Goal: Task Accomplishment & Management: Use online tool/utility

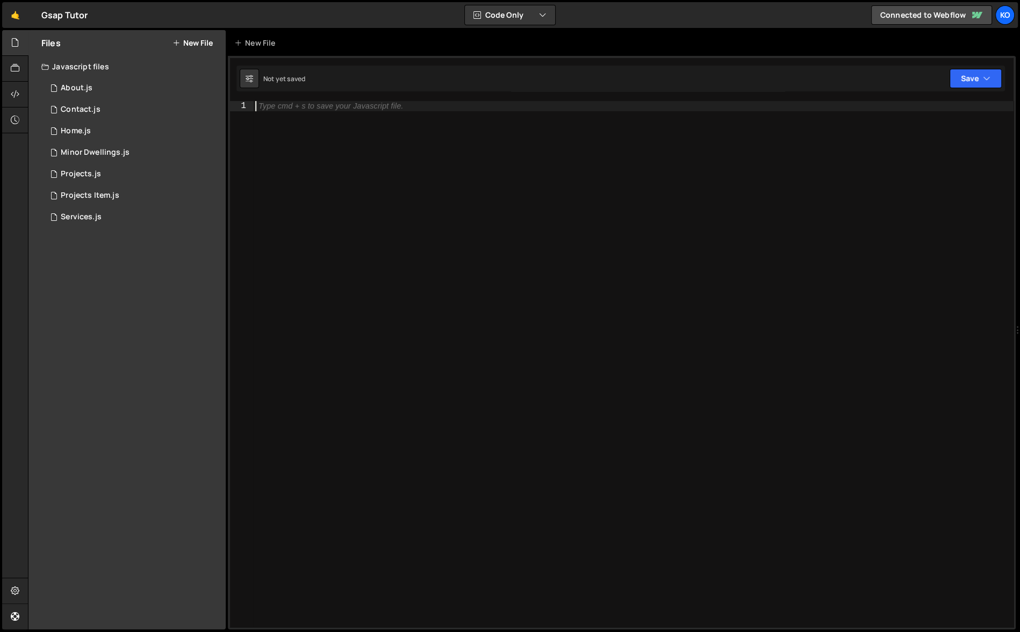
click at [378, 195] on div "Type cmd + s to save your Javascript file." at bounding box center [633, 374] width 761 height 547
click at [13, 9] on link "🤙" at bounding box center [15, 15] width 26 height 26
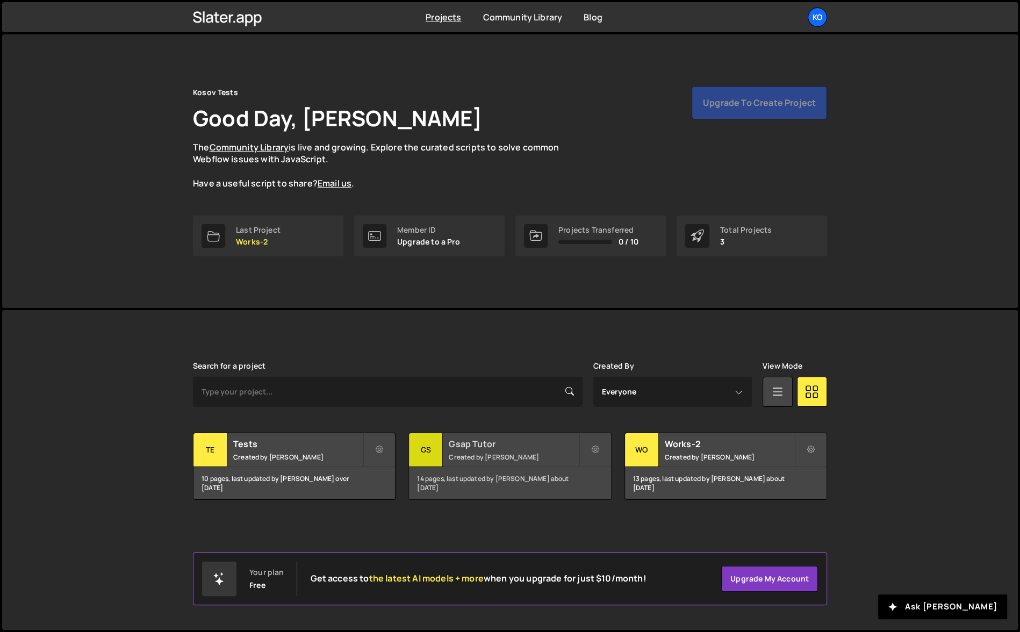
click at [517, 472] on div "14 pages, last updated by [PERSON_NAME] about [DATE]" at bounding box center [510, 483] width 202 height 32
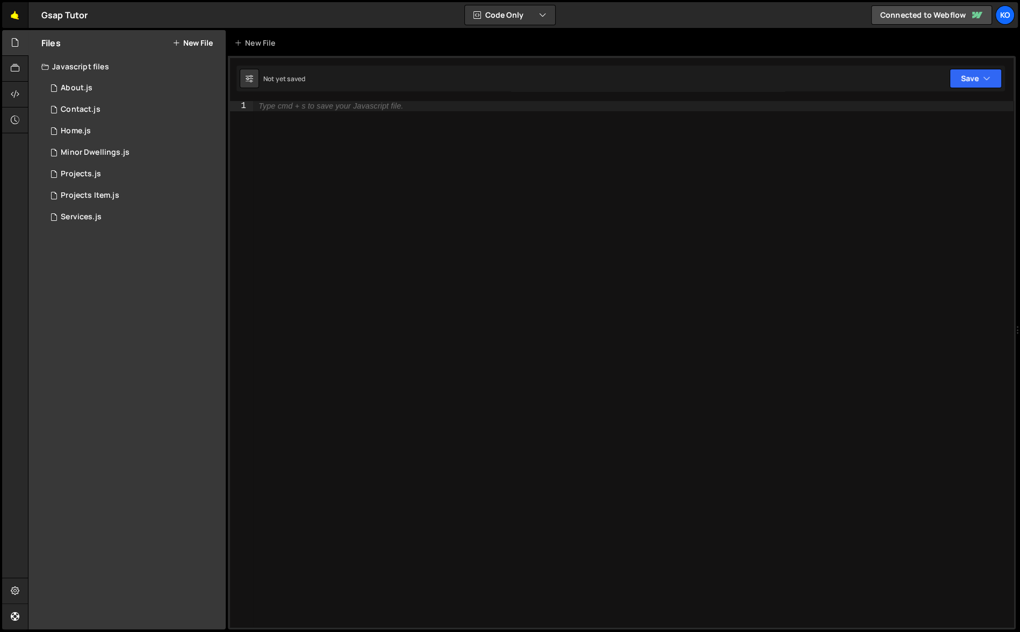
click at [14, 15] on link "🤙" at bounding box center [15, 15] width 26 height 26
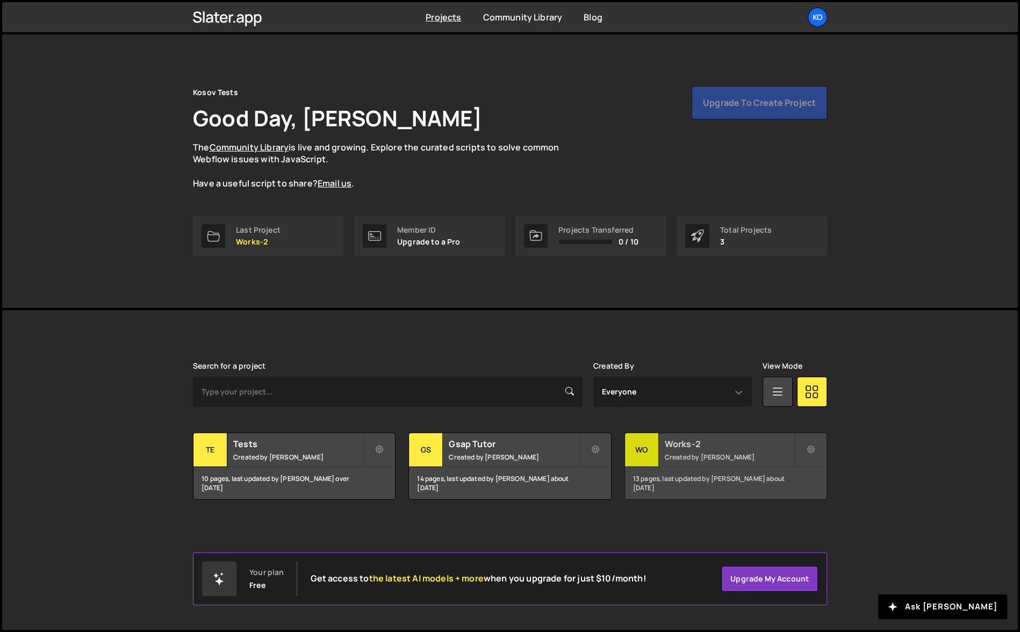
click at [704, 463] on div "Works-2 Created by Oleksii Kosov" at bounding box center [726, 449] width 202 height 33
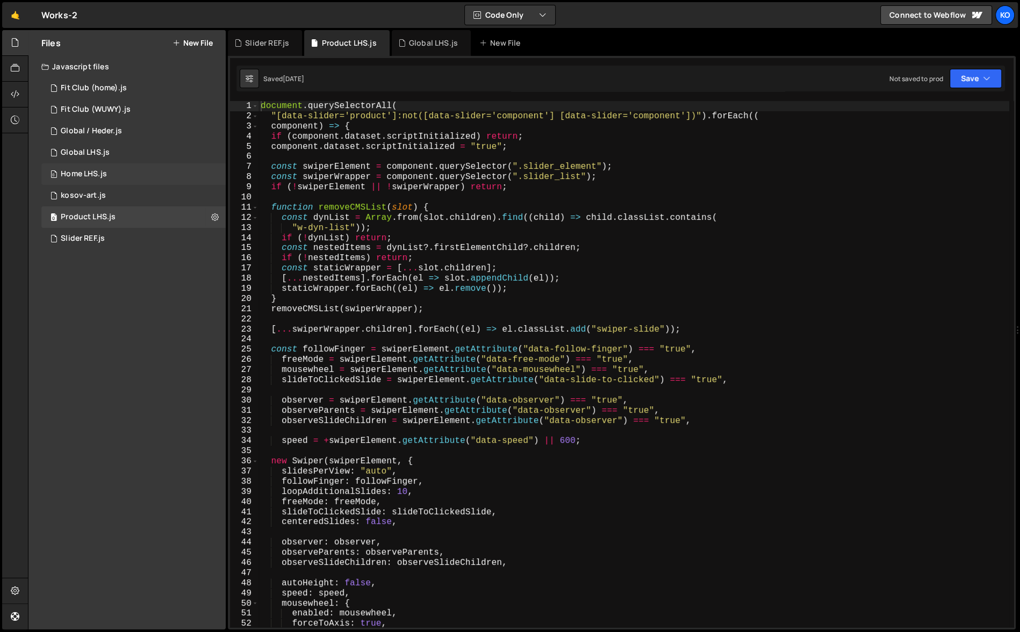
click at [89, 172] on div "Home LHS.js" at bounding box center [84, 174] width 46 height 10
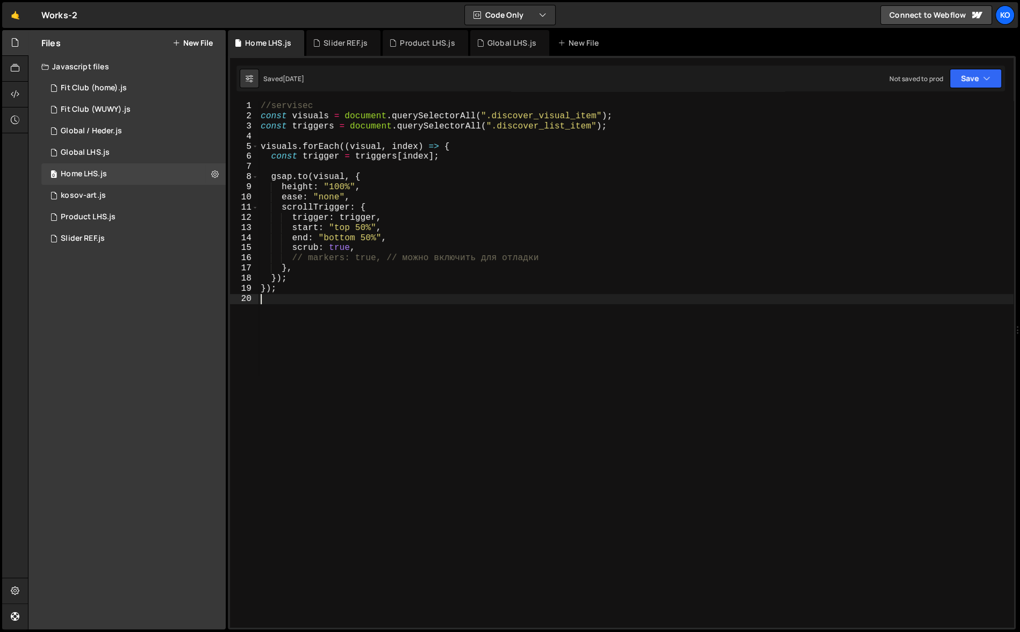
click at [363, 322] on div "//servisec const visuals = document . querySelectorAll ( ".discover_visual_item…" at bounding box center [636, 374] width 755 height 547
click at [304, 291] on div "//servisec const visuals = document . querySelectorAll ( ".discover_visual_item…" at bounding box center [636, 374] width 755 height 547
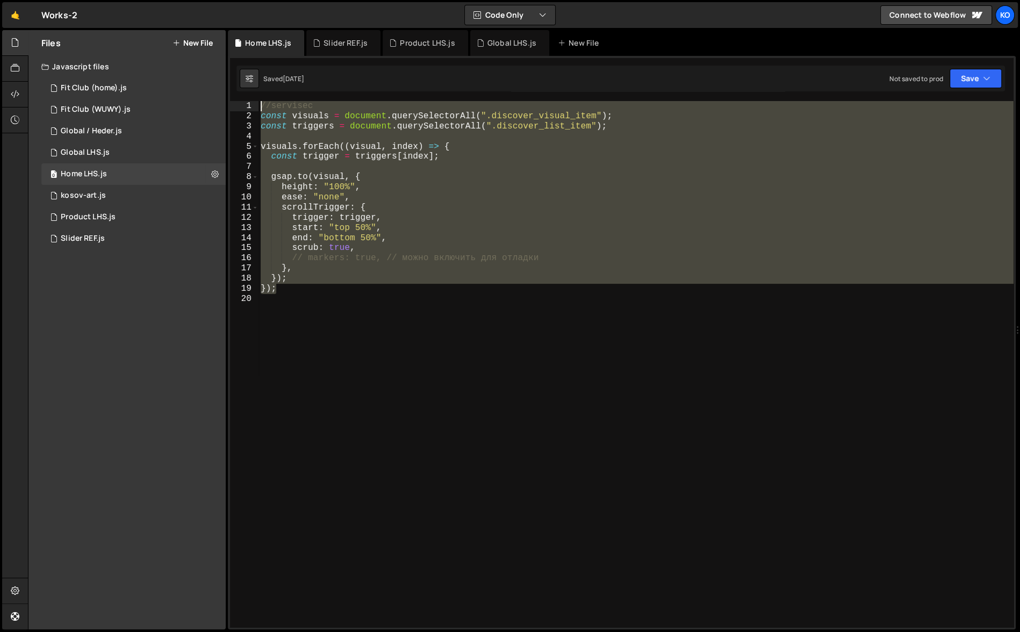
drag, startPoint x: 304, startPoint y: 291, endPoint x: 256, endPoint y: 106, distance: 190.9
click at [256, 106] on div "}); 1 2 3 4 5 6 7 8 9 10 11 12 13 14 15 16 17 18 19 20 //servisec const visuals…" at bounding box center [622, 364] width 784 height 526
type textarea "//servisec const visuals = document.querySelectorAll(".discover_visual_item");"
paste textarea
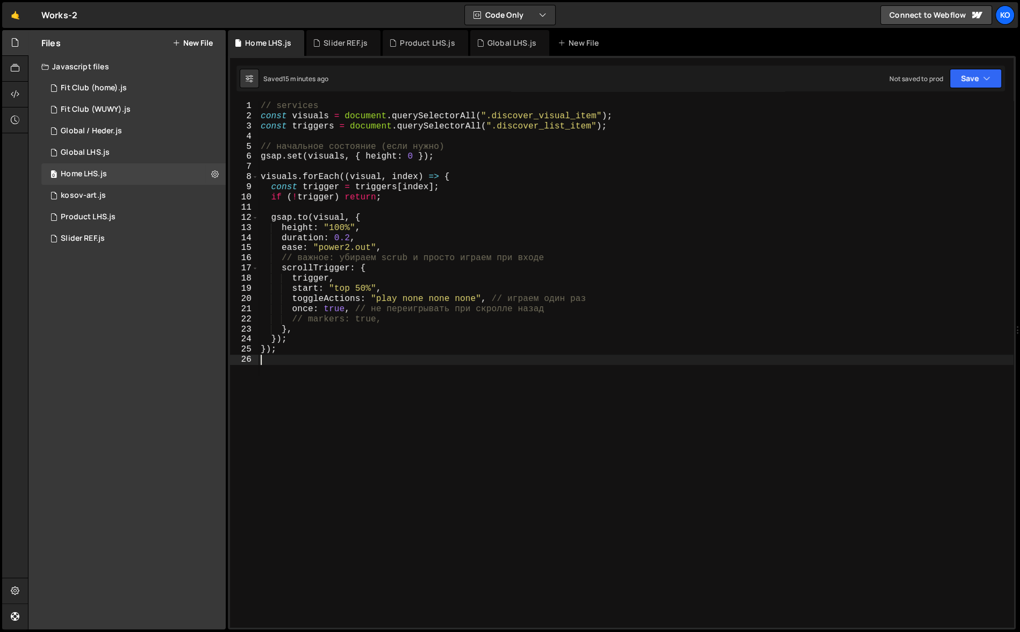
click at [261, 161] on div "// services const visuals = document . querySelectorAll ( ".discover_visual_ite…" at bounding box center [636, 374] width 755 height 547
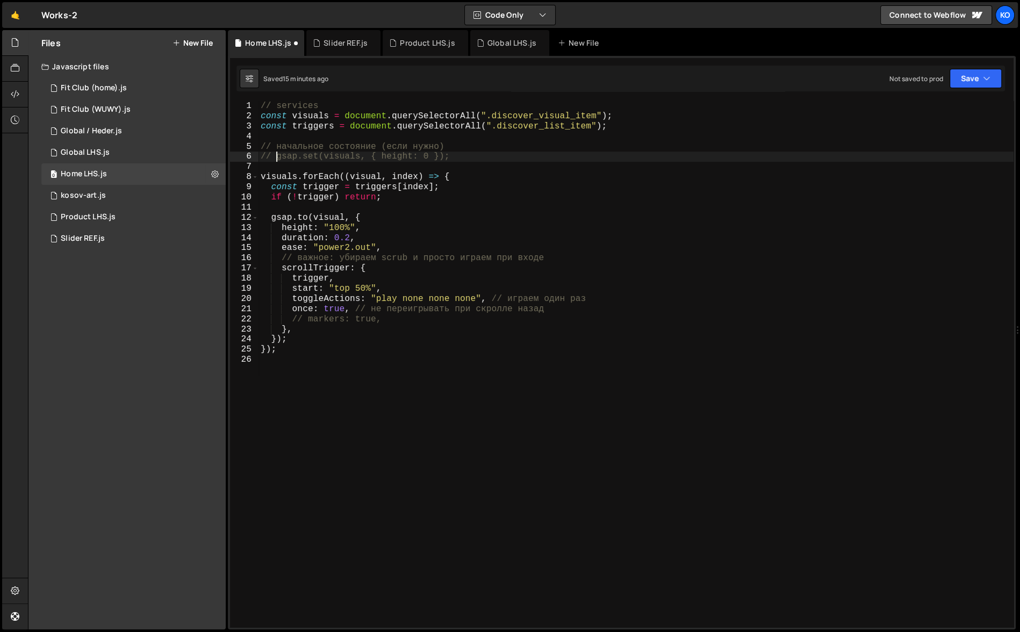
scroll to position [0, 1]
click at [348, 239] on div "// services const visuals = document . querySelectorAll ( ".discover_visual_ite…" at bounding box center [636, 374] width 755 height 547
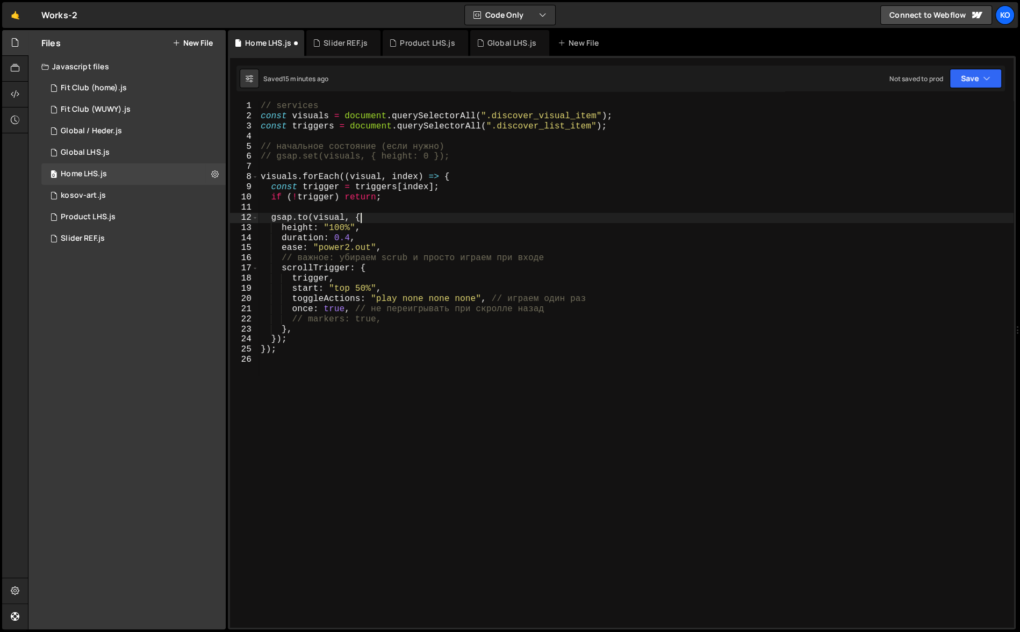
click at [429, 223] on div "// services const visuals = document . querySelectorAll ( ".discover_visual_ite…" at bounding box center [636, 374] width 755 height 547
click at [665, 235] on div "// services const visuals = document . querySelectorAll ( ".discover_visual_ite…" at bounding box center [636, 374] width 755 height 547
type textarea "});"
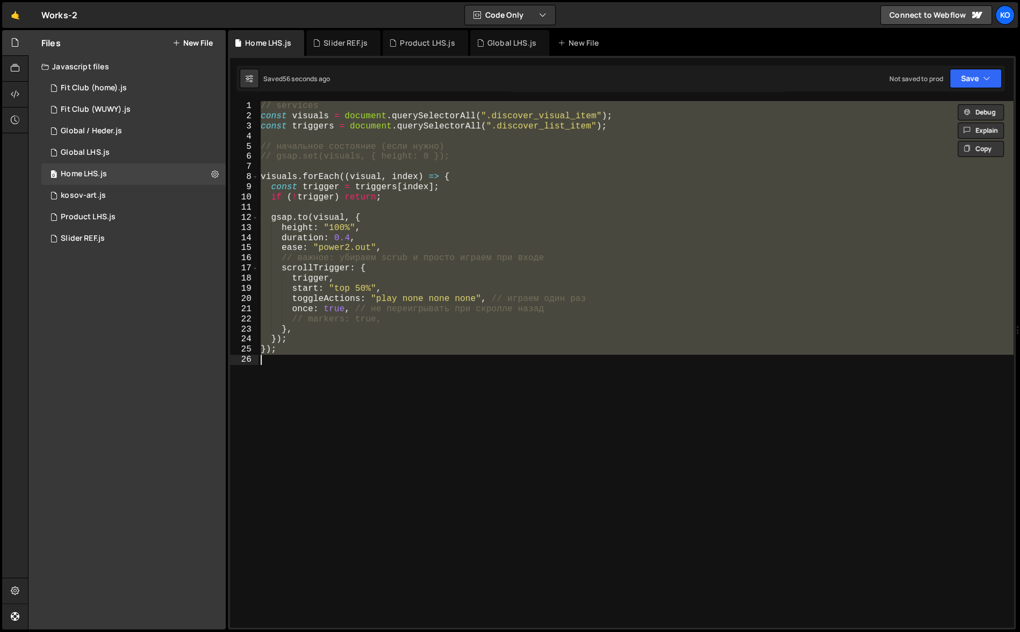
paste textarea
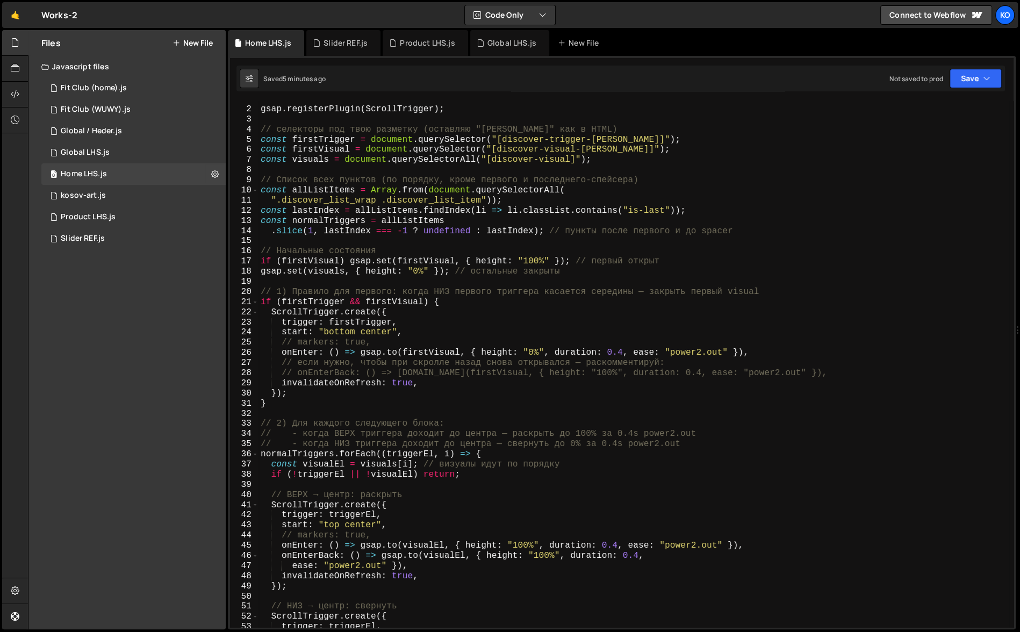
scroll to position [0, 0]
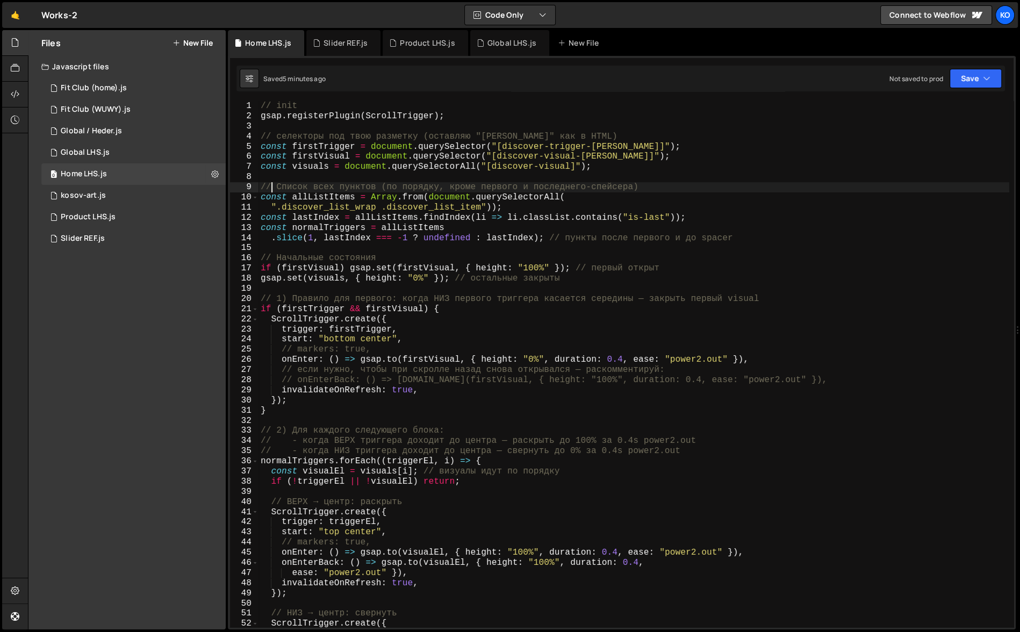
click at [270, 189] on div "// init gsap . registerPlugin ( ScrollTrigger ) ; // селекторы под твою разметк…" at bounding box center [634, 374] width 751 height 547
type textarea "//* Список всех пунктов (по порядку, кроме первого и последнего-спейсера)"
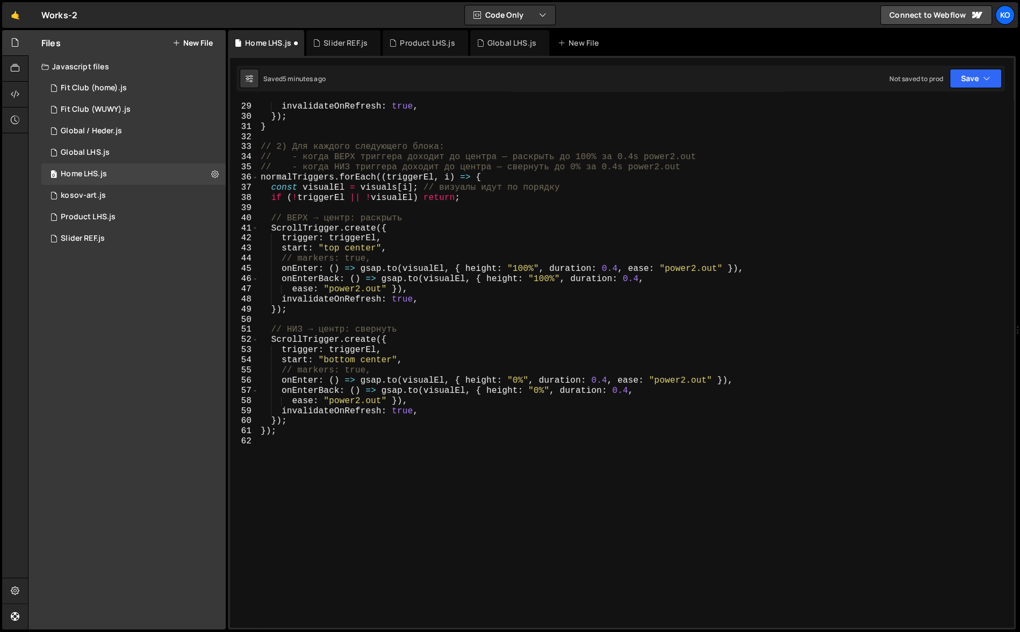
scroll to position [299, 0]
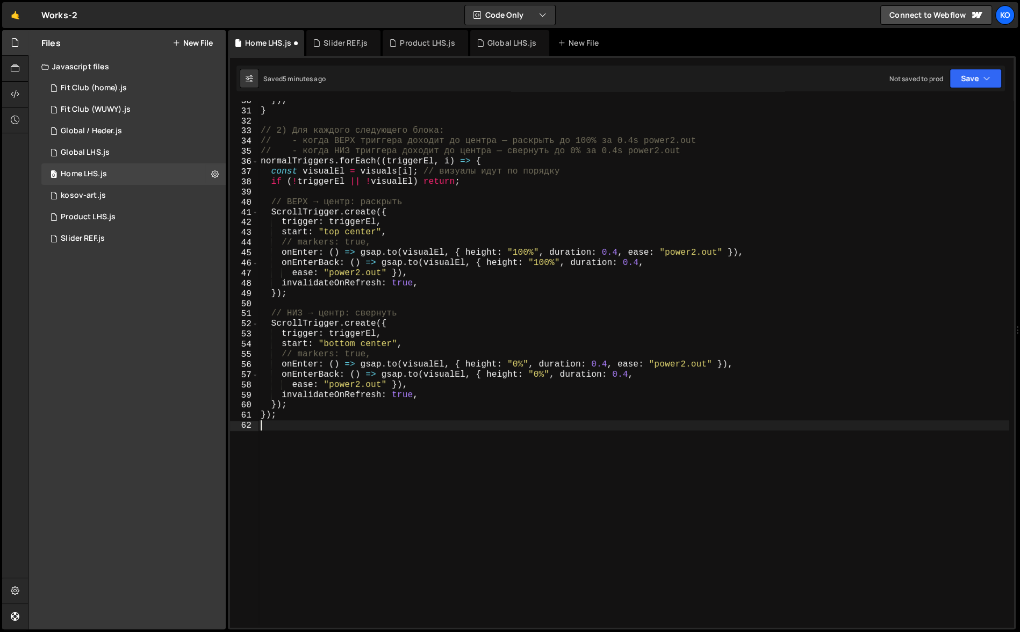
click at [420, 493] on div "}) ; } // 2) Для каждого следующего блока: // - когда ВЕРХ триггера доходит до …" at bounding box center [634, 369] width 751 height 547
type textarea "*"
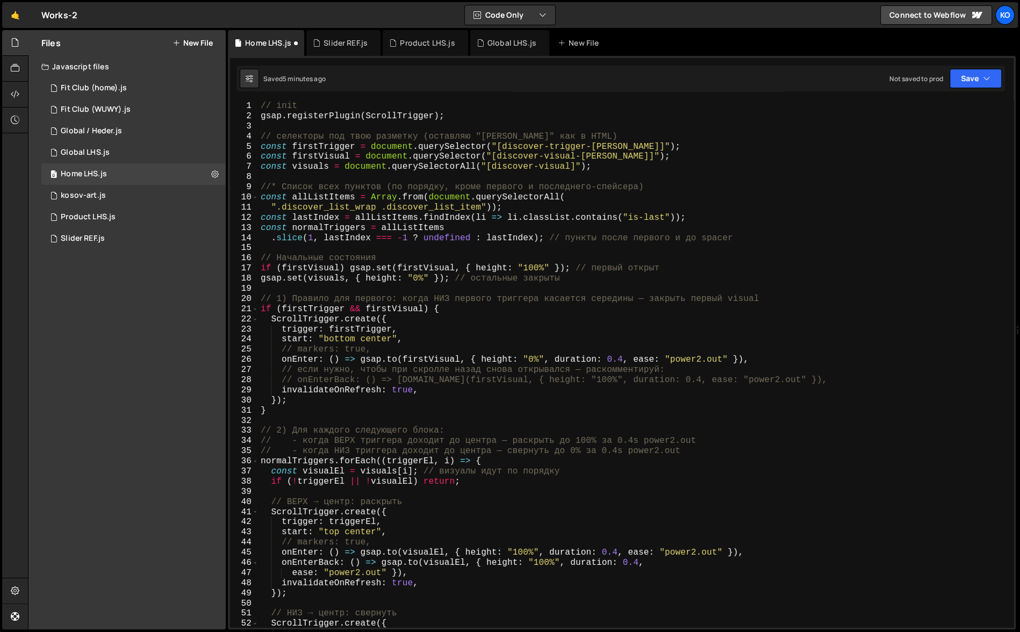
click at [276, 189] on div "// init gsap . registerPlugin ( ScrollTrigger ) ; // селекторы под твою разметк…" at bounding box center [634, 374] width 751 height 547
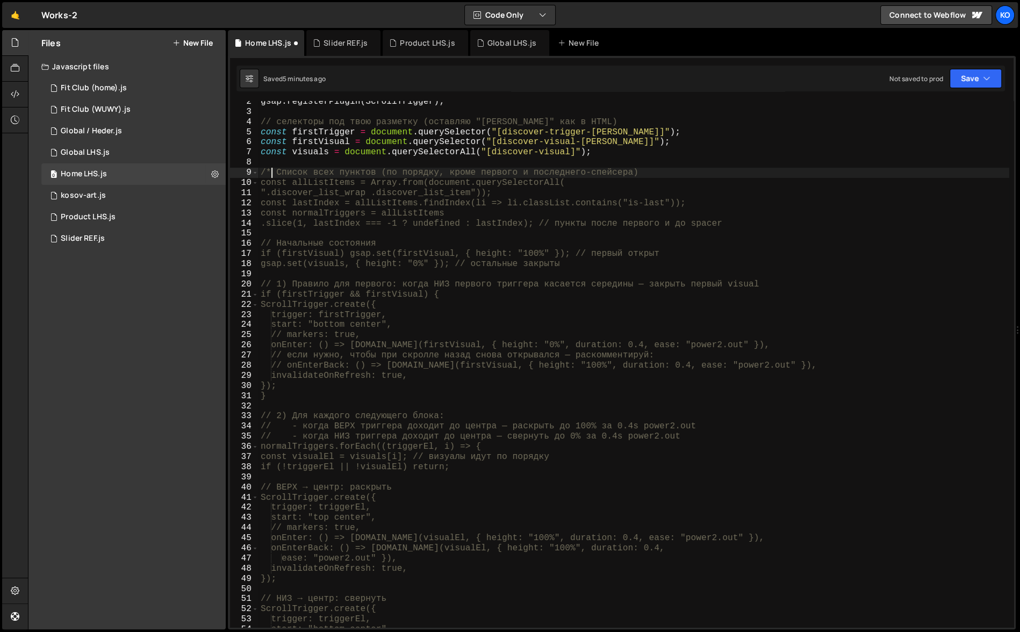
scroll to position [14, 0]
click at [618, 157] on div "gsap . registerPlugin ( ScrollTrigger ) ; // селекторы под твою разметку (остав…" at bounding box center [634, 370] width 751 height 547
type textarea "const visuals = document.querySelectorAll("[discover-visual]");"
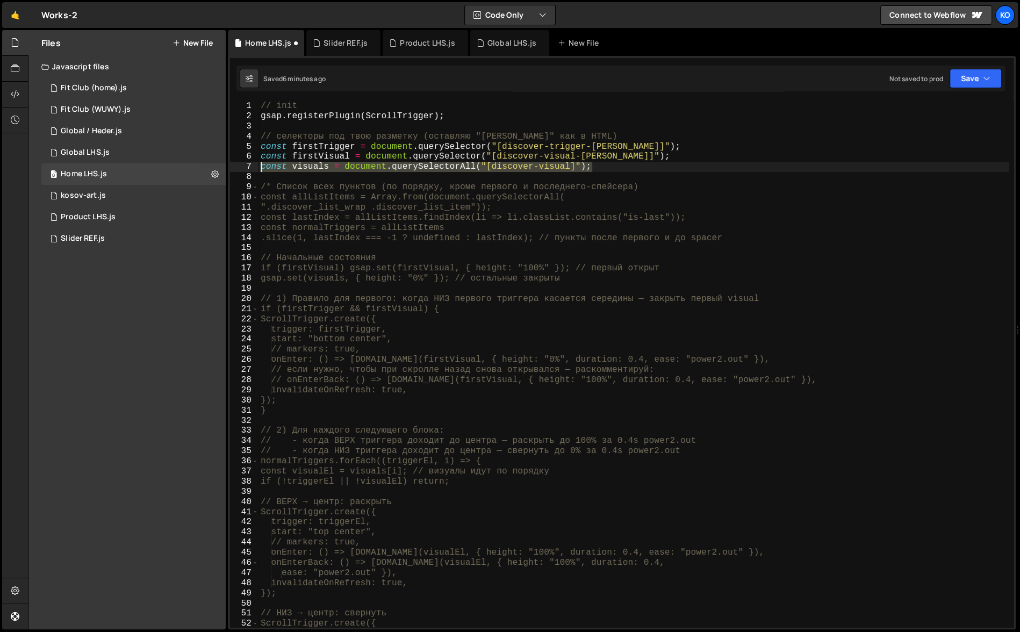
click at [261, 168] on div "// init gsap . registerPlugin ( ScrollTrigger ) ; // селекторы под твою разметк…" at bounding box center [634, 374] width 751 height 547
click at [605, 167] on div "// init gsap . registerPlugin ( ScrollTrigger ) ; // селекторы под твою разметк…" at bounding box center [634, 364] width 751 height 526
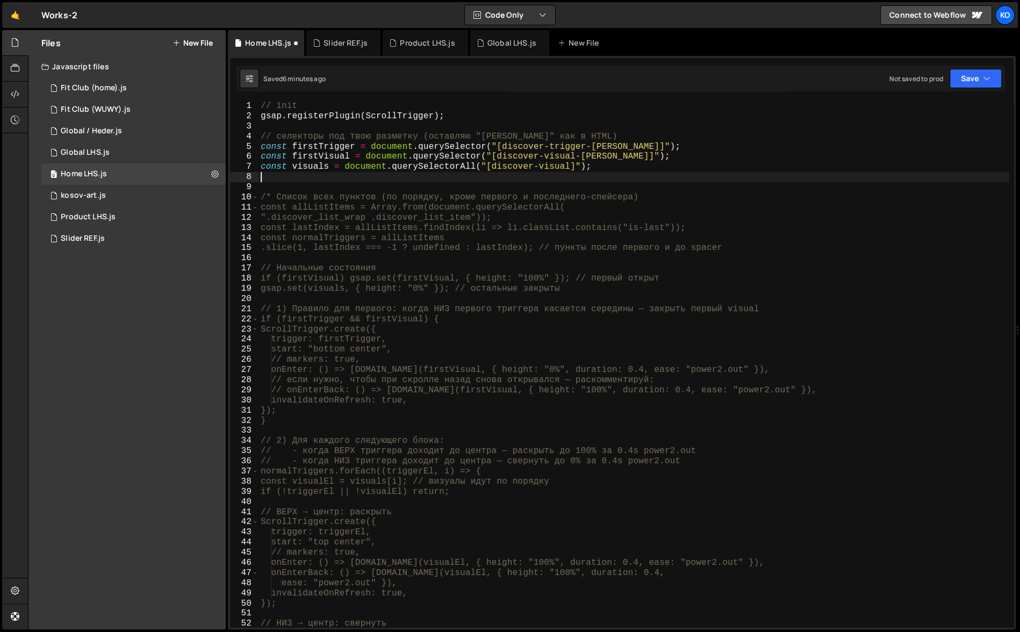
paste textarea "const visuals = document.querySelectorAll("[discover-visual]");"
type textarea "const visuals = document.querySelectorAll("[discover-visual]");"
click at [296, 180] on div "// init gsap . registerPlugin ( ScrollTrigger ) ; // селекторы под твою разметк…" at bounding box center [634, 374] width 751 height 547
click at [260, 181] on div "// init gsap . registerPlugin ( ScrollTrigger ) ; // селекторы под твою разметк…" at bounding box center [634, 374] width 751 height 547
click at [260, 181] on div "// init gsap . registerPlugin ( ScrollTrigger ) ; // селекторы под твою разметк…" at bounding box center [634, 364] width 751 height 526
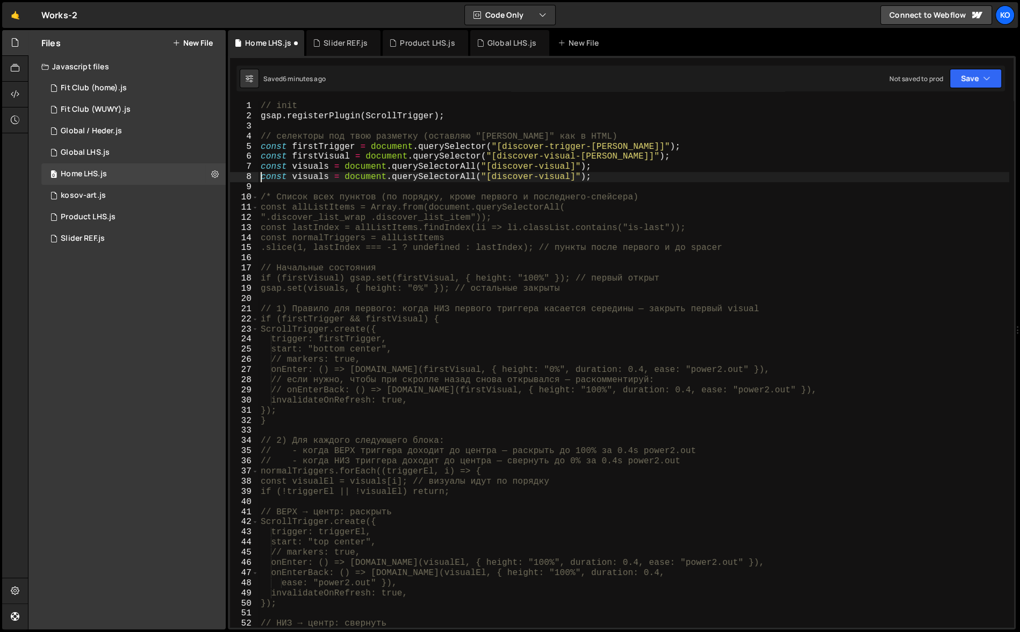
click at [613, 182] on div "// init gsap . registerPlugin ( ScrollTrigger ) ; // селекторы под твою разметк…" at bounding box center [634, 374] width 751 height 547
click at [261, 168] on div "// init gsap . registerPlugin ( ScrollTrigger ) ; // селекторы под твою разметк…" at bounding box center [634, 374] width 751 height 547
type textarea "const visuals = document.querySelectorAll("[discover-visual]");"
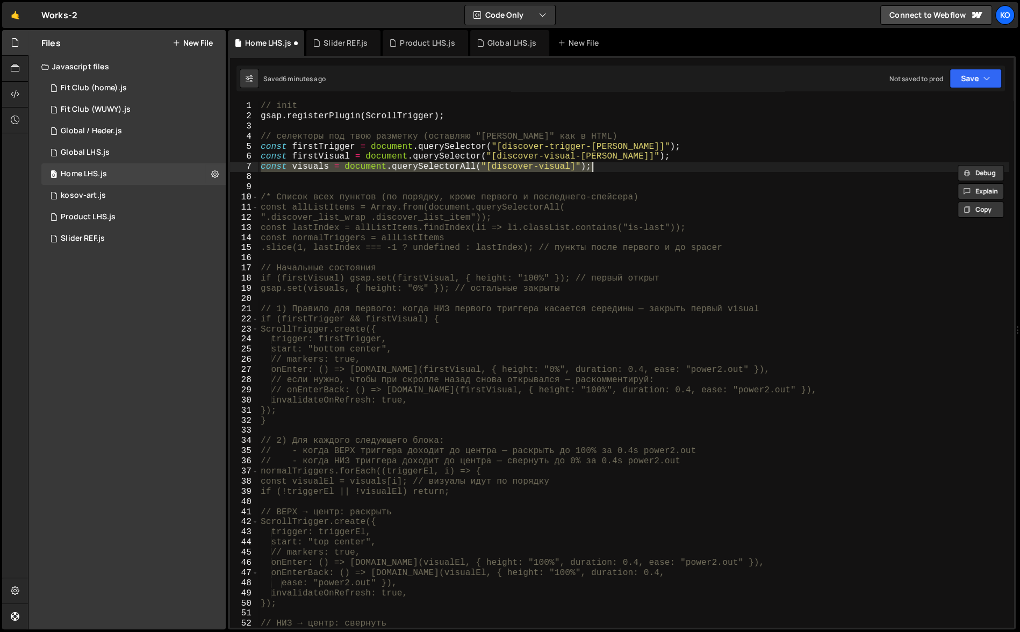
drag, startPoint x: 261, startPoint y: 168, endPoint x: 608, endPoint y: 167, distance: 347.3
click at [608, 167] on div "// init gsap . registerPlugin ( ScrollTrigger ) ; // селекторы под твою разметк…" at bounding box center [634, 374] width 751 height 547
click at [613, 171] on div "// init gsap . registerPlugin ( ScrollTrigger ) ; // селекторы под твою разметк…" at bounding box center [634, 364] width 751 height 526
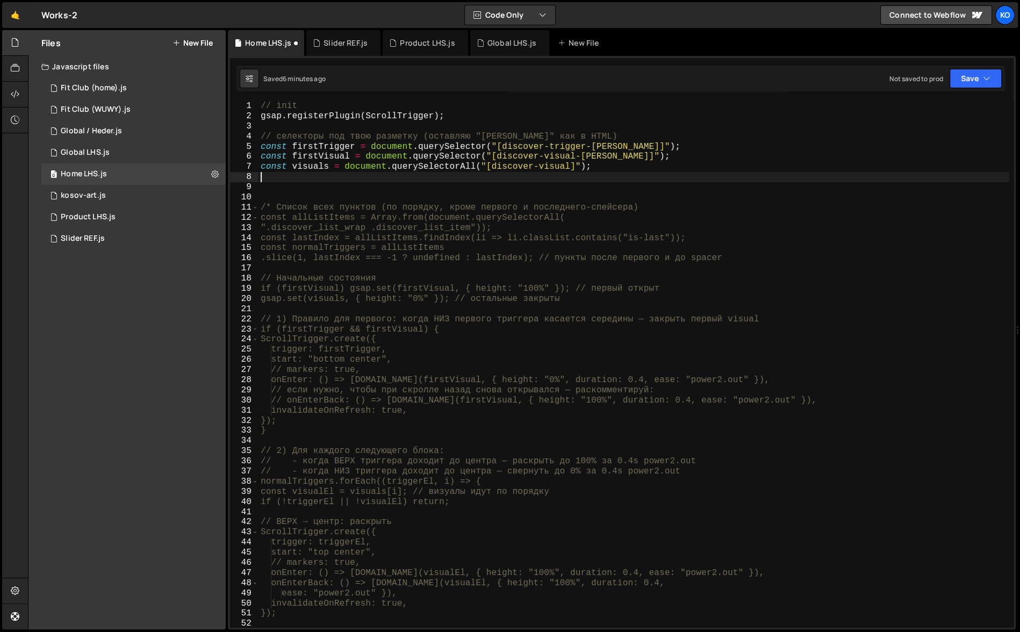
paste textarea "const visuals = document.querySelectorAll("[discover-visual]");"
click at [340, 147] on div "// init gsap . registerPlugin ( ScrollTrigger ) ; // селекторы под твою разметк…" at bounding box center [634, 374] width 751 height 547
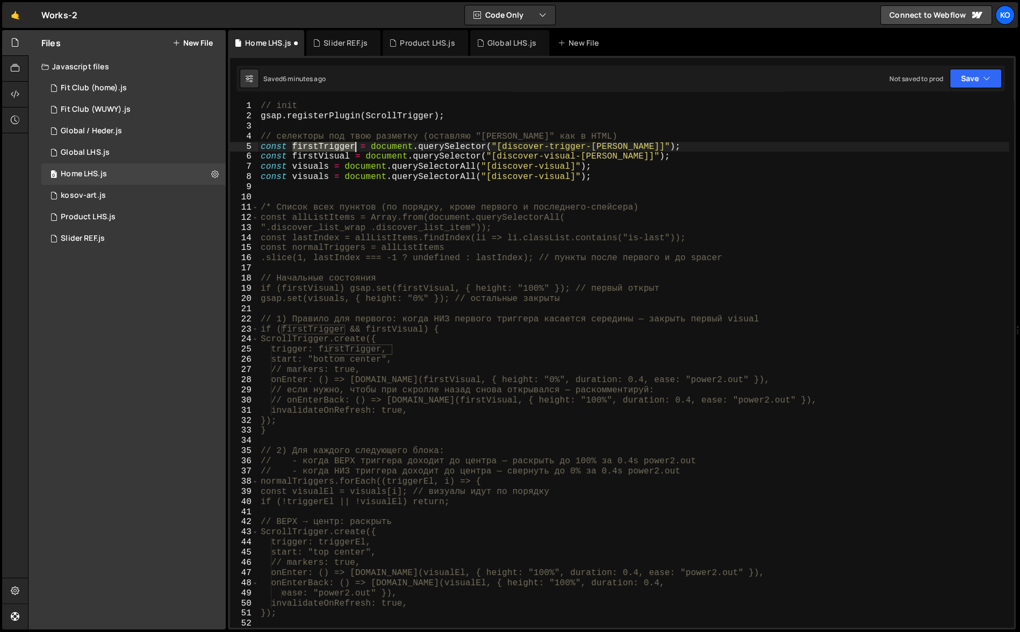
click at [340, 147] on div "// init gsap . registerPlugin ( ScrollTrigger ) ; // селекторы под твою разметк…" at bounding box center [634, 374] width 751 height 547
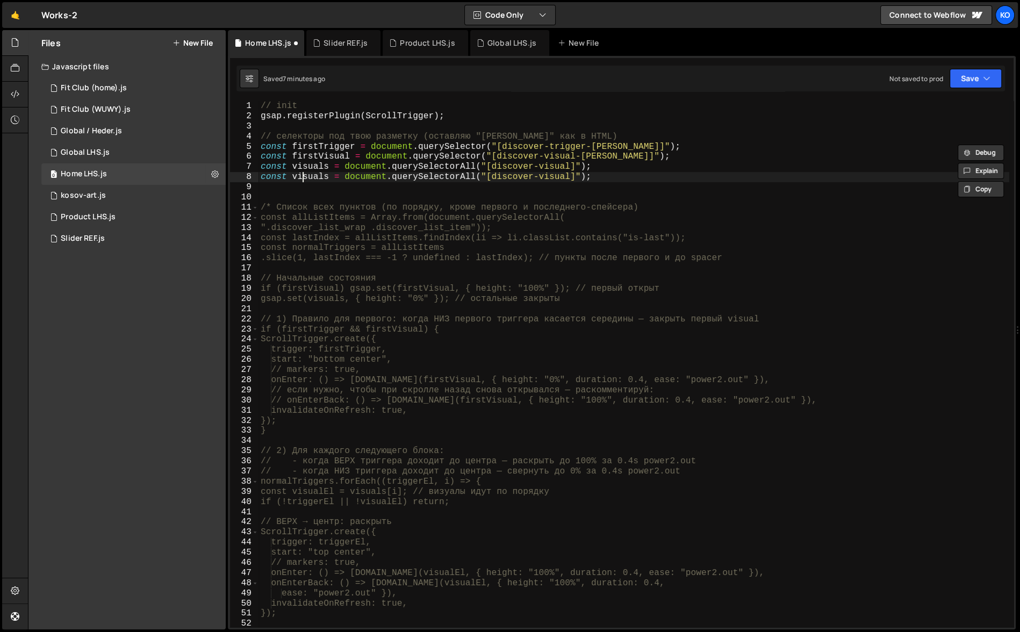
click at [302, 180] on div "// init gsap . registerPlugin ( ScrollTrigger ) ; // селекторы под твою разметк…" at bounding box center [634, 374] width 751 height 547
paste textarea "firstTrigger"
click at [319, 179] on div "// init gsap . registerPlugin ( ScrollTrigger ) ; // селекторы под твою разметк…" at bounding box center [634, 374] width 751 height 547
click at [562, 147] on div "// init gsap . registerPlugin ( ScrollTrigger ) ; // селекторы под твою разметк…" at bounding box center [634, 374] width 751 height 547
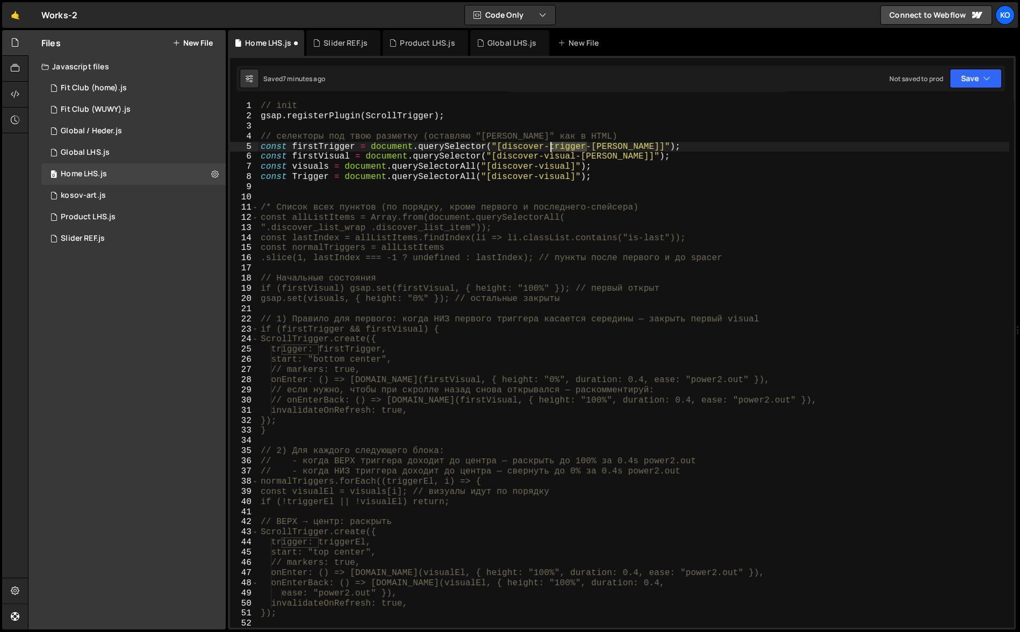
click at [562, 147] on div "// init gsap . registerPlugin ( ScrollTrigger ) ; // селекторы под твою разметк…" at bounding box center [634, 374] width 751 height 547
click at [550, 179] on div "// init gsap . registerPlugin ( ScrollTrigger ) ; // селекторы под твою разметк…" at bounding box center [634, 374] width 751 height 547
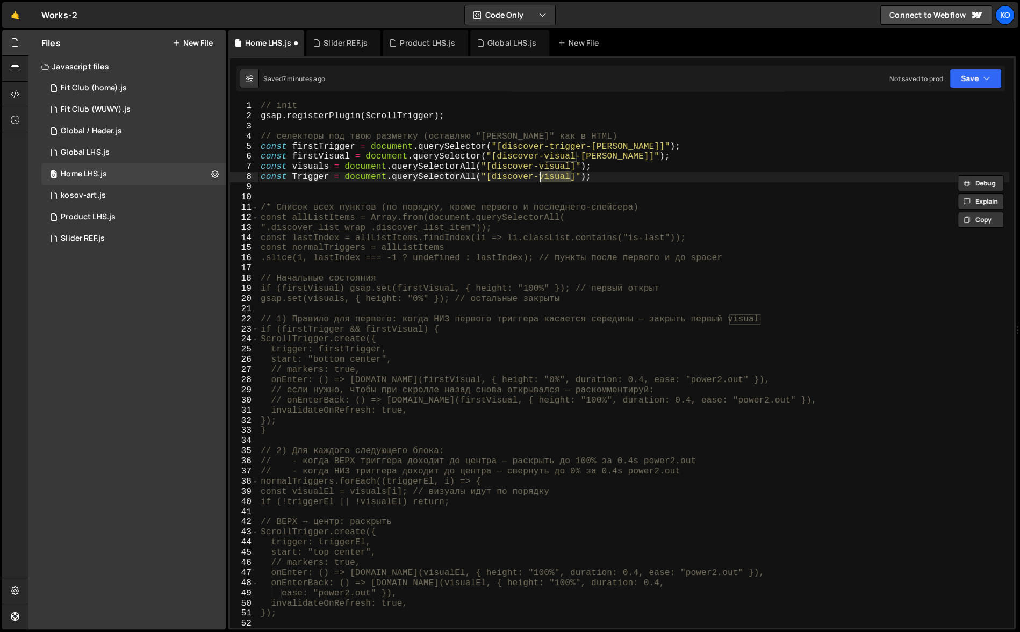
paste textarea "trigger"
click at [619, 177] on div "// init gsap . registerPlugin ( ScrollTrigger ) ; // селекторы под твою разметк…" at bounding box center [634, 374] width 751 height 547
click at [297, 180] on div "// init gsap . registerPlugin ( ScrollTrigger ) ; // селекторы под твою разметк…" at bounding box center [634, 374] width 751 height 547
type textarea "const trigger = document.querySelectorAll("[discover-trigger]");"
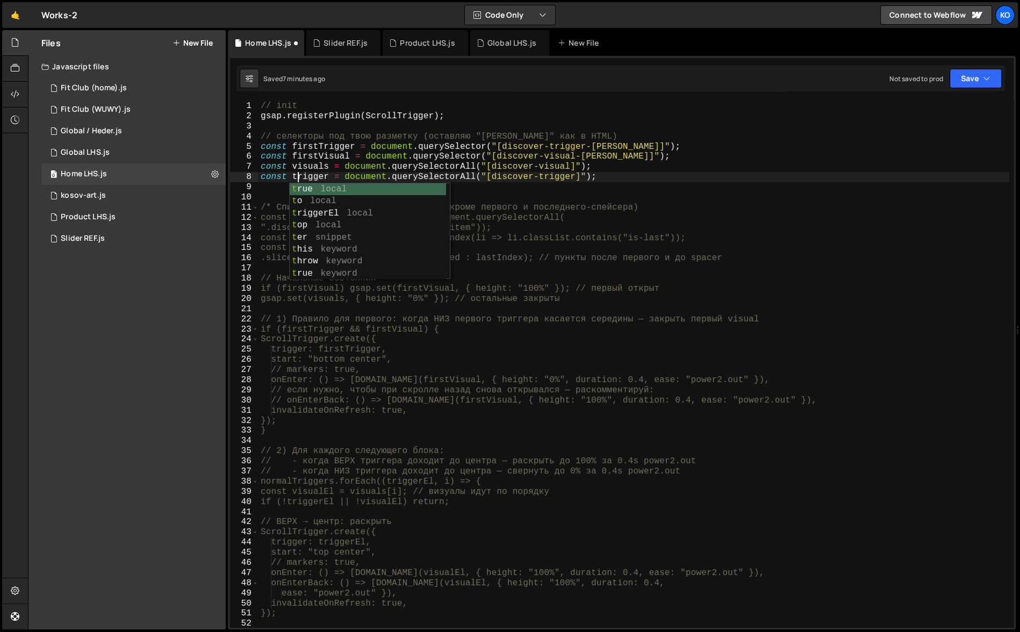
click at [589, 186] on div "// init gsap . registerPlugin ( ScrollTrigger ) ; // селекторы под твою разметк…" at bounding box center [634, 374] width 751 height 547
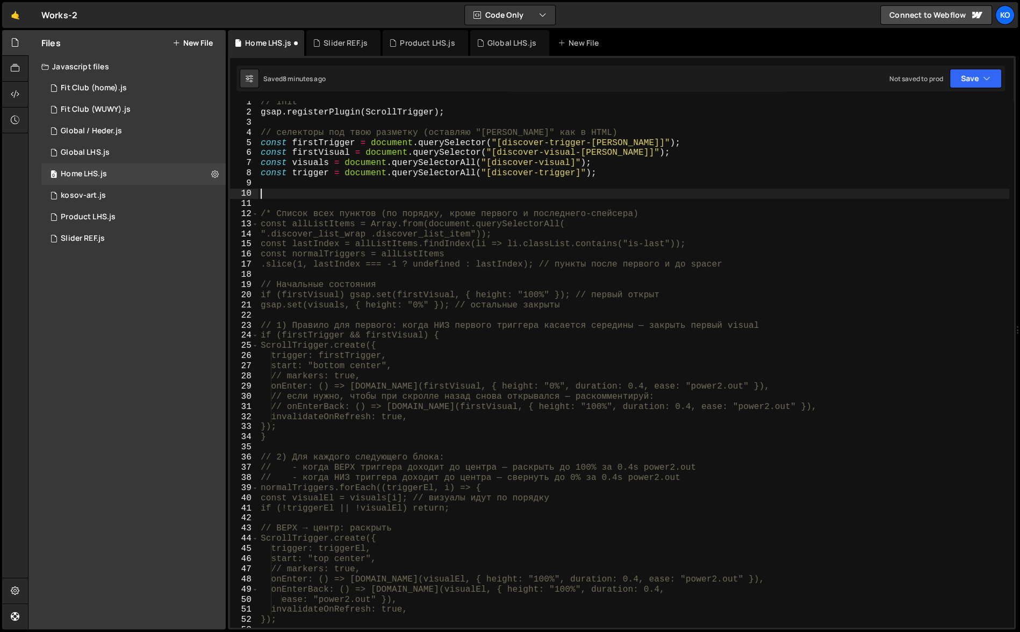
scroll to position [1, 0]
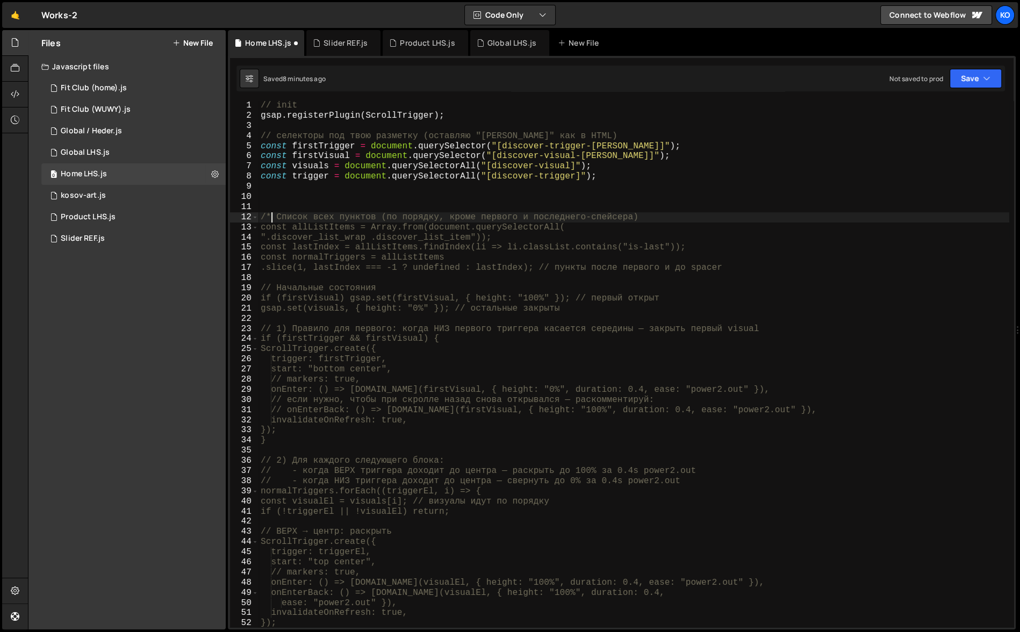
click at [269, 221] on div "// init gsap . registerPlugin ( ScrollTrigger ) ; // селекторы под твою разметк…" at bounding box center [634, 374] width 751 height 547
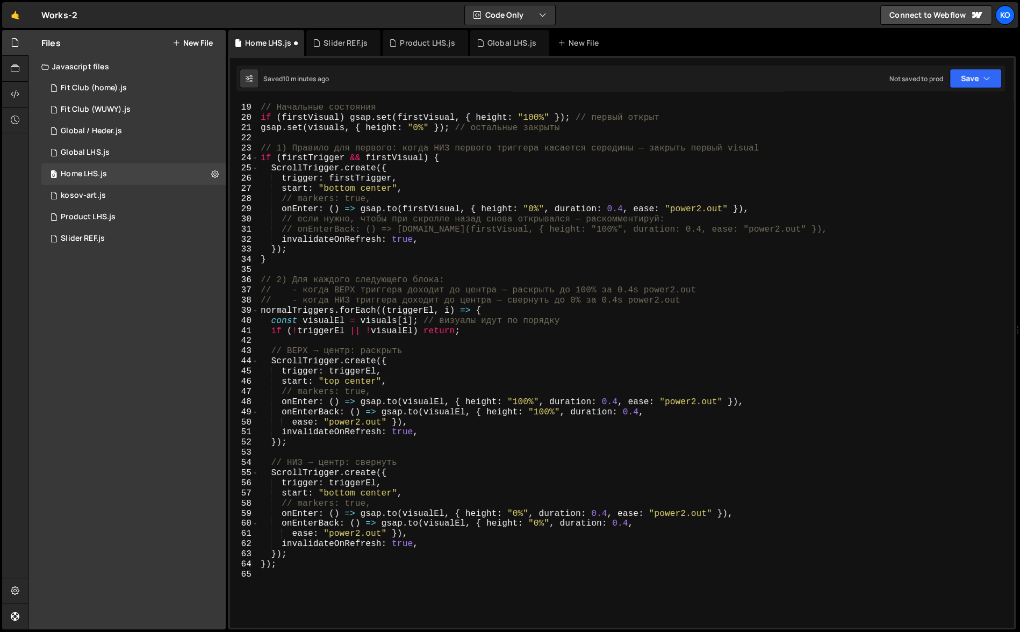
scroll to position [176, 0]
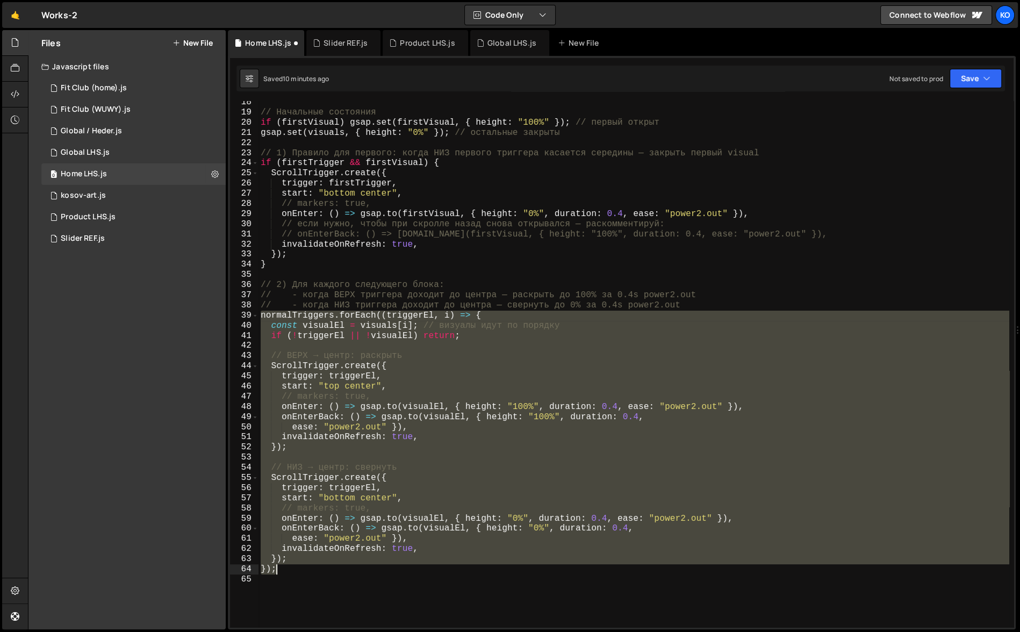
drag, startPoint x: 261, startPoint y: 316, endPoint x: 283, endPoint y: 568, distance: 252.6
click at [283, 568] on div "// Начальные состояния if ( firstVisual ) gsap . set ( firstVisual , { height :…" at bounding box center [634, 370] width 751 height 547
type textarea "}); });"
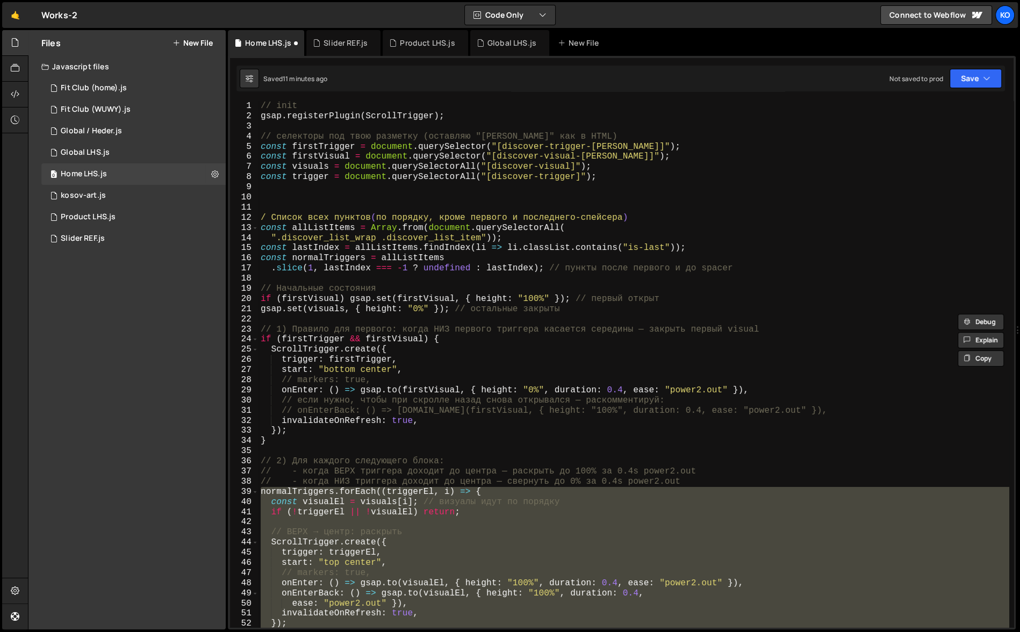
scroll to position [0, 0]
click at [623, 190] on div "// init gsap . registerPlugin ( ScrollTrigger ) ; // селекторы под твою разметк…" at bounding box center [634, 374] width 751 height 547
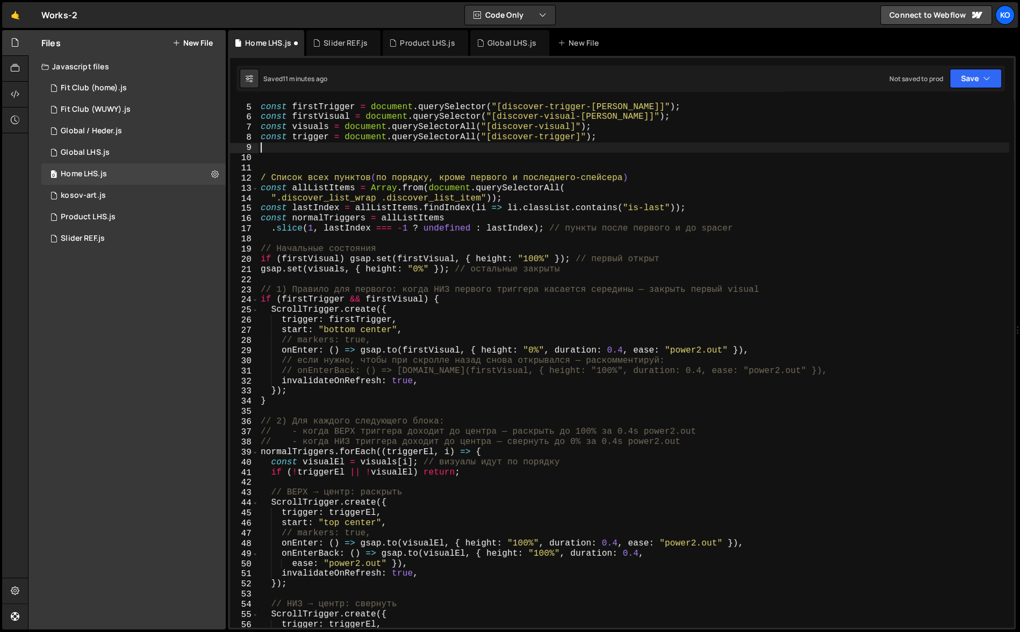
scroll to position [39, 0]
click at [260, 139] on div "// селекторы под твою разметку (оставляю "fierst" как в HTML) const firstTrigge…" at bounding box center [634, 365] width 751 height 547
type textarea "const trigger = document.querySelectorAll("[discover-trigger]");"
drag, startPoint x: 260, startPoint y: 139, endPoint x: 608, endPoint y: 134, distance: 348.4
click at [608, 134] on div "// селекторы под твою разметку (оставляю "fierst" как в HTML) const firstTrigge…" at bounding box center [634, 365] width 751 height 547
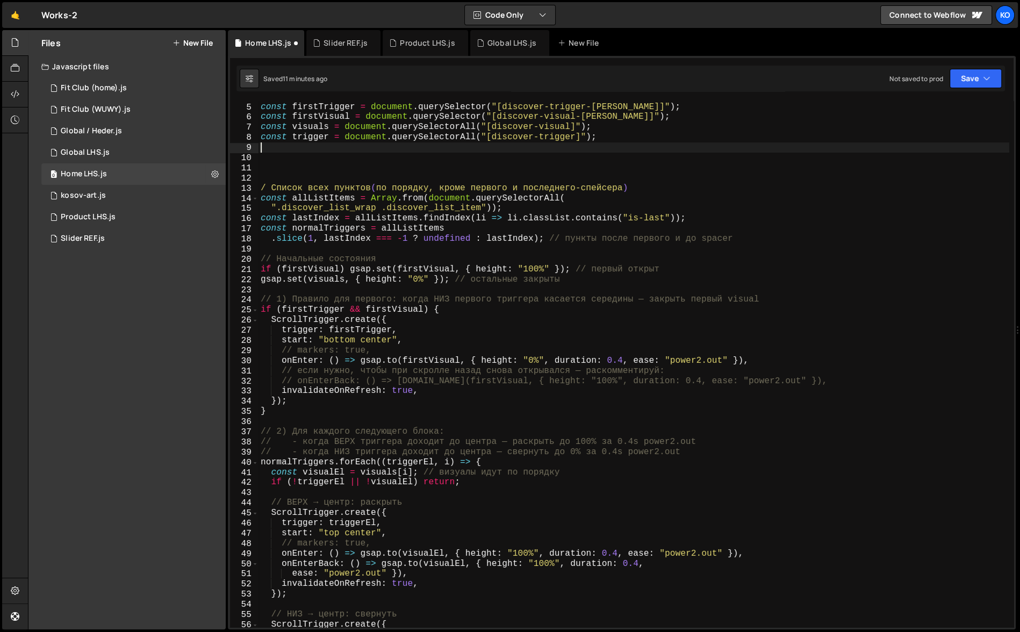
paste textarea "const trigger = document.querySelectorAll("[discover-trigger]");"
click at [293, 149] on div "// селекторы под твою разметку (оставляю "fierst" как в HTML) const firstTrigge…" at bounding box center [634, 365] width 751 height 547
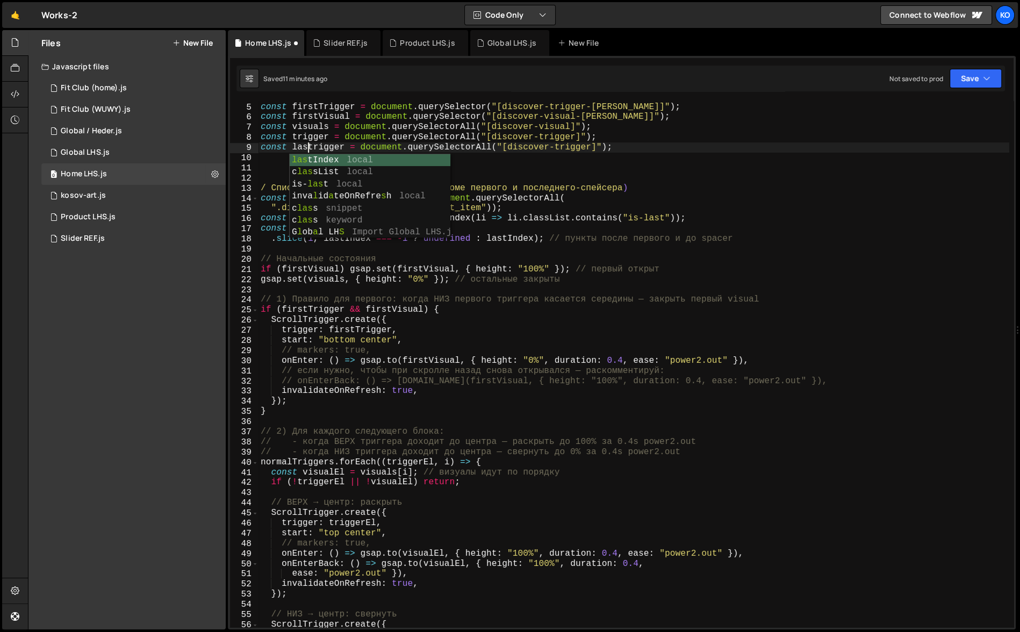
scroll to position [0, 3]
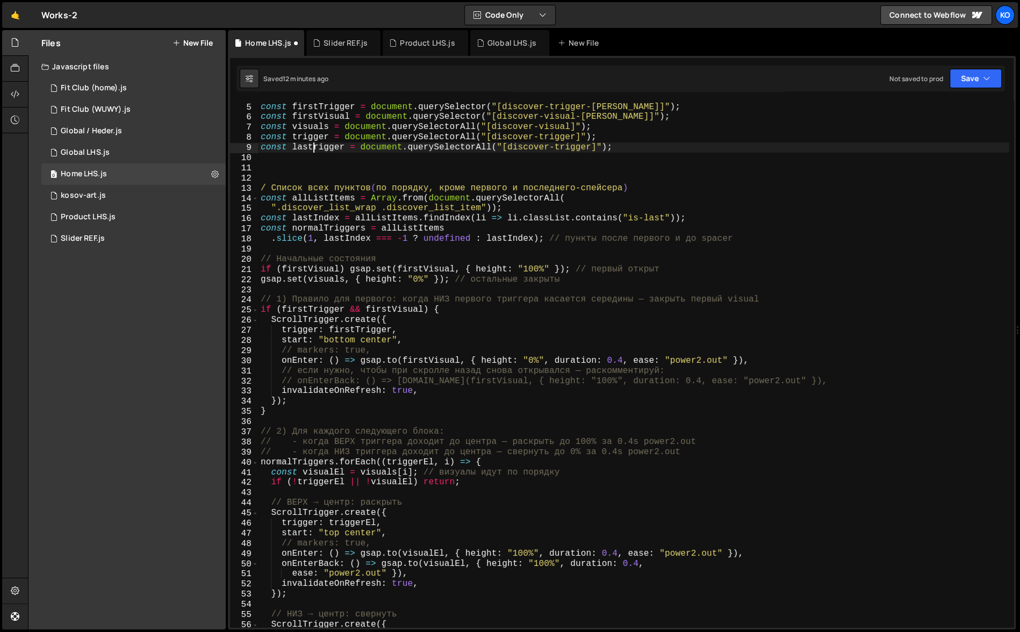
type textarea "const lastTrigger = document.querySelectorAll("[discover-trigger]");"
click at [290, 167] on div "// селекторы под твою разметку (оставляю "fierst" как в HTML) const firstTrigge…" at bounding box center [634, 365] width 751 height 547
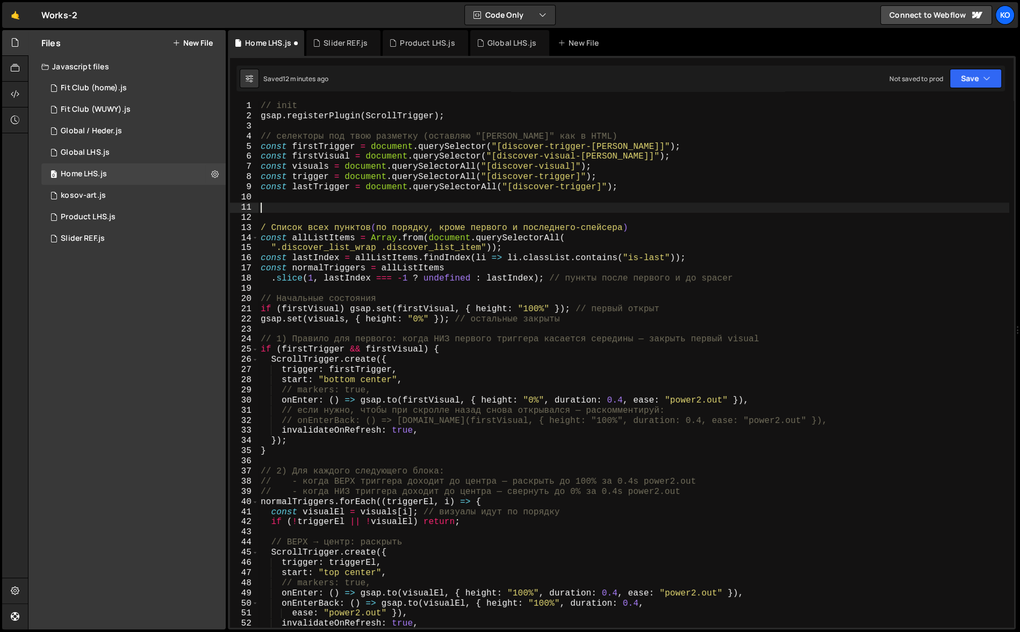
scroll to position [0, 0]
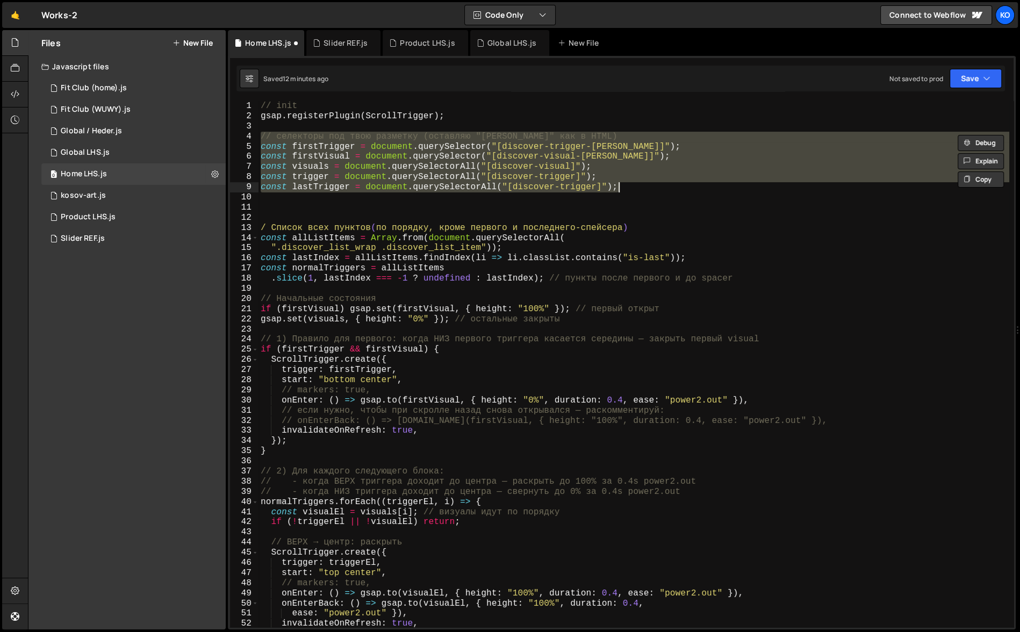
drag, startPoint x: 260, startPoint y: 136, endPoint x: 637, endPoint y: 184, distance: 379.9
click at [637, 184] on div "// init gsap . registerPlugin ( ScrollTrigger ) ; // селекторы под твою разметк…" at bounding box center [634, 374] width 751 height 547
click at [639, 188] on div "// init gsap . registerPlugin ( ScrollTrigger ) ; // селекторы под твою разметк…" at bounding box center [634, 364] width 751 height 526
type textarea "const lastTrigger = document.querySelectorAll("[discover-trigger]");"
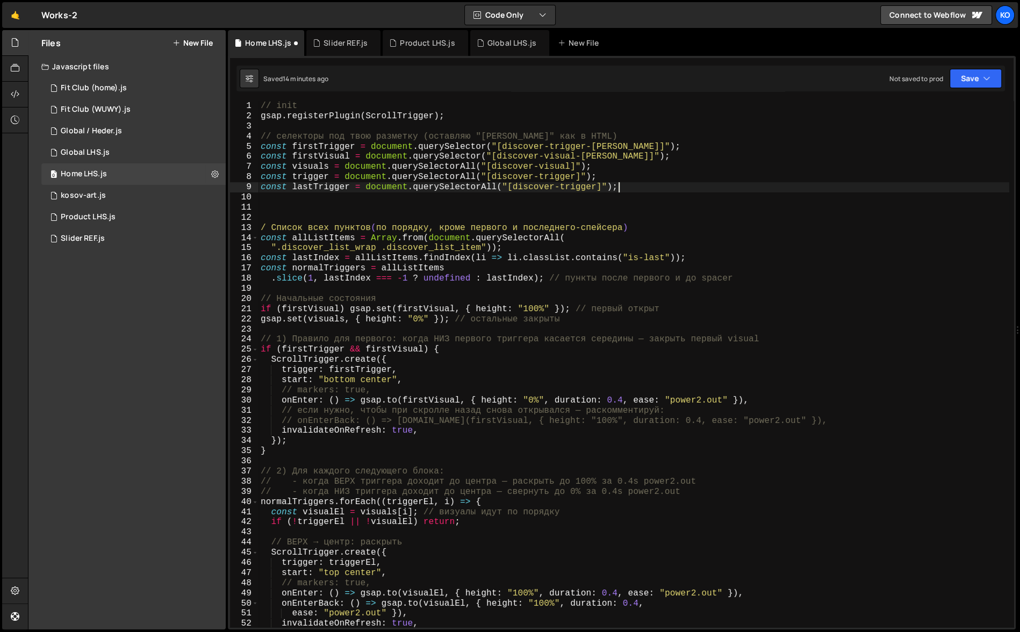
click at [260, 190] on div "// init gsap . registerPlugin ( ScrollTrigger ) ; // селекторы под твою разметк…" at bounding box center [634, 374] width 751 height 547
click at [626, 185] on div "// init gsap . registerPlugin ( ScrollTrigger ) ; // селекторы под твою разметк…" at bounding box center [634, 364] width 751 height 526
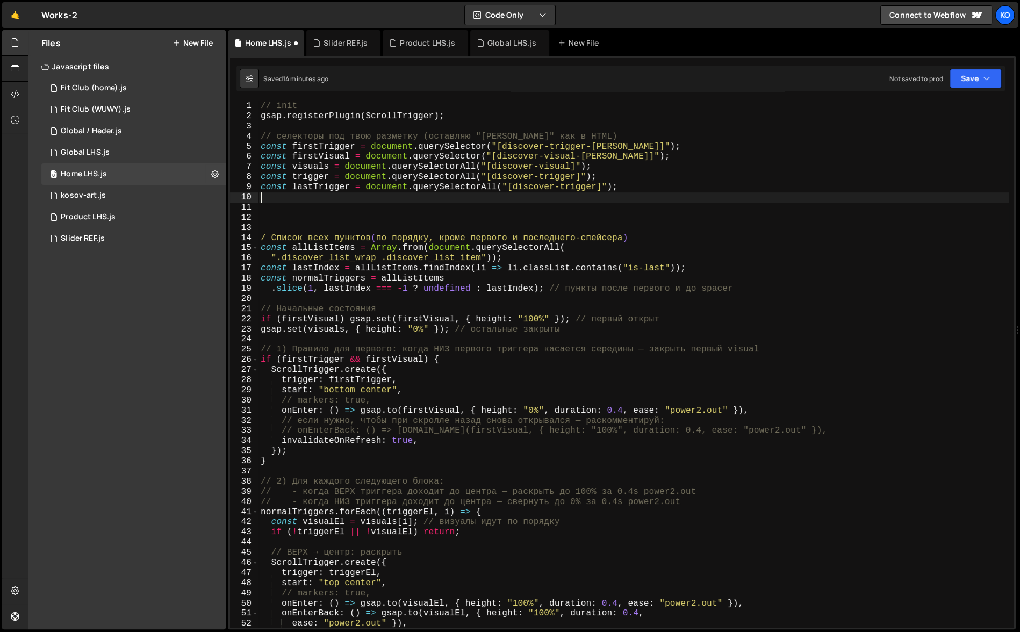
paste textarea "const lastTrigger = document.querySelectorAll("[discover-trigger]");"
click at [327, 196] on div "// init gsap . registerPlugin ( ScrollTrigger ) ; // селекторы под твою разметк…" at bounding box center [634, 374] width 751 height 547
click at [596, 189] on div "// init gsap . registerPlugin ( ScrollTrigger ) ; // селекторы под твою разметк…" at bounding box center [634, 374] width 751 height 547
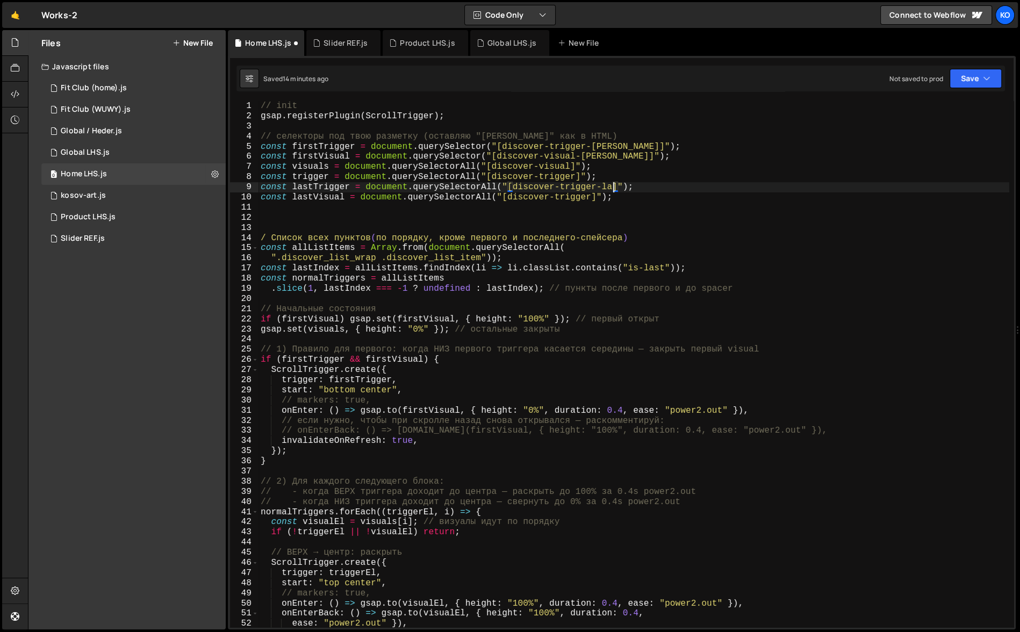
scroll to position [0, 22]
click at [590, 199] on div "// init gsap . registerPlugin ( ScrollTrigger ) ; // селекторы под твою разметк…" at bounding box center [634, 374] width 751 height 547
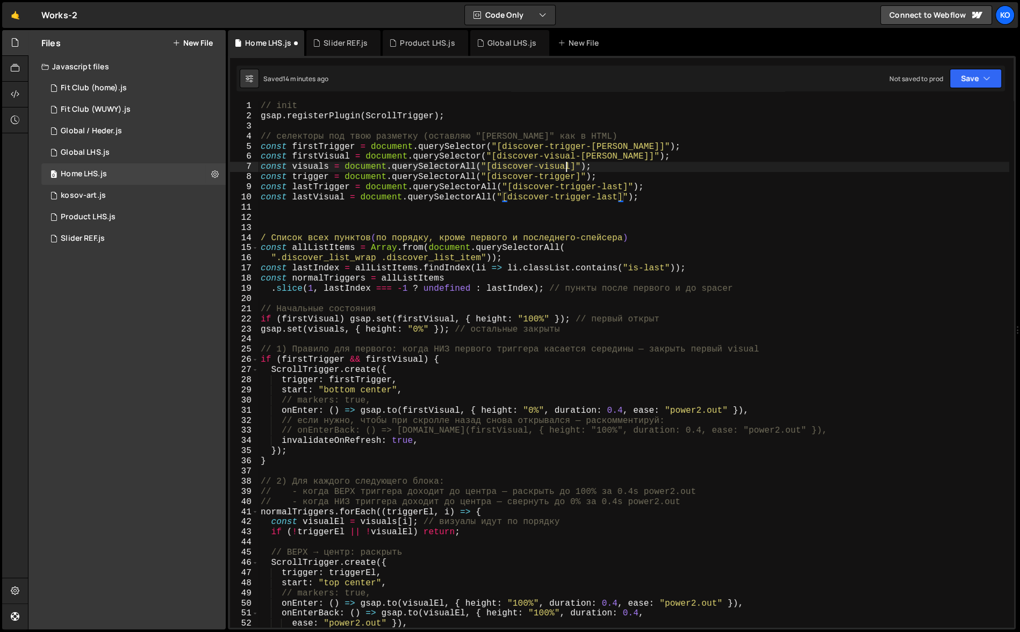
click at [564, 164] on div "// init gsap . registerPlugin ( ScrollTrigger ) ; // селекторы под твою разметк…" at bounding box center [634, 374] width 751 height 547
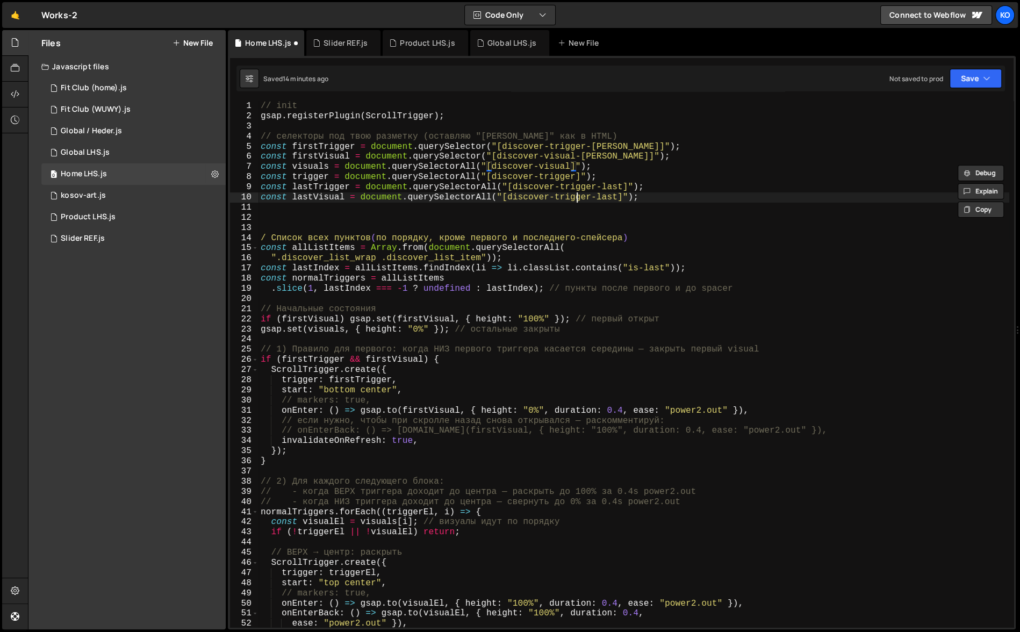
click at [577, 198] on div "// init gsap . registerPlugin ( ScrollTrigger ) ; // селекторы под твою разметк…" at bounding box center [634, 374] width 751 height 547
paste textarea "visual"
click at [498, 189] on div "// init gsap . registerPlugin ( ScrollTrigger ) ; // селекторы под твою разметк…" at bounding box center [634, 374] width 751 height 547
click at [491, 196] on div "// init gsap . registerPlugin ( ScrollTrigger ) ; // селекторы под твою разметк…" at bounding box center [634, 374] width 751 height 547
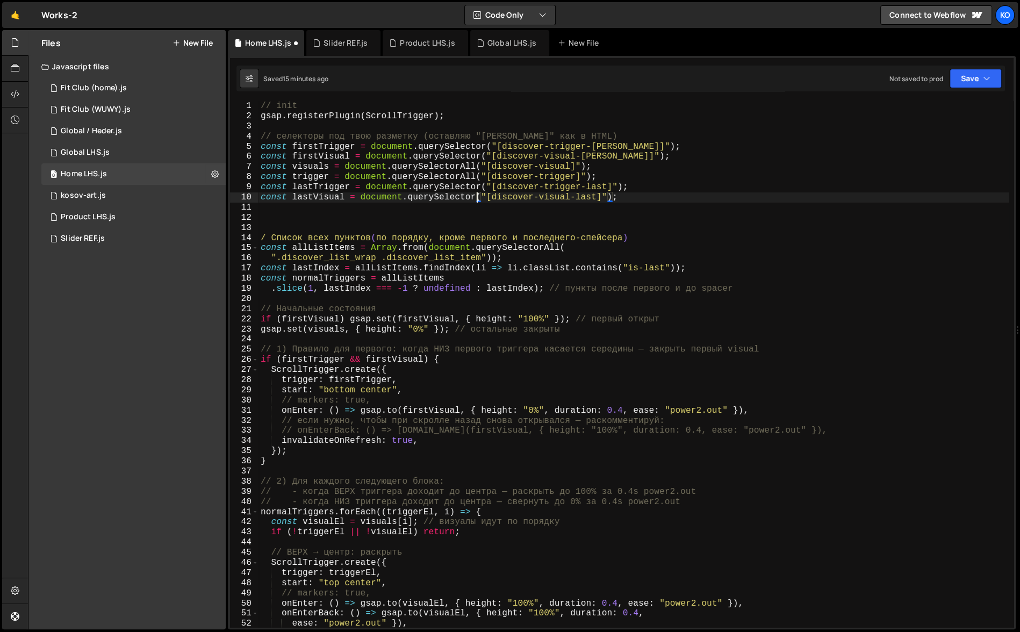
click at [645, 199] on div "// init gsap . registerPlugin ( ScrollTrigger ) ; // селекторы под твою разметк…" at bounding box center [634, 374] width 751 height 547
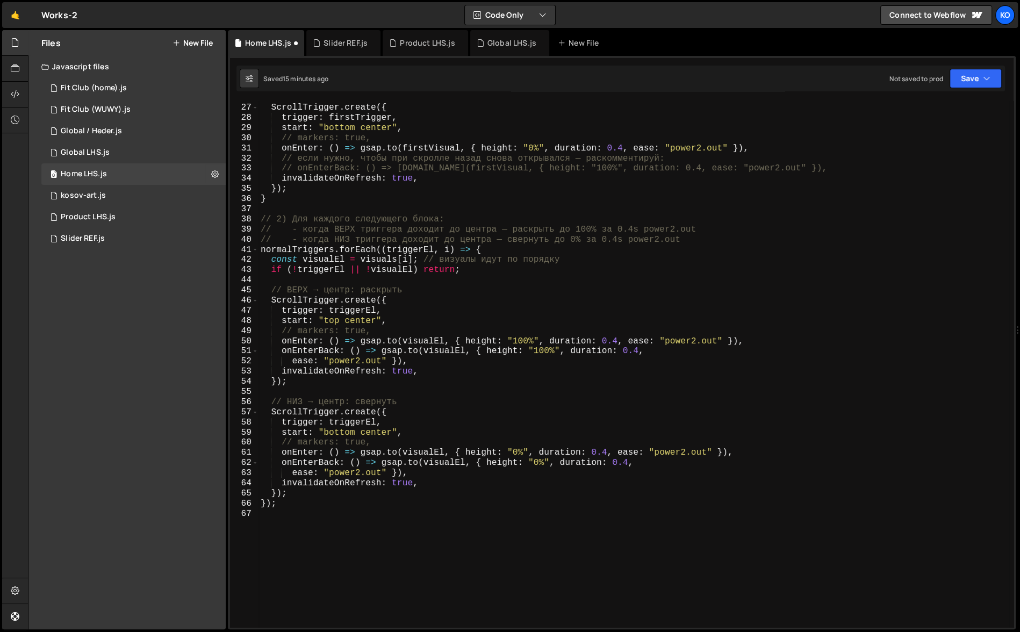
scroll to position [331, 0]
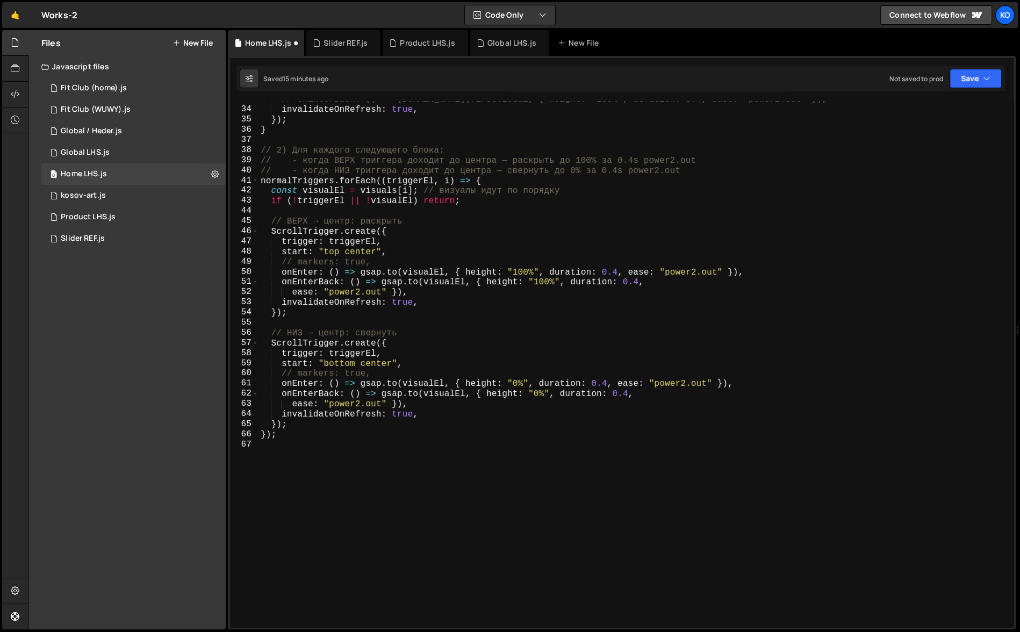
click at [497, 533] on div "// onEnterBack: () => gsap.to(firstVisual, { height: "100%", duration: 0.4, eas…" at bounding box center [634, 368] width 751 height 547
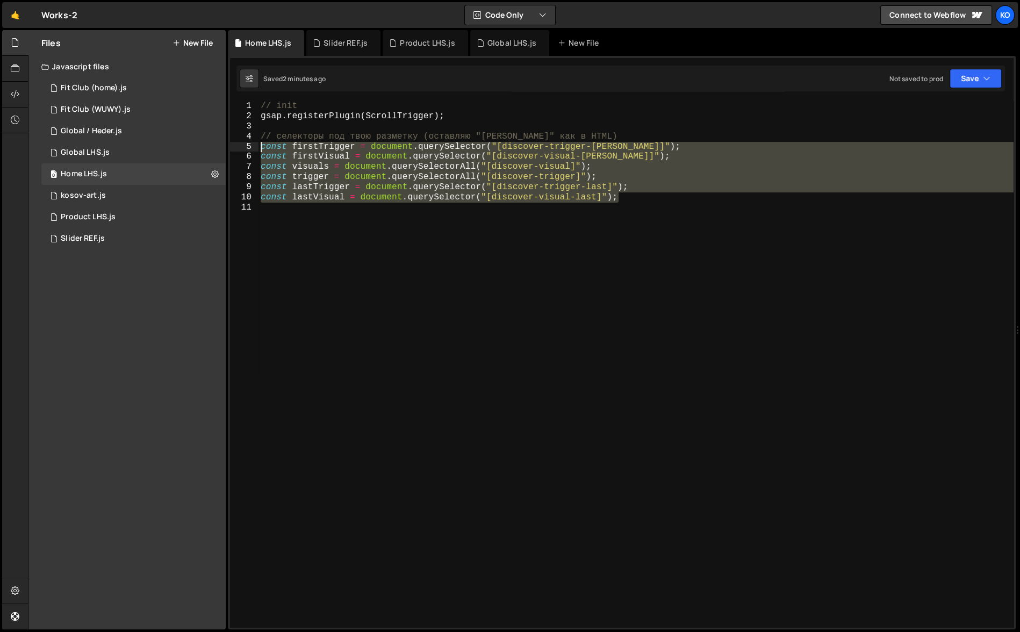
drag, startPoint x: 631, startPoint y: 201, endPoint x: 256, endPoint y: 146, distance: 378.7
click at [256, 146] on div "const lastVisual = document.querySelector("[discover-visual-last]"); 1 2 3 4 5 …" at bounding box center [622, 364] width 784 height 526
click at [262, 133] on div "// init gsap . registerPlugin ( ScrollTrigger ) ; // селекторы под твою разметк…" at bounding box center [636, 374] width 755 height 547
type textarea "// селекторы под твою разметку (оставляю "fierst" как в HTML)"
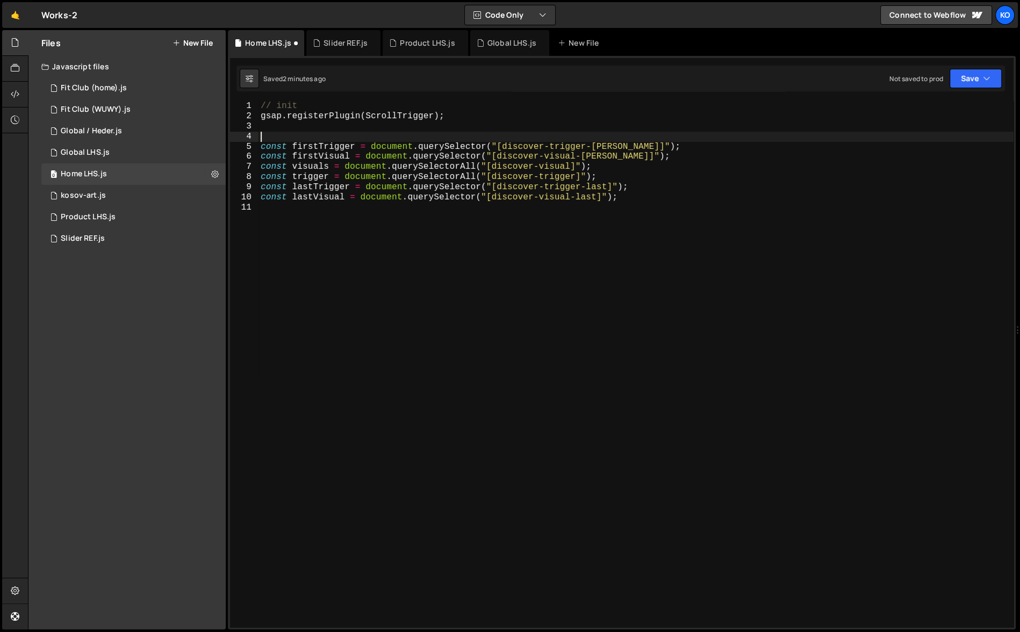
drag, startPoint x: 262, startPoint y: 133, endPoint x: 630, endPoint y: 133, distance: 368.2
click at [630, 133] on div "// init gsap . registerPlugin ( ScrollTrigger ) ; const firstTrigger = document…" at bounding box center [636, 374] width 755 height 547
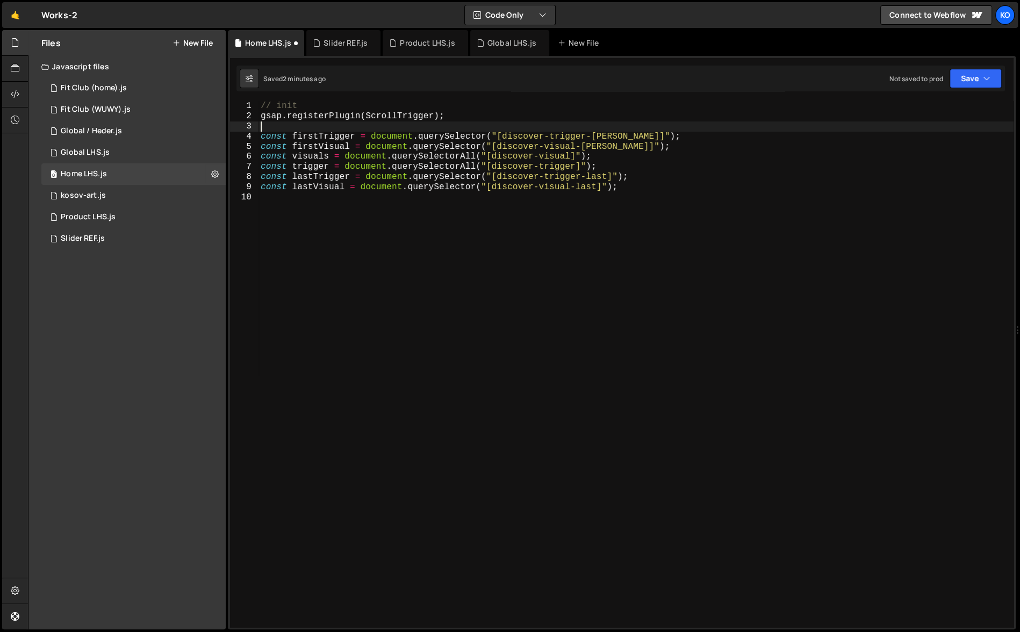
click at [314, 103] on div "// init gsap . registerPlugin ( ScrollTrigger ) ; const firstTrigger = document…" at bounding box center [636, 374] width 755 height 547
type textarea "const lastVisual = document.querySelector("[discover-visual-last]");"
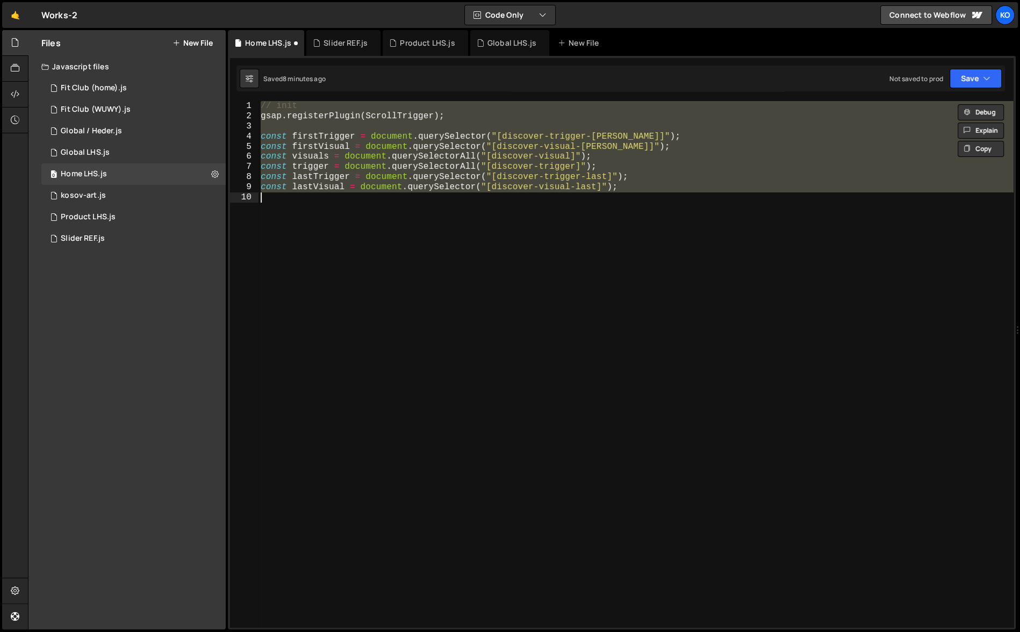
click at [449, 382] on div "// init gsap . registerPlugin ( ScrollTrigger ) ; const firstTrigger = document…" at bounding box center [636, 364] width 755 height 526
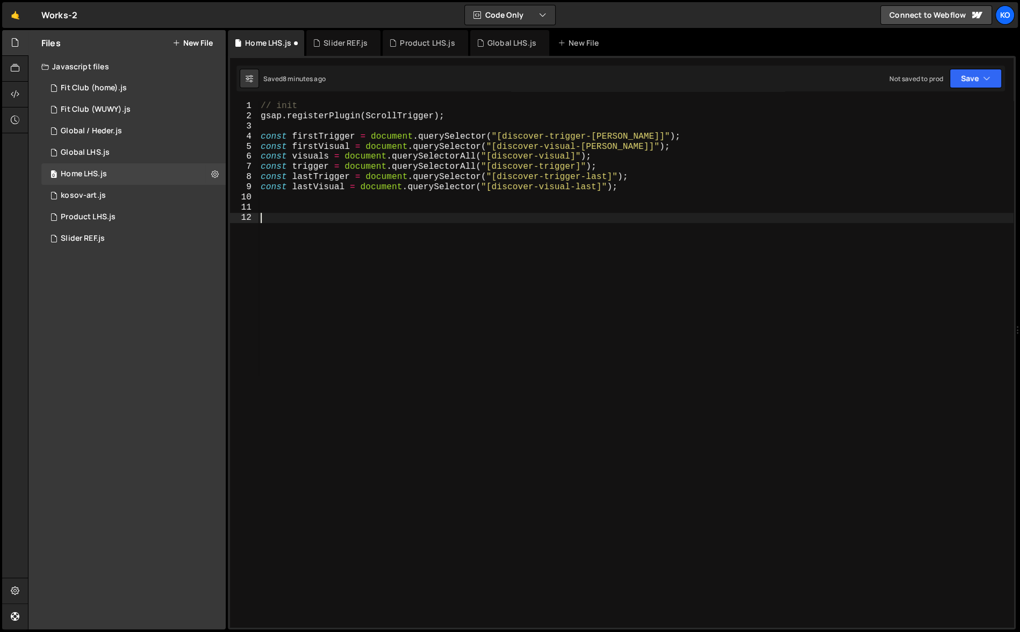
paste textarea "});"
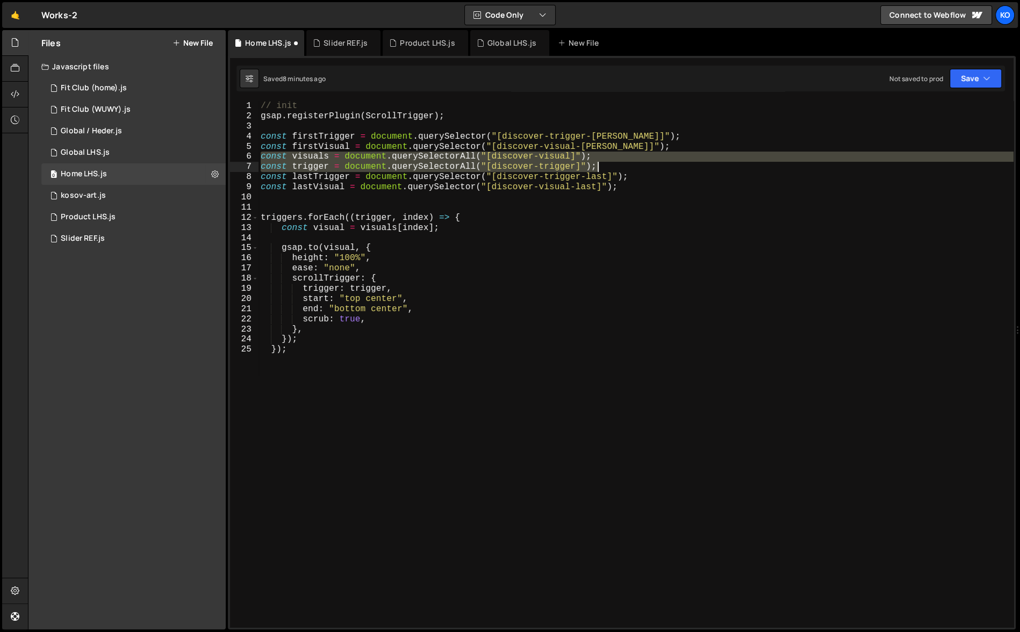
drag, startPoint x: 263, startPoint y: 157, endPoint x: 613, endPoint y: 165, distance: 350.6
click at [613, 165] on div "// init gsap . registerPlugin ( ScrollTrigger ) ; const firstTrigger = document…" at bounding box center [636, 374] width 755 height 547
type textarea "const visuals = document.querySelectorAll("[discover-visual]"); const trigger =…"
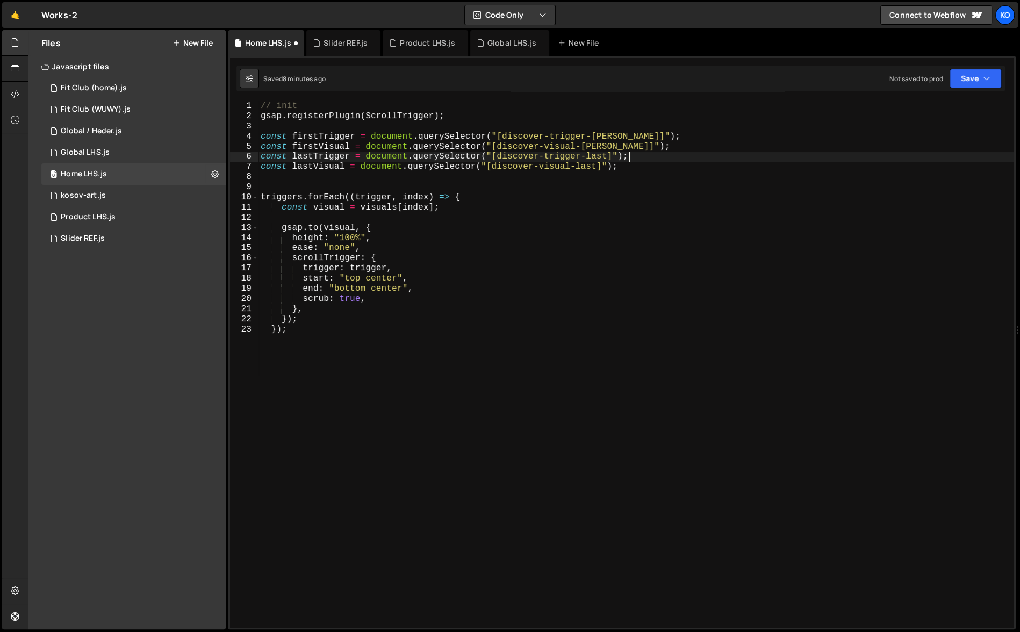
type textarea "const lastVisual = document.querySelector("[discover-visual-last]");"
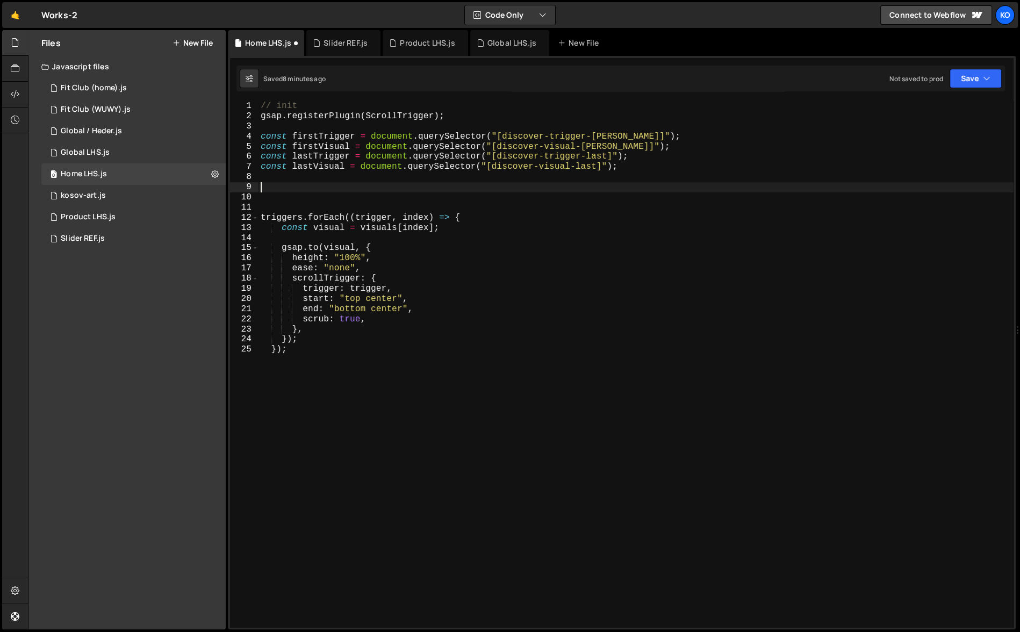
paste textarea "const trigger = document.querySelectorAll("[discover-trigger]");"
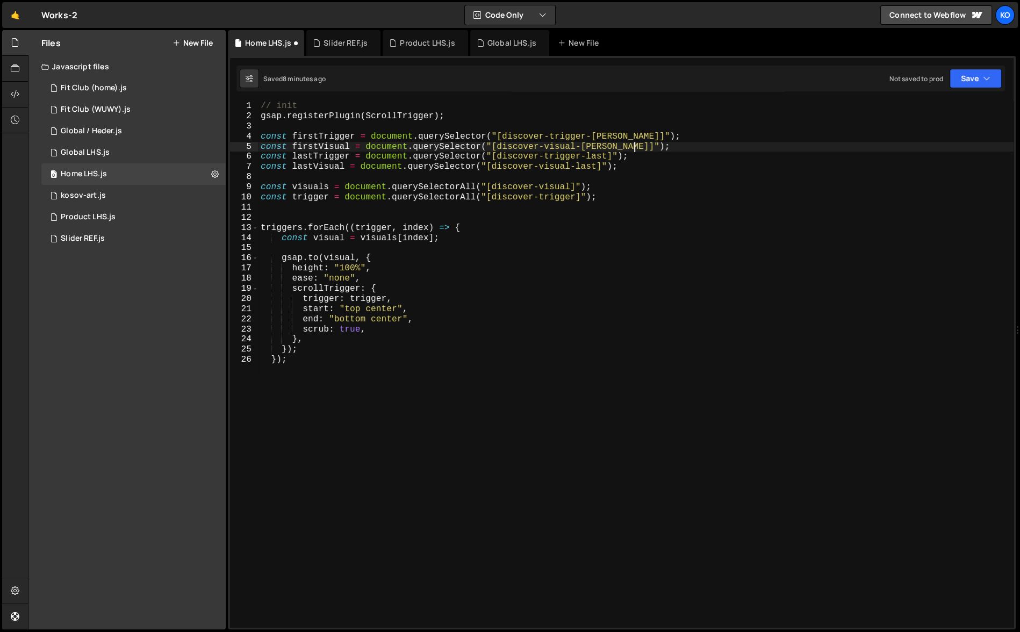
click at [658, 148] on div "// init gsap . registerPlugin ( ScrollTrigger ) ; const firstTrigger = document…" at bounding box center [636, 374] width 755 height 547
type textarea "const firstVisual = document.querySelector("[discover-visual-fierst]");"
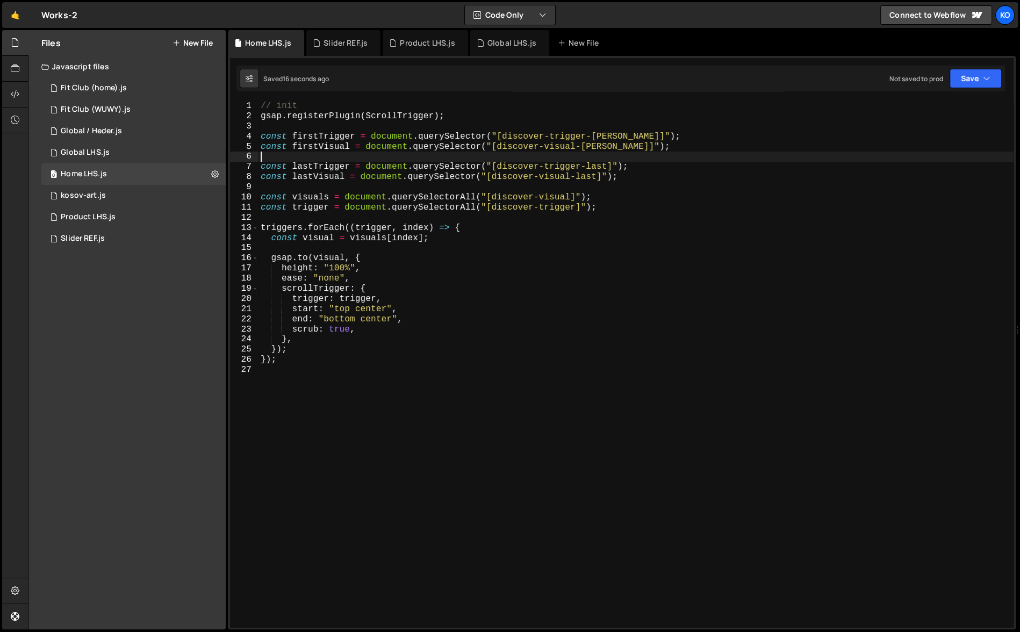
click at [393, 347] on div "// init gsap . registerPlugin ( ScrollTrigger ) ; const firstTrigger = document…" at bounding box center [636, 374] width 755 height 547
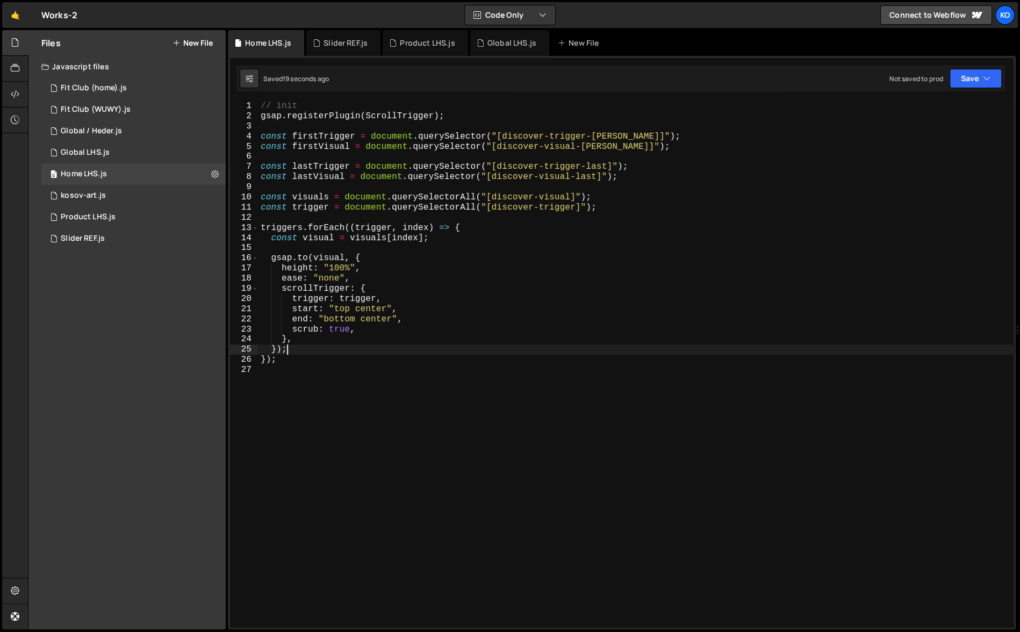
click at [300, 341] on div "// init gsap . registerPlugin ( ScrollTrigger ) ; const firstTrigger = document…" at bounding box center [636, 374] width 755 height 547
click at [602, 207] on div "// init gsap . registerPlugin ( ScrollTrigger ) ; const firstTrigger = document…" at bounding box center [636, 374] width 755 height 547
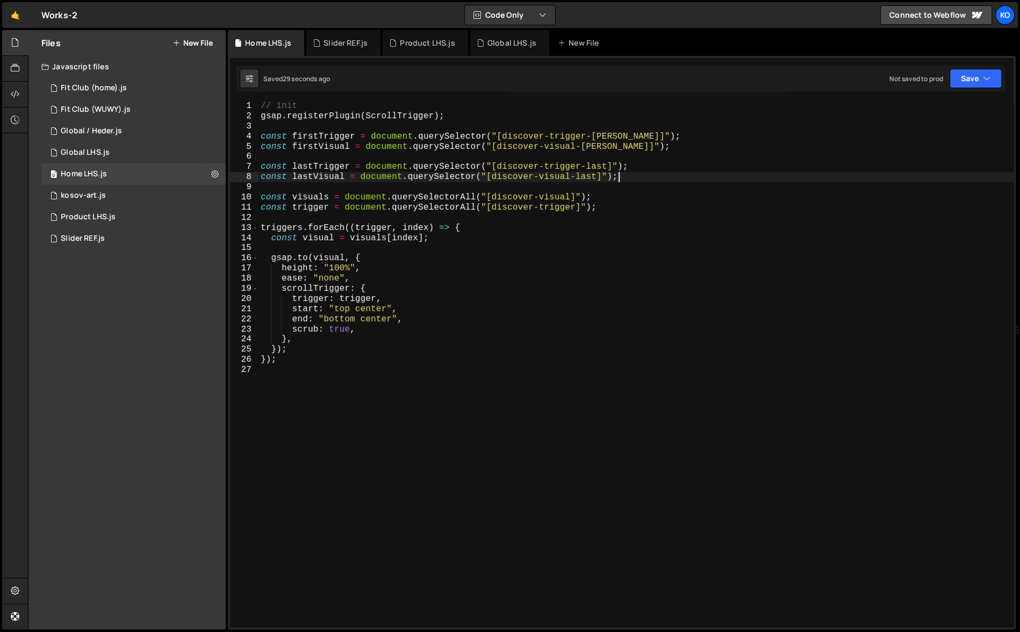
click at [627, 178] on div "// init gsap . registerPlugin ( ScrollTrigger ) ; const firstTrigger = document…" at bounding box center [636, 374] width 755 height 547
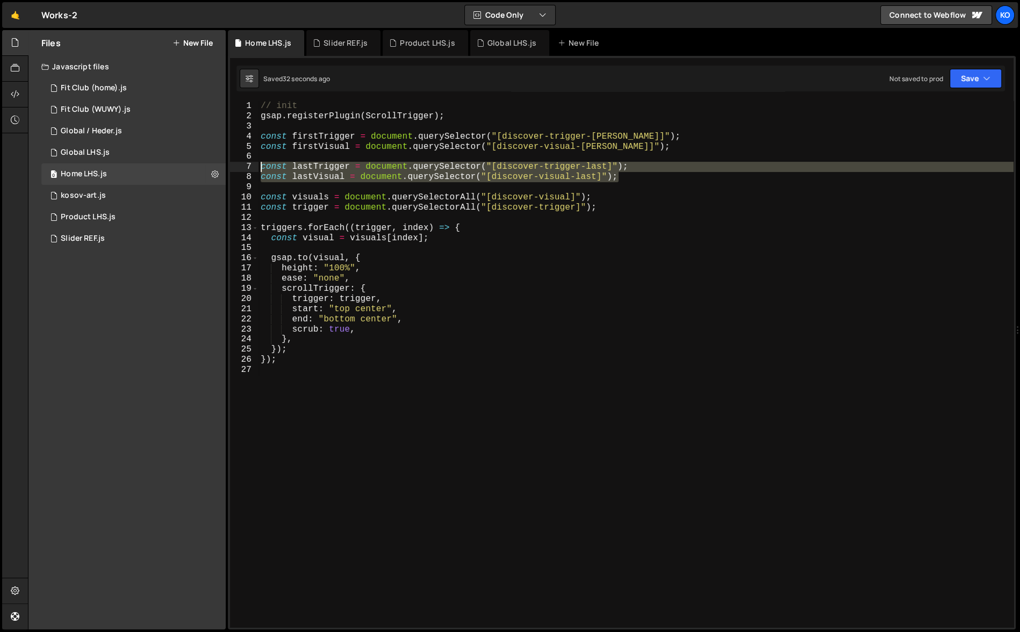
drag, startPoint x: 627, startPoint y: 178, endPoint x: 254, endPoint y: 166, distance: 373.2
click at [254, 166] on div "const lastVisual = document.querySelector("[discover-visual-last]"); 1 2 3 4 5 …" at bounding box center [622, 364] width 784 height 526
type textarea "const lastVisual = document.querySelector("[discover-visual-last]");"
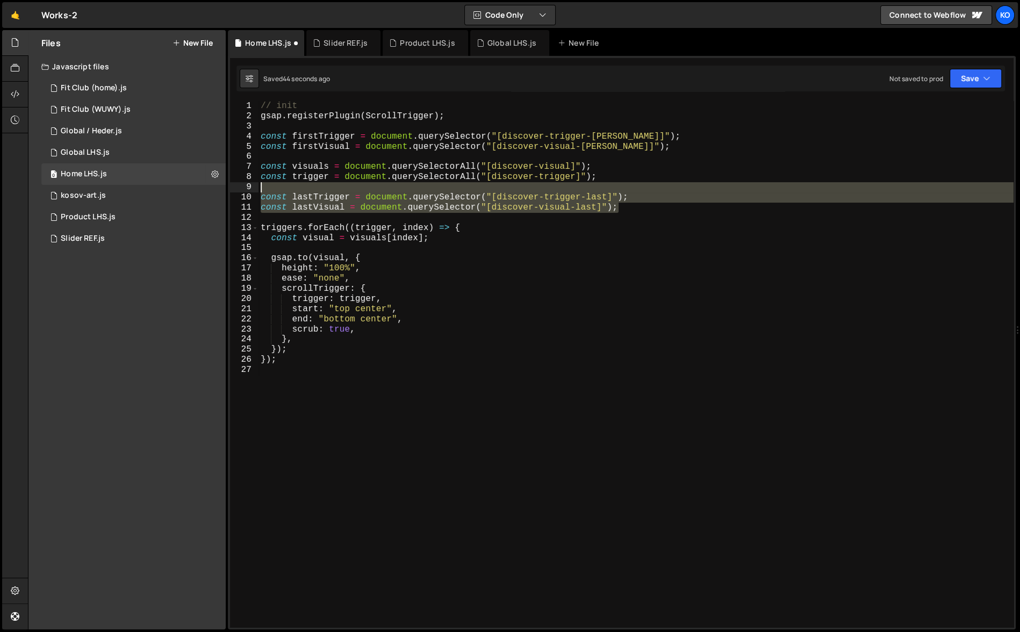
click at [493, 240] on div "// init gsap . registerPlugin ( ScrollTrigger ) ; const firstTrigger = document…" at bounding box center [636, 374] width 755 height 547
type textarea "const visual = visuals[index];"
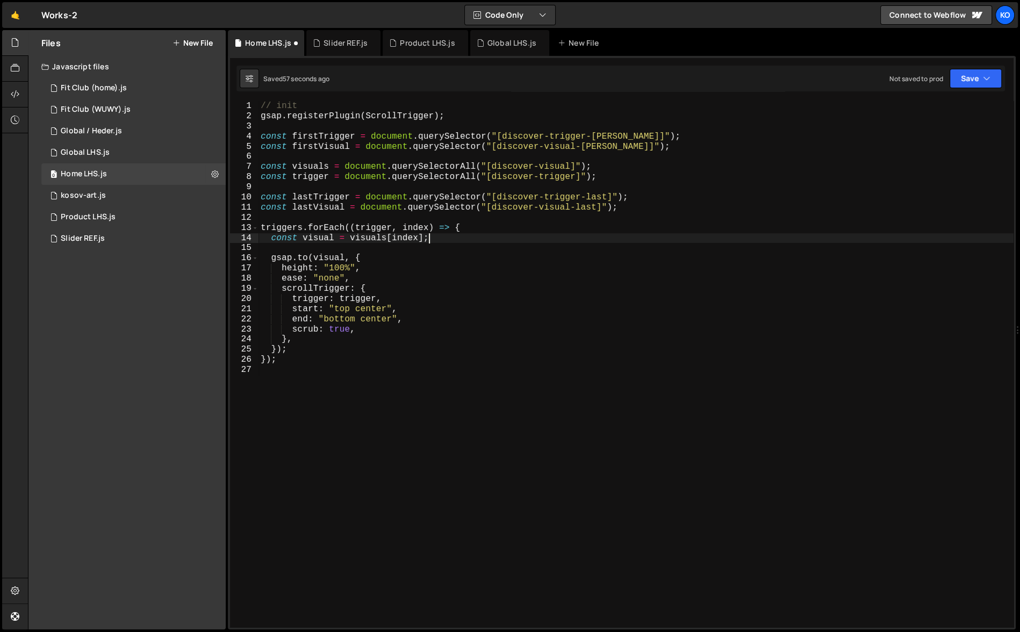
click at [331, 367] on div "// init gsap . registerPlugin ( ScrollTrigger ) ; const firstTrigger = document…" at bounding box center [636, 374] width 755 height 547
click at [648, 211] on div "// init gsap . registerPlugin ( ScrollTrigger ) ; const firstTrigger = document…" at bounding box center [636, 374] width 755 height 547
type textarea "const lastVisual = document.querySelector("[discover-visual-last]");"
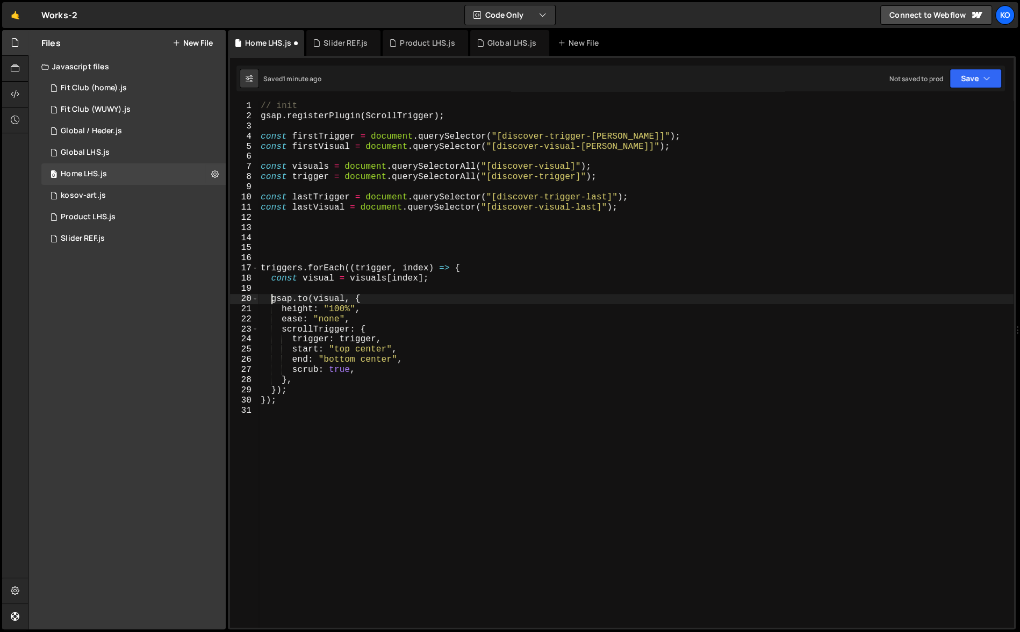
click at [272, 299] on div "// init gsap . registerPlugin ( ScrollTrigger ) ; const firstTrigger = document…" at bounding box center [636, 374] width 755 height 547
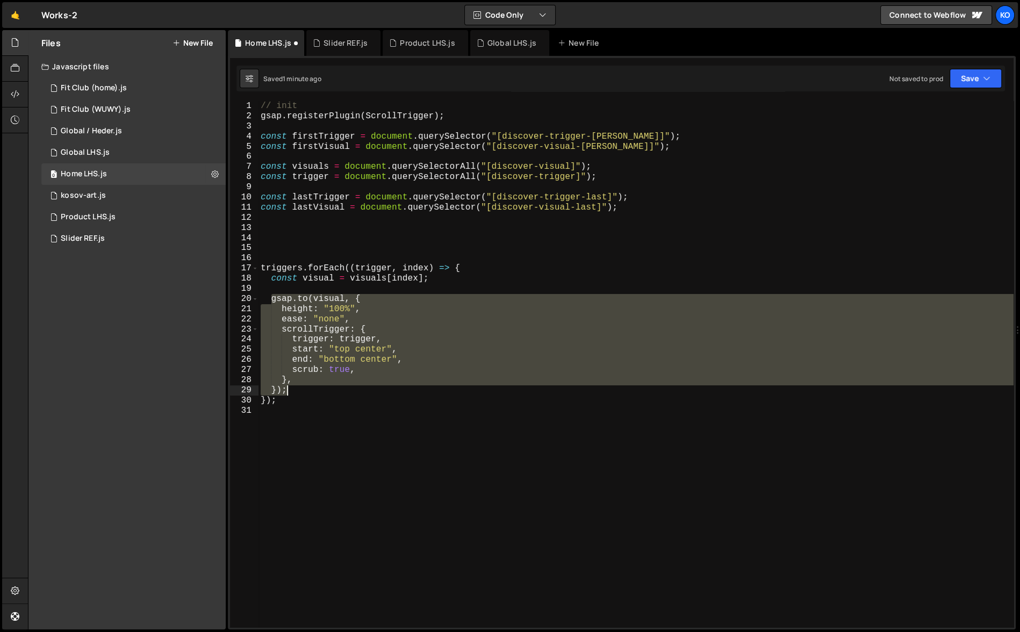
drag, startPoint x: 272, startPoint y: 299, endPoint x: 291, endPoint y: 390, distance: 92.8
click at [291, 390] on div "// init gsap . registerPlugin ( ScrollTrigger ) ; const firstTrigger = document…" at bounding box center [636, 374] width 755 height 547
type textarea "}, });"
click at [310, 249] on div "// init gsap . registerPlugin ( ScrollTrigger ) ; const firstTrigger = document…" at bounding box center [636, 374] width 755 height 547
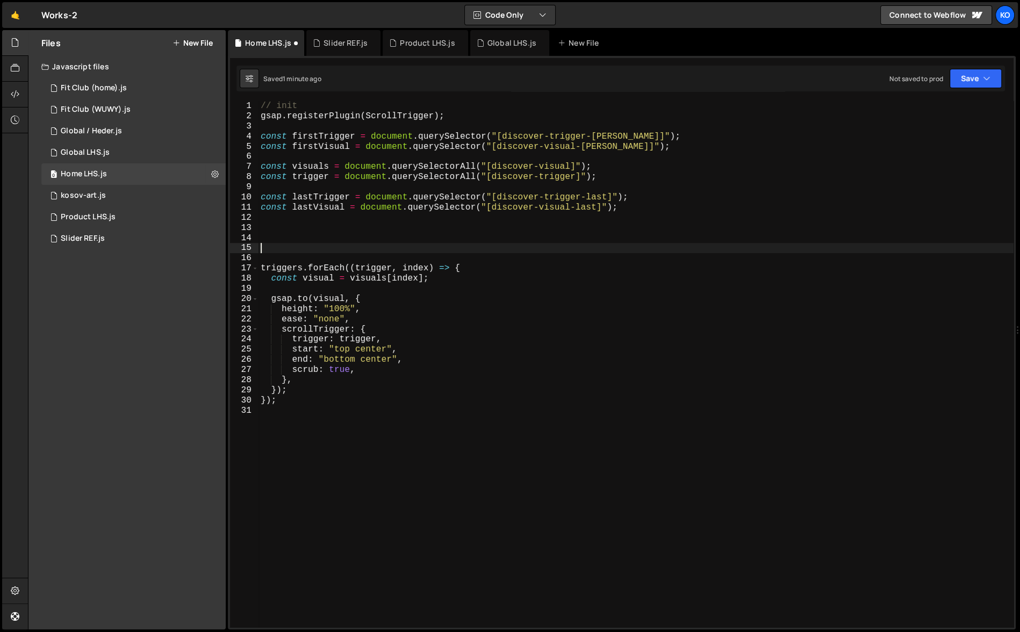
paste textarea "});"
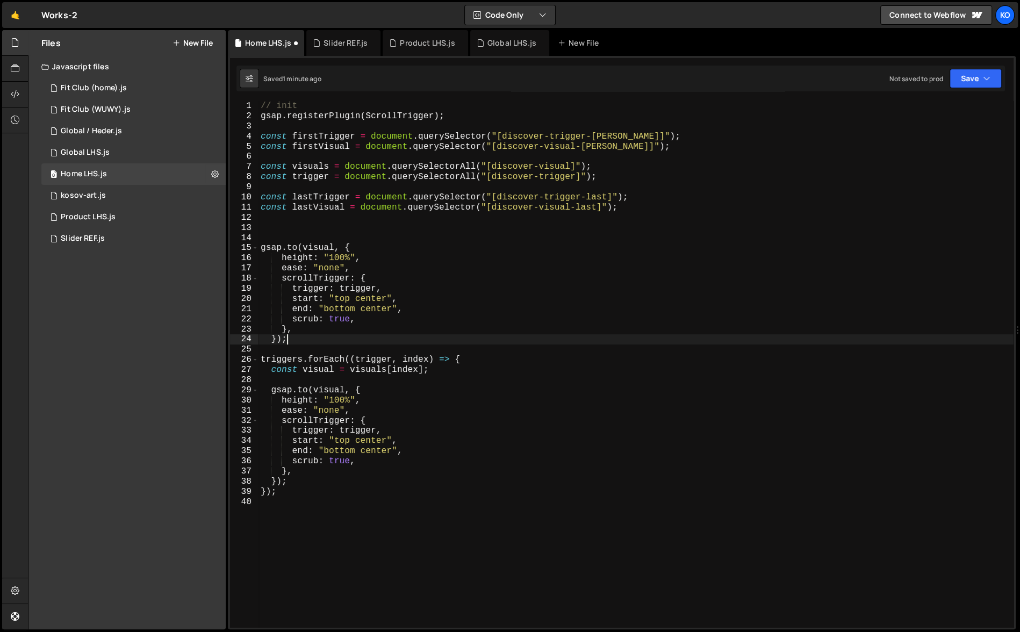
click at [360, 289] on div "// init gsap . registerPlugin ( ScrollTrigger ) ; const firstTrigger = document…" at bounding box center [636, 374] width 755 height 547
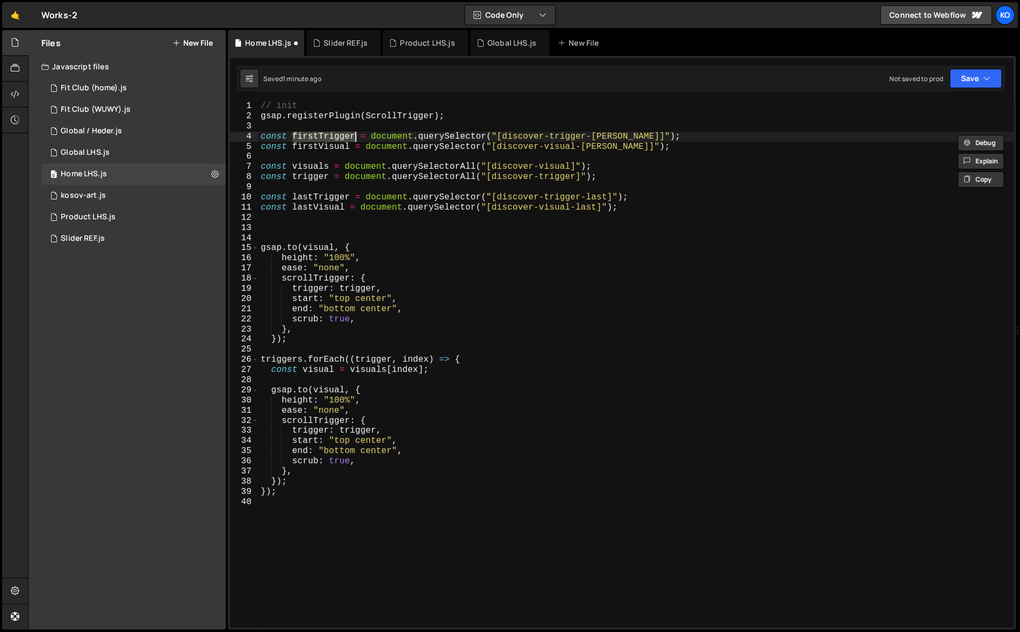
drag, startPoint x: 292, startPoint y: 134, endPoint x: 356, endPoint y: 133, distance: 63.4
click at [356, 133] on div "// init gsap . registerPlugin ( ScrollTrigger ) ; const firstTrigger = document…" at bounding box center [636, 374] width 755 height 547
click at [359, 288] on div "// init gsap . registerPlugin ( ScrollTrigger ) ; const firstTrigger = document…" at bounding box center [636, 374] width 755 height 547
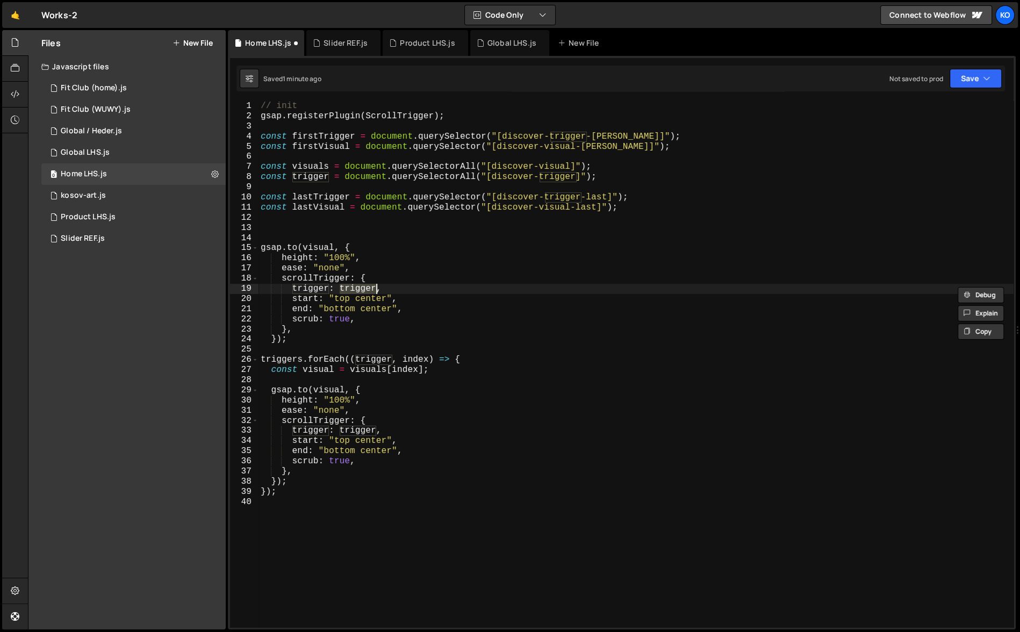
paste textarea "firstT"
type textarea "trigger: firstTrigger,"
click at [311, 235] on div "// init gsap . registerPlugin ( ScrollTrigger ) ; const firstTrigger = document…" at bounding box center [636, 374] width 755 height 547
click at [340, 259] on div "// init gsap . registerPlugin ( ScrollTrigger ) ; const firstTrigger = document…" at bounding box center [636, 374] width 755 height 547
click at [355, 267] on div "// init gsap . registerPlugin ( ScrollTrigger ) ; const firstTrigger = document…" at bounding box center [636, 374] width 755 height 547
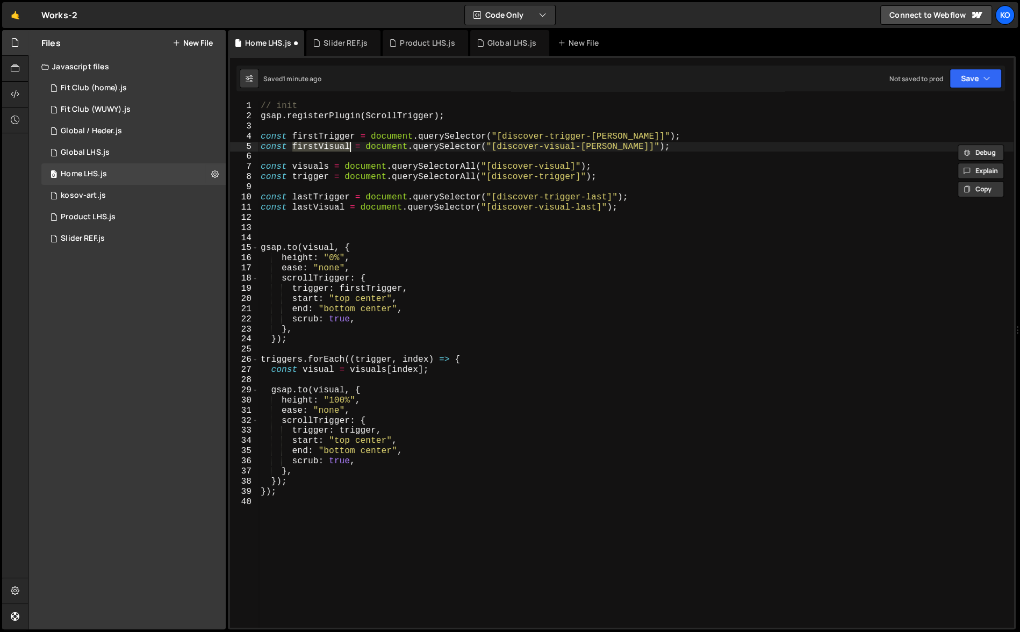
drag, startPoint x: 293, startPoint y: 148, endPoint x: 352, endPoint y: 148, distance: 59.1
click at [352, 148] on div "// init gsap . registerPlugin ( ScrollTrigger ) ; const firstTrigger = document…" at bounding box center [636, 374] width 755 height 547
click at [316, 249] on div "// init gsap . registerPlugin ( ScrollTrigger ) ; const firstTrigger = document…" at bounding box center [636, 374] width 755 height 547
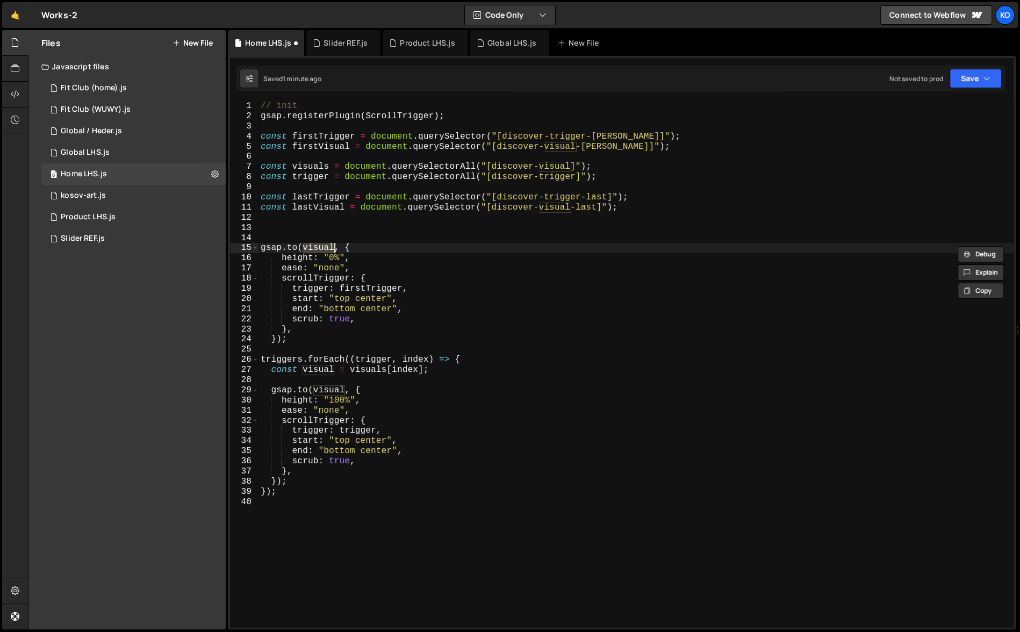
paste textarea "firstV"
click at [291, 493] on div "// init gsap . registerPlugin ( ScrollTrigger ) ; const firstTrigger = document…" at bounding box center [636, 374] width 755 height 547
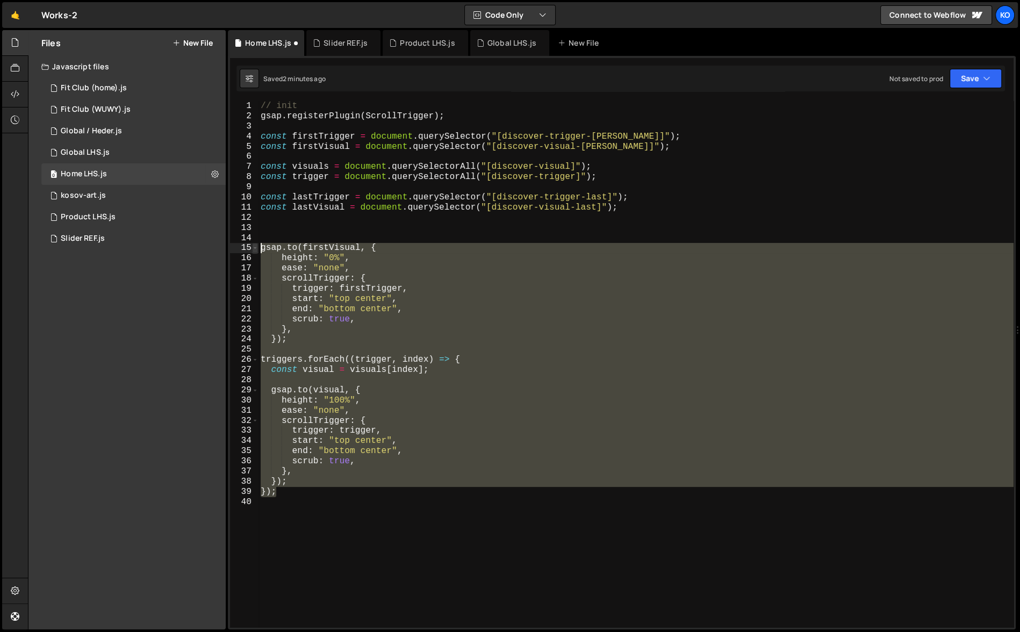
drag, startPoint x: 291, startPoint y: 493, endPoint x: 257, endPoint y: 244, distance: 251.7
click at [257, 244] on div "}); 1 2 3 4 5 6 7 8 9 10 11 12 13 14 15 16 17 18 19 20 21 22 23 24 25 26 27 28 …" at bounding box center [622, 364] width 784 height 526
paste textarea "});"
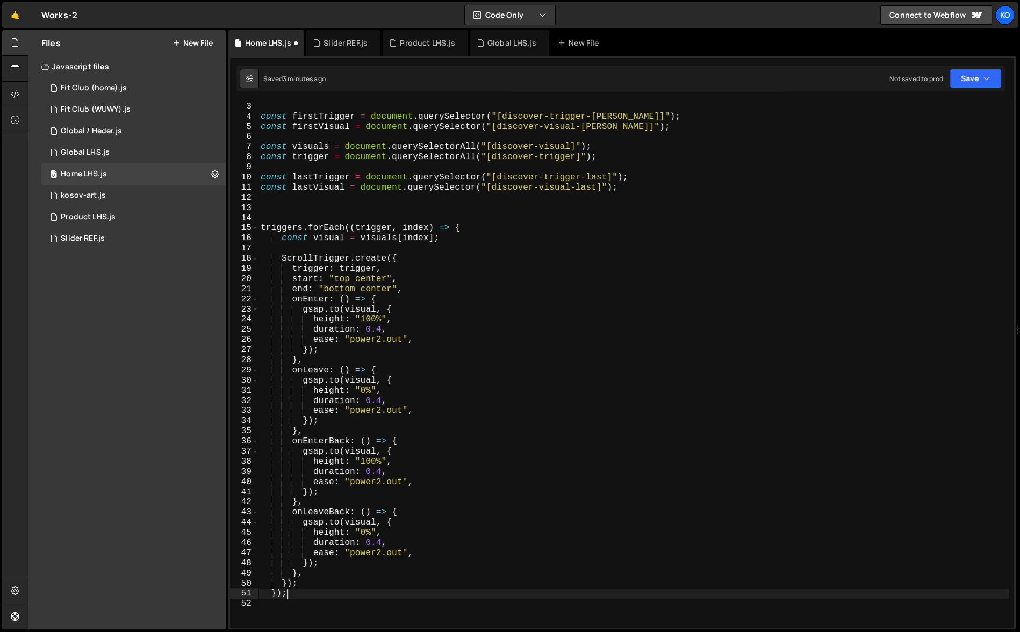
scroll to position [6, 0]
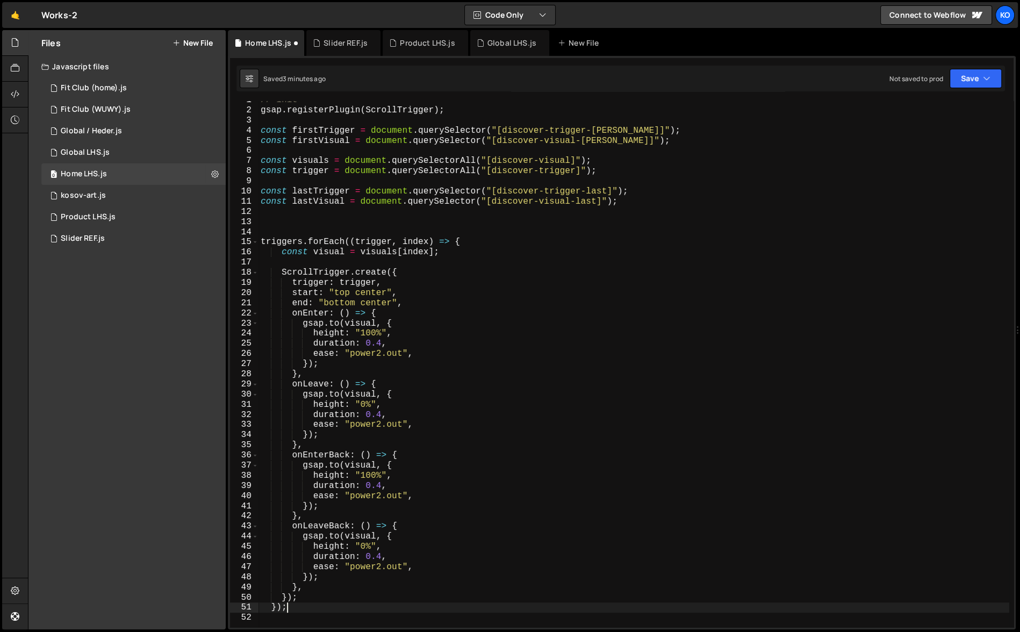
type textarea "});"
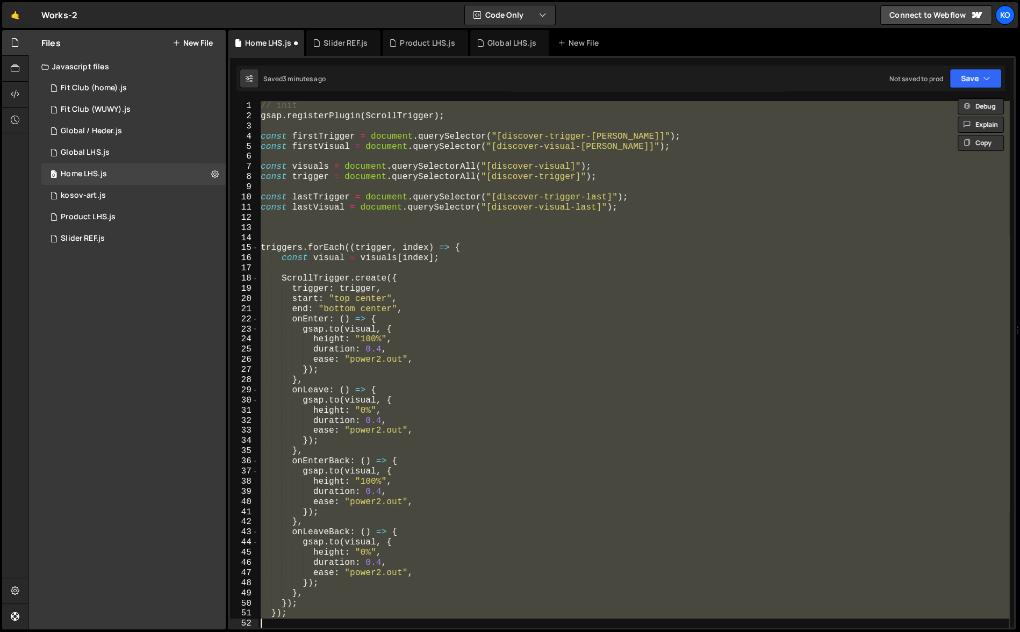
scroll to position [0, 0]
click at [349, 231] on div "// init gsap . registerPlugin ( ScrollTrigger ) ; const firstTrigger = document…" at bounding box center [634, 364] width 751 height 526
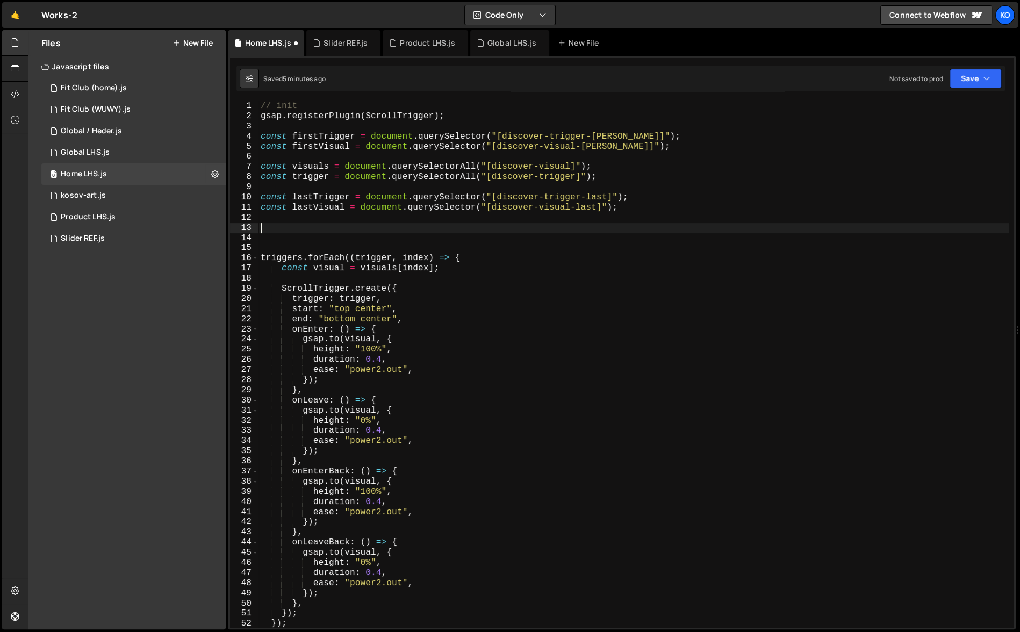
paste textarea "});"
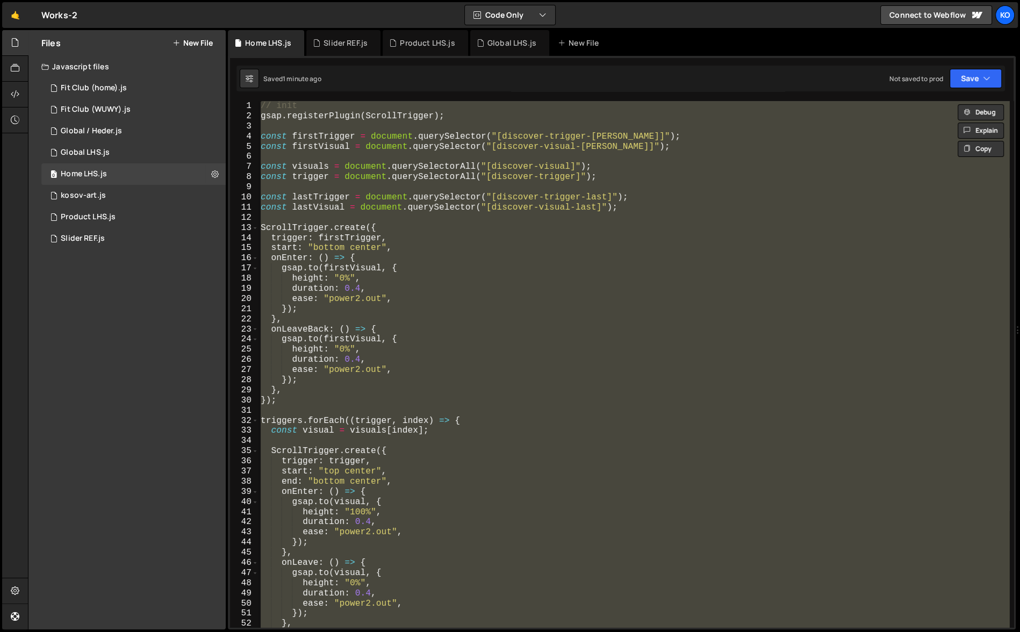
click at [321, 423] on div "// init gsap . registerPlugin ( ScrollTrigger ) ; const firstTrigger = document…" at bounding box center [634, 364] width 751 height 526
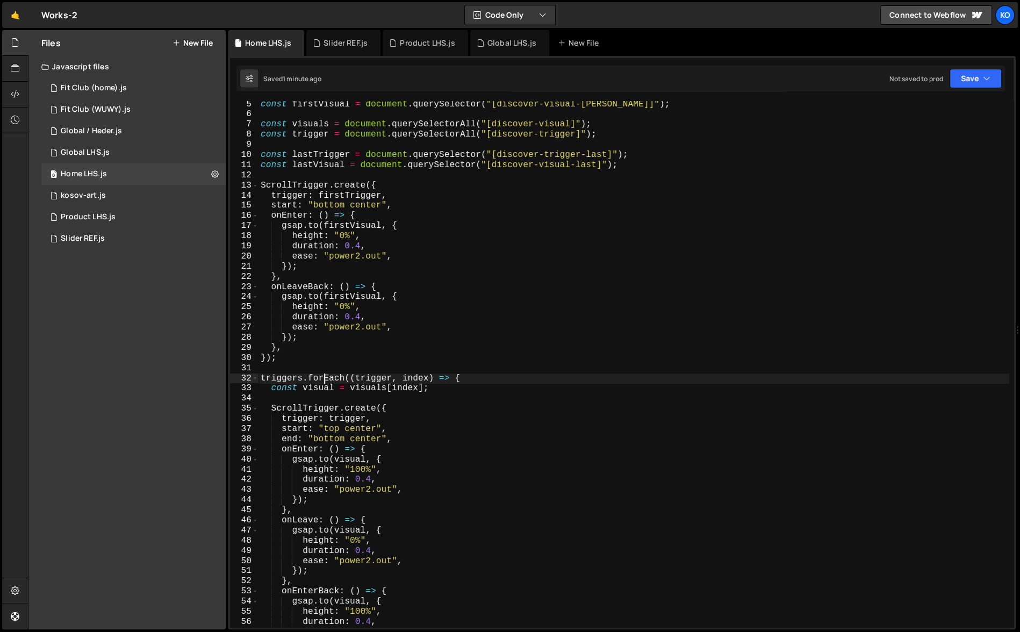
scroll to position [62, 0]
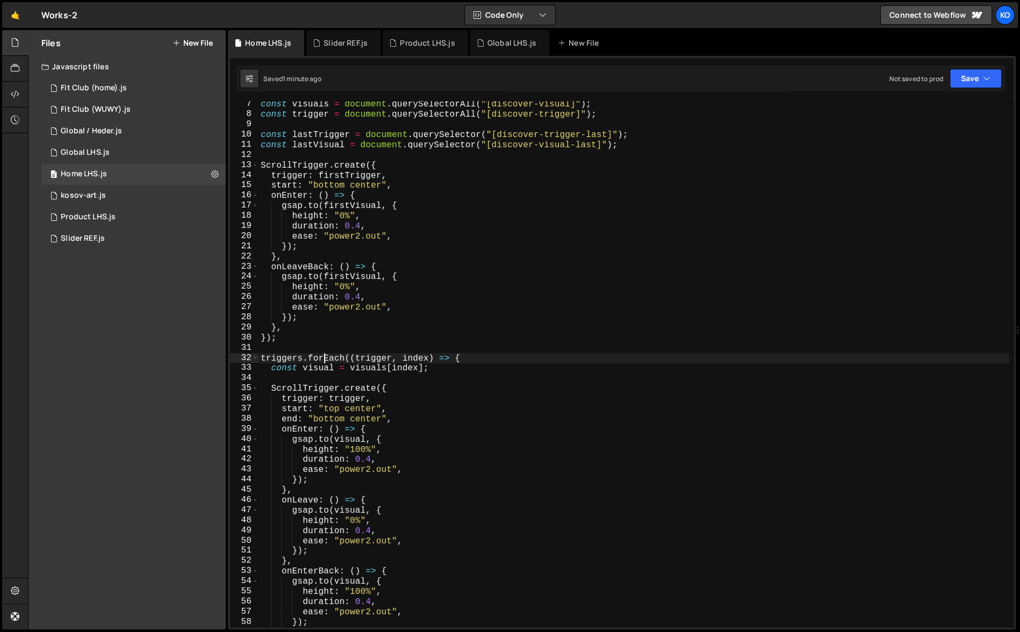
click at [262, 360] on div "const visuals = document . querySelectorAll ( "[discover-visual]" ) ; const tri…" at bounding box center [634, 372] width 751 height 547
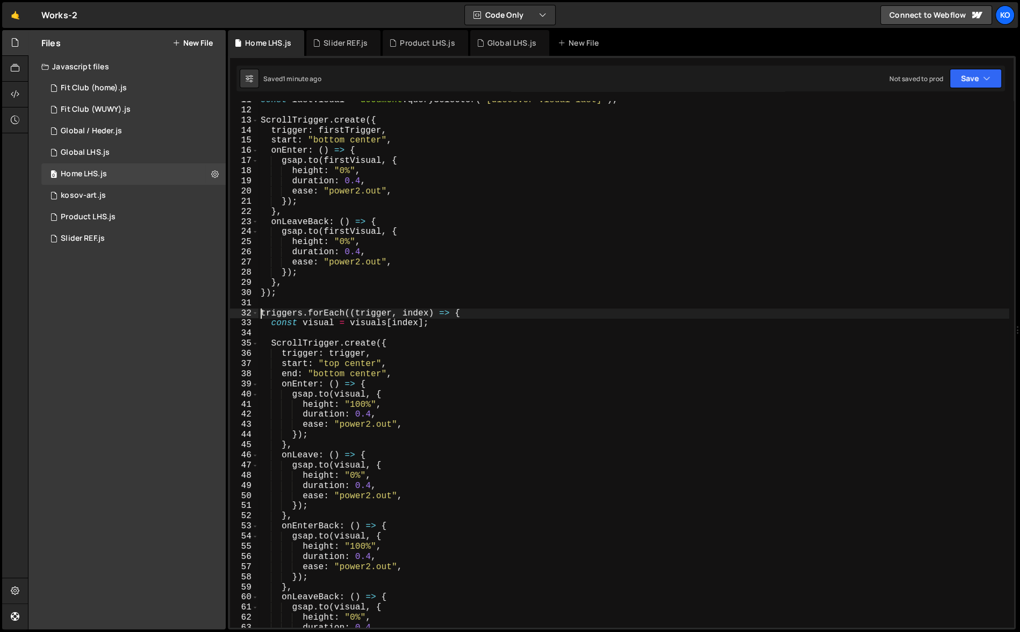
scroll to position [296, 0]
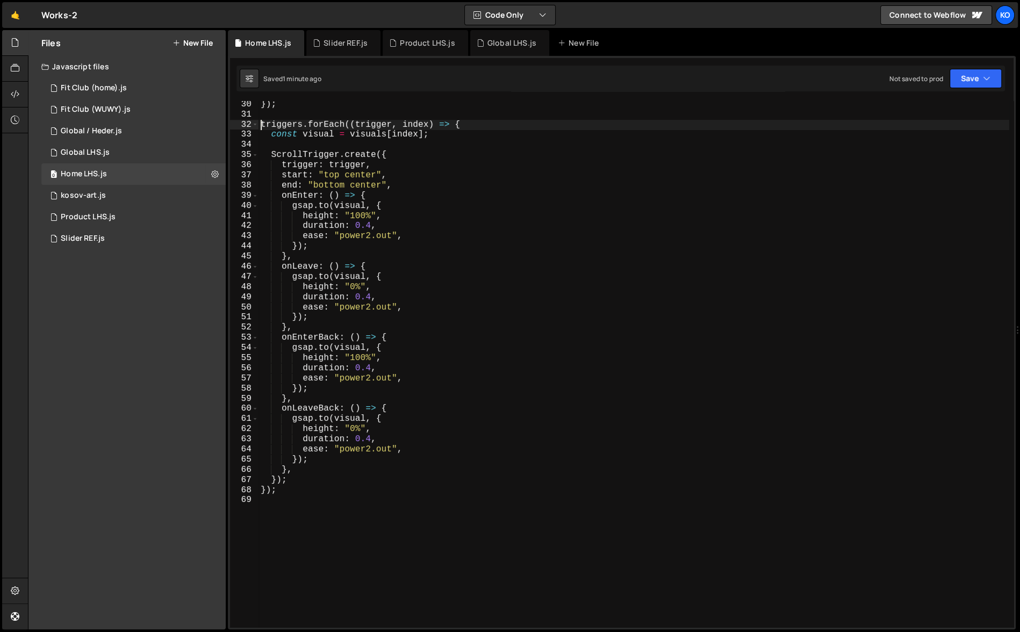
click at [305, 488] on div "}) ; triggers . forEach (( trigger , index ) => { const visual = visuals [ inde…" at bounding box center [634, 372] width 751 height 547
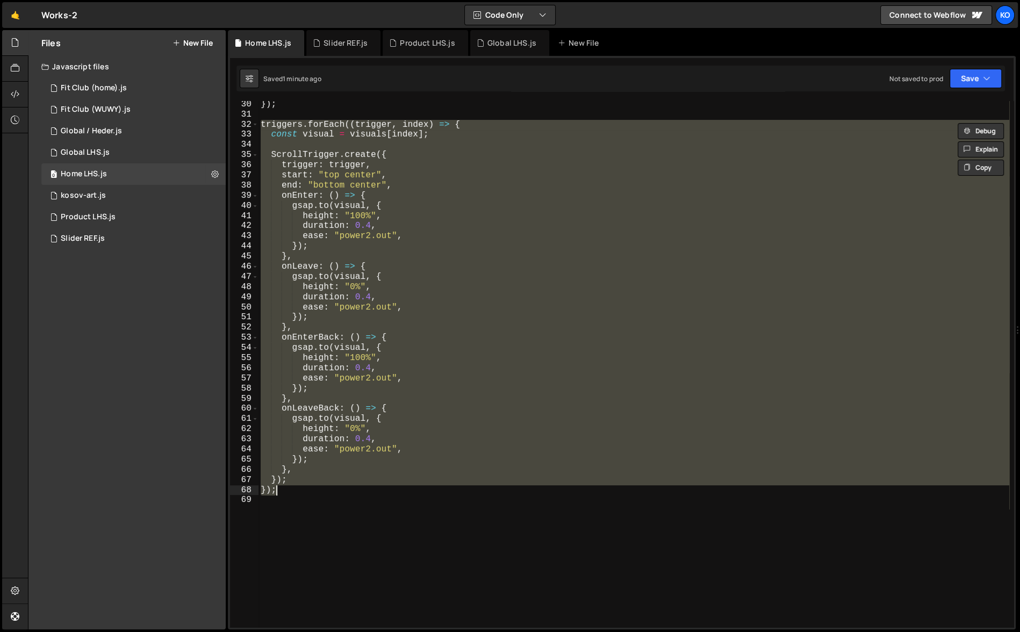
scroll to position [0, 0]
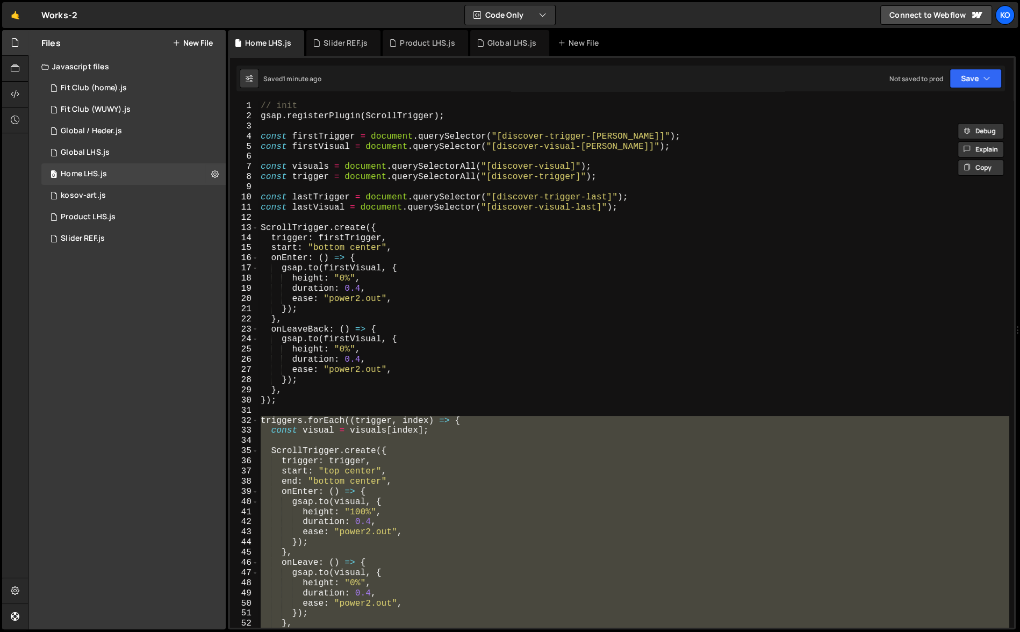
click at [327, 180] on div "// init gsap . registerPlugin ( ScrollTrigger ) ; const firstTrigger = document…" at bounding box center [634, 374] width 751 height 547
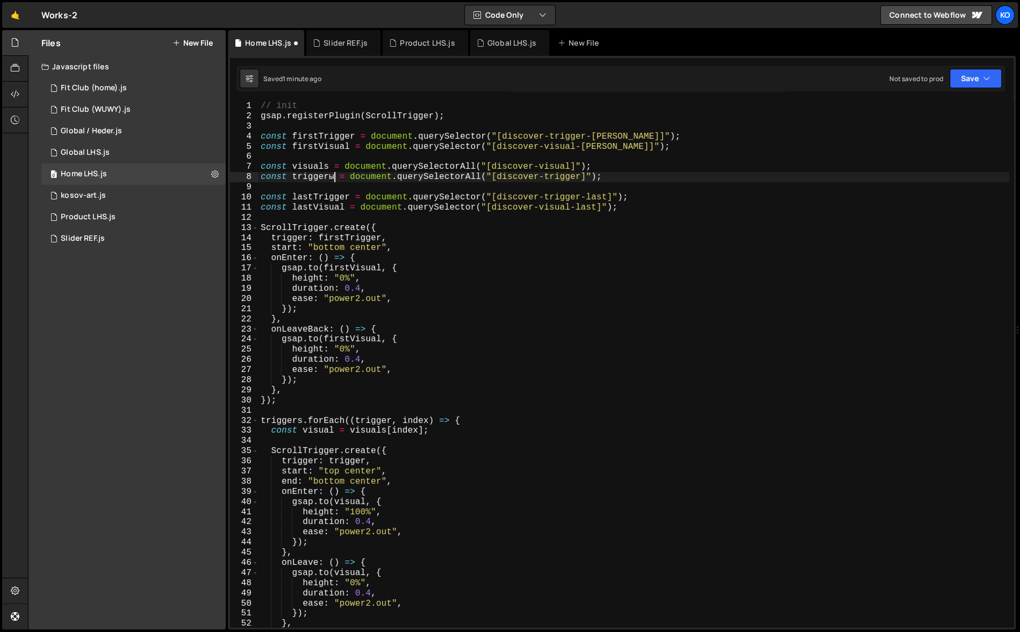
scroll to position [0, 4]
click at [338, 353] on div "// init gsap . registerPlugin ( ScrollTrigger ) ; const firstTrigger = document…" at bounding box center [634, 374] width 751 height 547
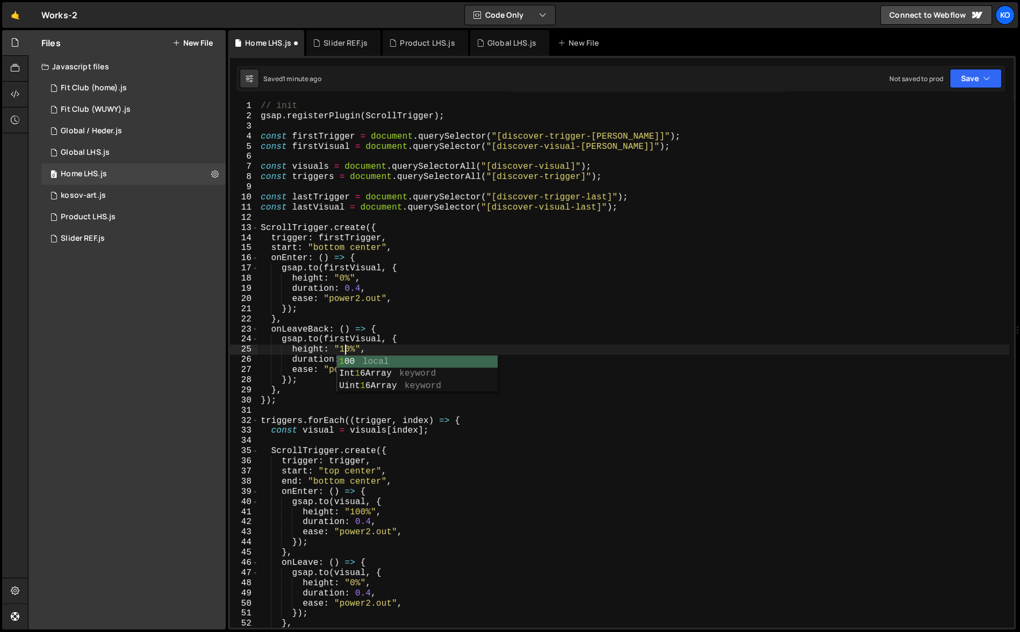
scroll to position [0, 5]
click at [519, 296] on div "// init gsap . registerPlugin ( ScrollTrigger ) ; const firstTrigger = document…" at bounding box center [634, 374] width 751 height 547
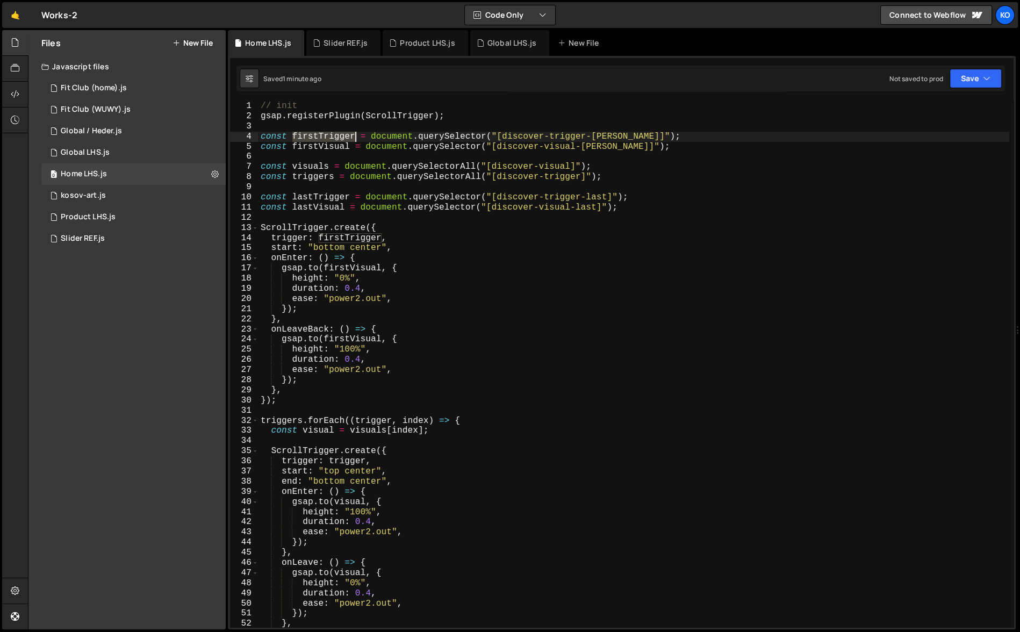
drag, startPoint x: 293, startPoint y: 135, endPoint x: 355, endPoint y: 132, distance: 61.9
click at [355, 132] on div "// init gsap . registerPlugin ( ScrollTrigger ) ; const firstTrigger = document…" at bounding box center [634, 374] width 751 height 547
click at [425, 483] on div "// init gsap . registerPlugin ( ScrollTrigger ) ; const firstTrigger = document…" at bounding box center [634, 374] width 751 height 547
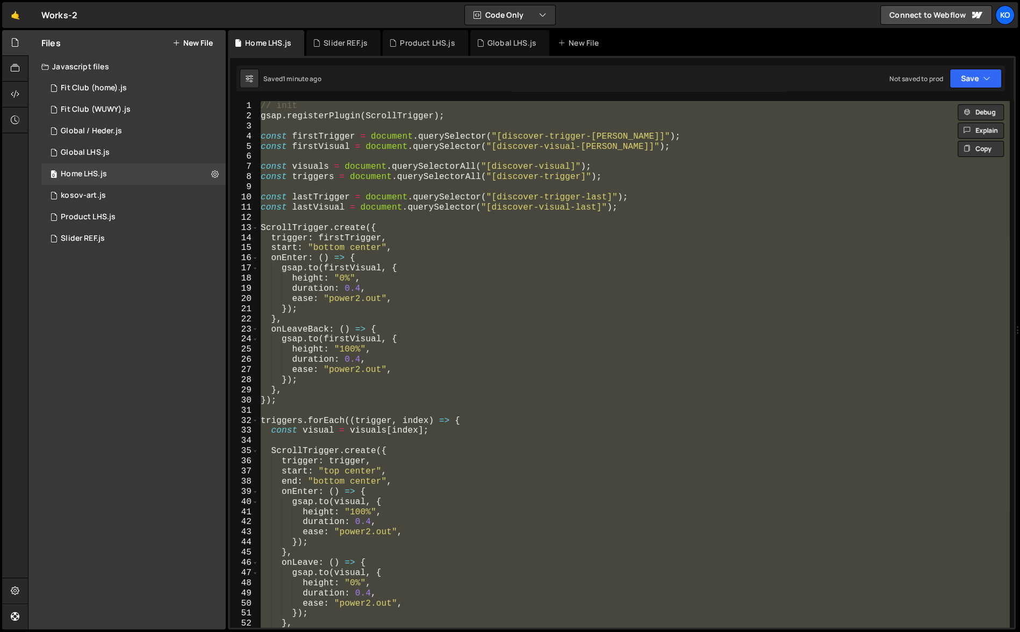
click at [425, 209] on div "// init gsap . registerPlugin ( ScrollTrigger ) ; const firstTrigger = document…" at bounding box center [634, 364] width 751 height 526
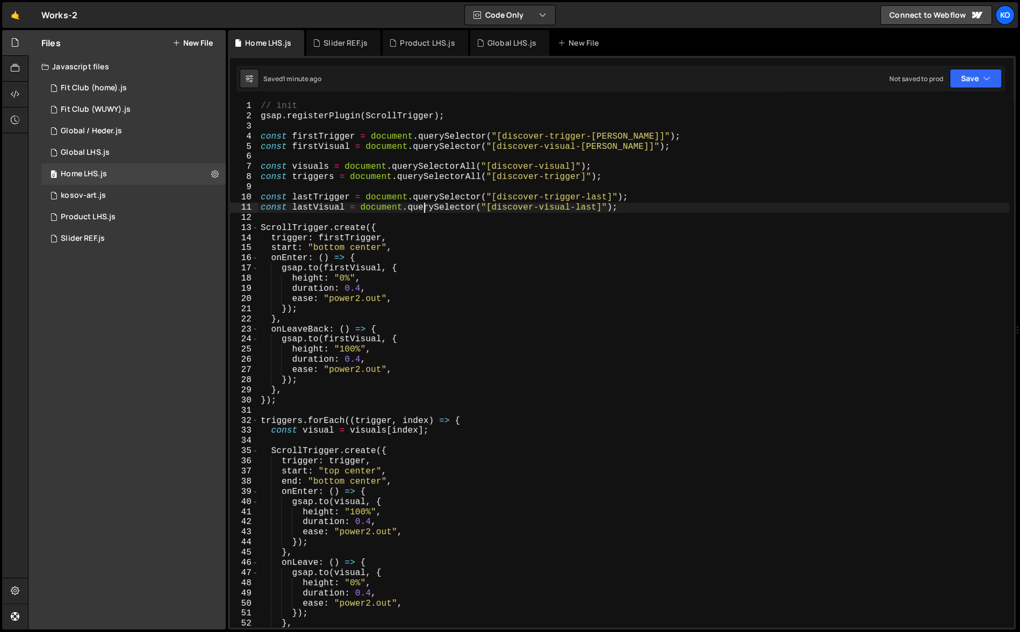
click at [291, 137] on div "// init gsap . registerPlugin ( ScrollTrigger ) ; const firstTrigger = document…" at bounding box center [634, 374] width 751 height 547
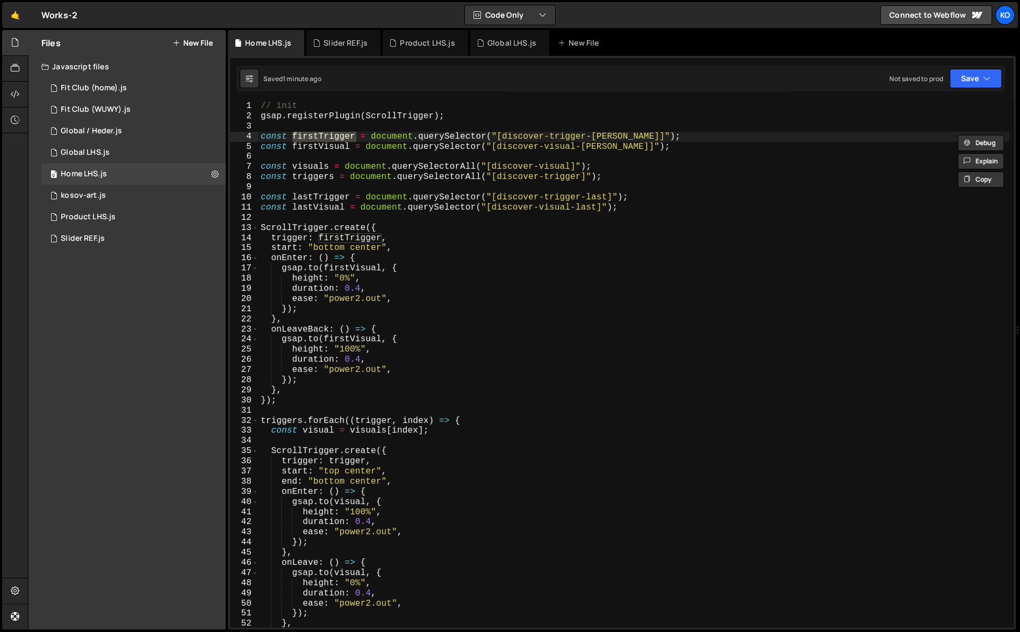
drag, startPoint x: 291, startPoint y: 137, endPoint x: 356, endPoint y: 133, distance: 64.6
click at [356, 133] on div "// init gsap . registerPlugin ( ScrollTrigger ) ; const firstTrigger = document…" at bounding box center [634, 374] width 751 height 547
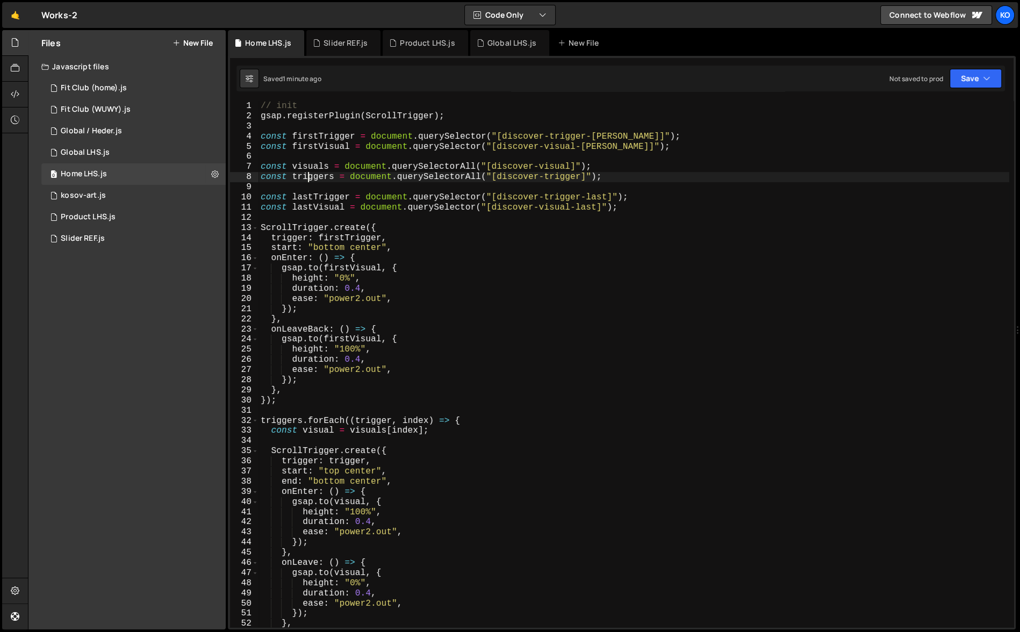
click at [309, 179] on div "// init gsap . registerPlugin ( ScrollTrigger ) ; const firstTrigger = document…" at bounding box center [634, 374] width 751 height 547
click at [311, 197] on div "// init gsap . registerPlugin ( ScrollTrigger ) ; const firstTrigger = document…" at bounding box center [634, 374] width 751 height 547
type textarea "const lastTrigger = document.querySelector("[discover-trigger-last]");"
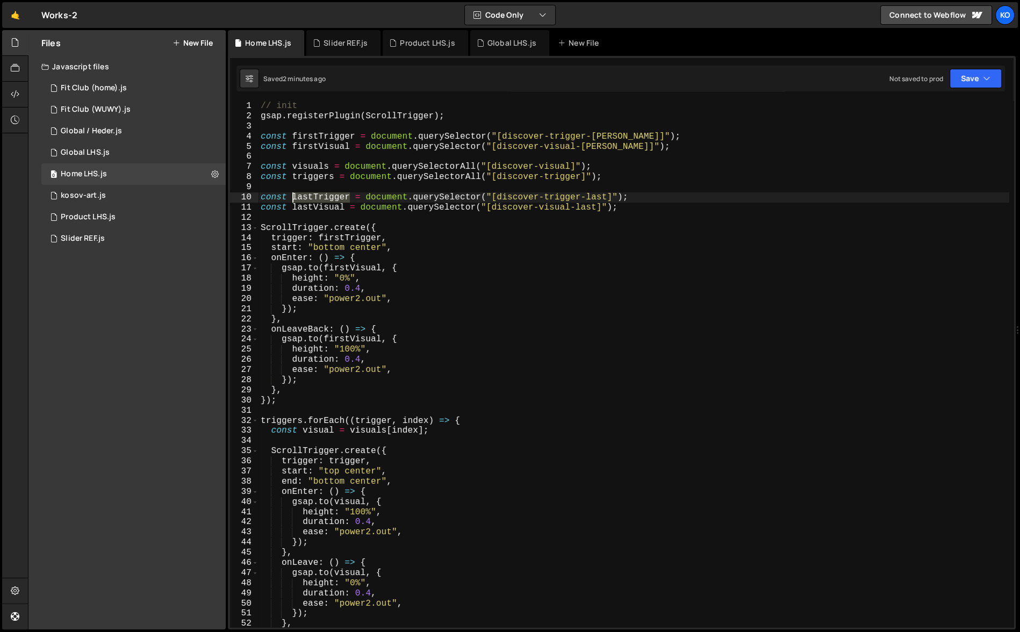
click at [311, 197] on div "// init gsap . registerPlugin ( ScrollTrigger ) ; const firstTrigger = document…" at bounding box center [634, 374] width 751 height 547
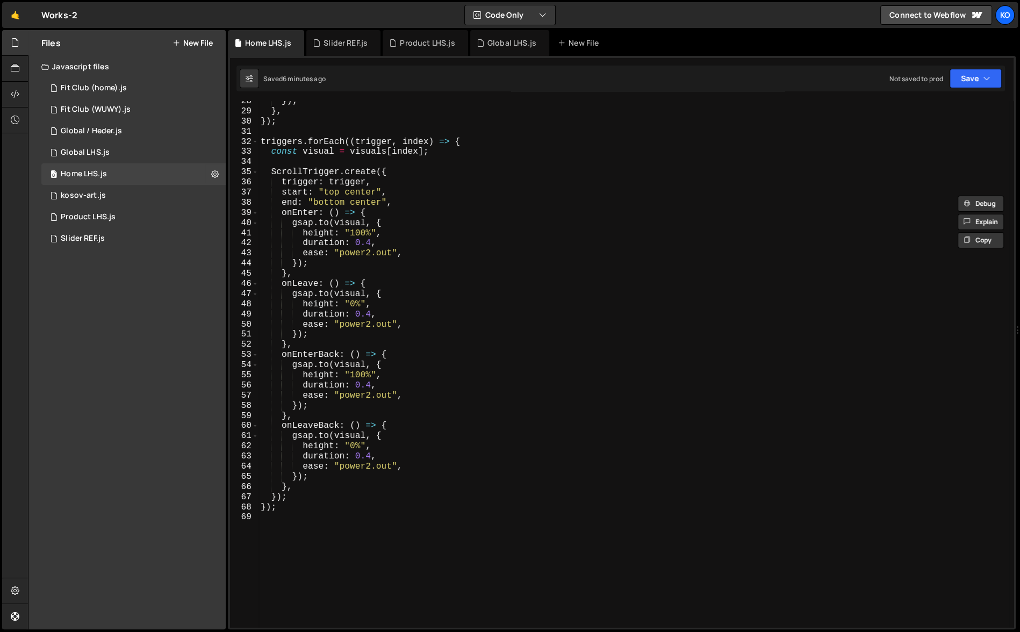
scroll to position [432, 0]
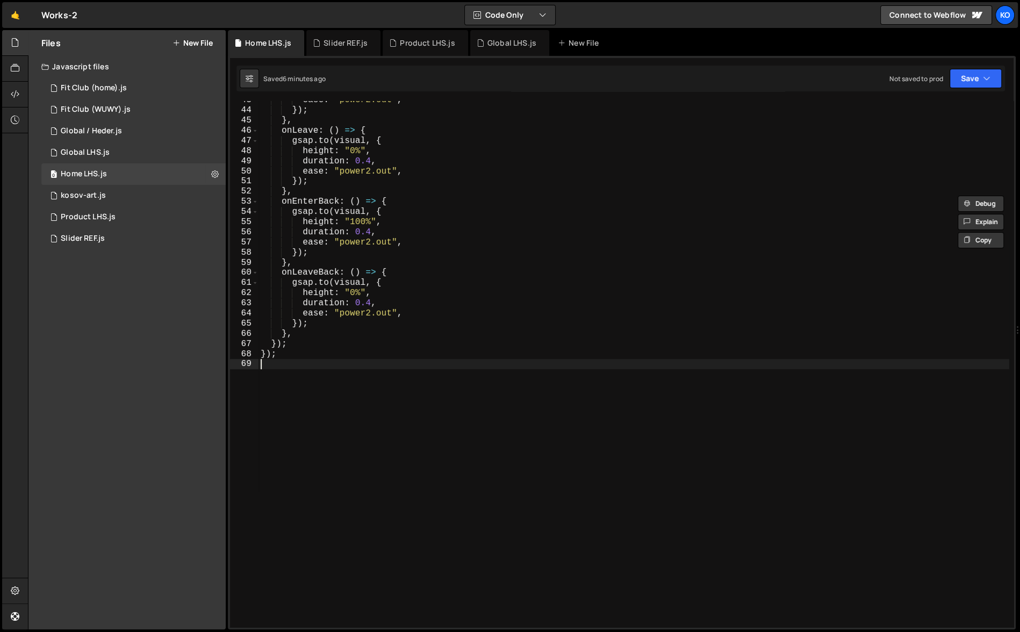
click at [464, 413] on div "ease : "power2.out" , }) ; } , onLeave : ( ) => { gsap . to ( visual , { height…" at bounding box center [634, 368] width 751 height 547
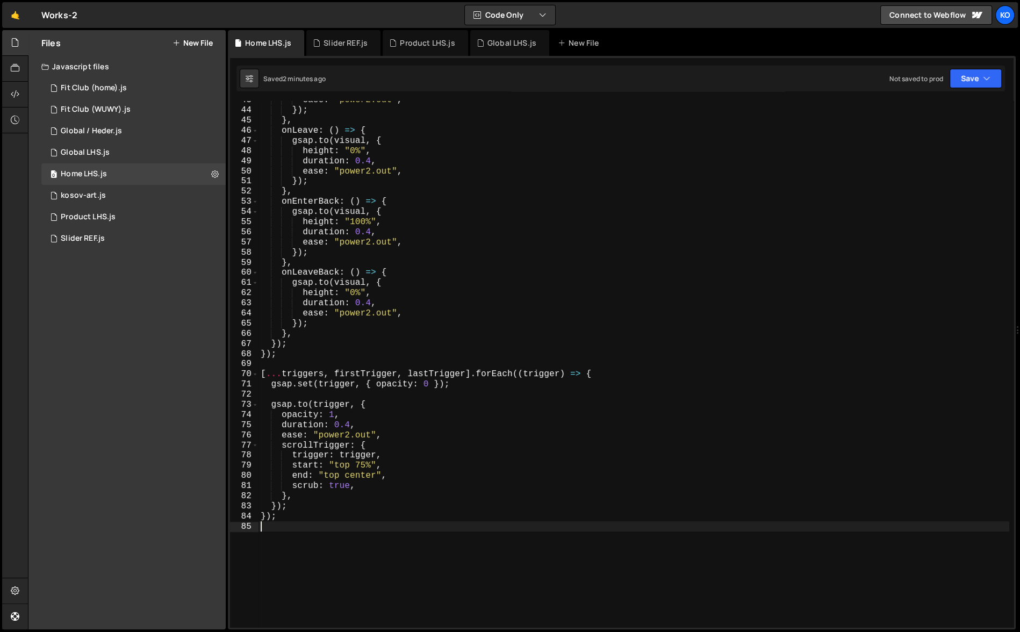
click at [369, 374] on div "ease : "power2.out" , }) ; } , onLeave : ( ) => { gsap . to ( visual , { height…" at bounding box center [634, 368] width 751 height 547
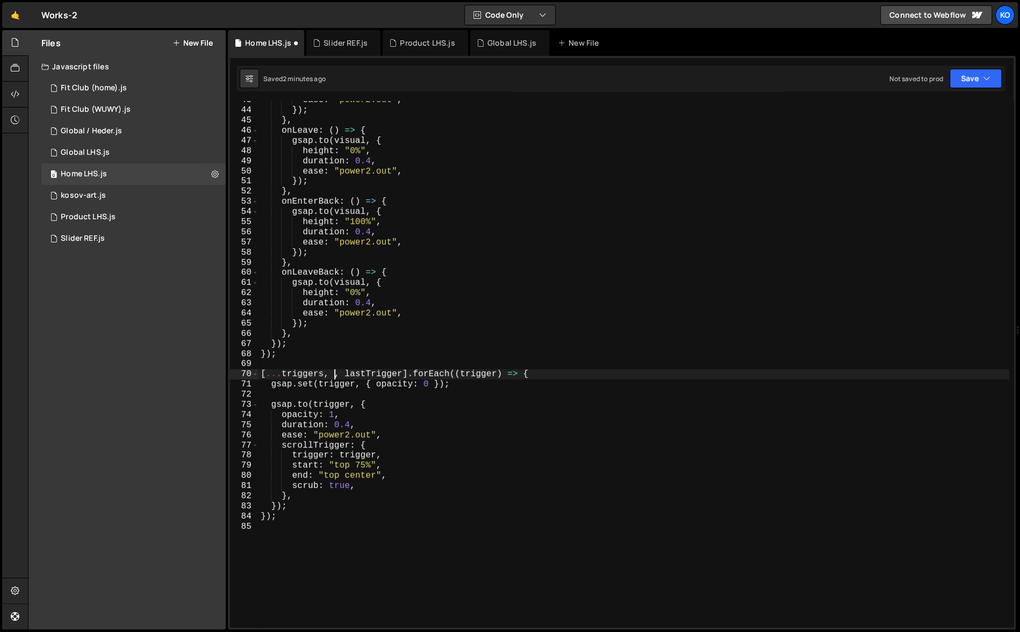
type textarea "[...triggers, lastTrigger].forEach((trigger) => {"
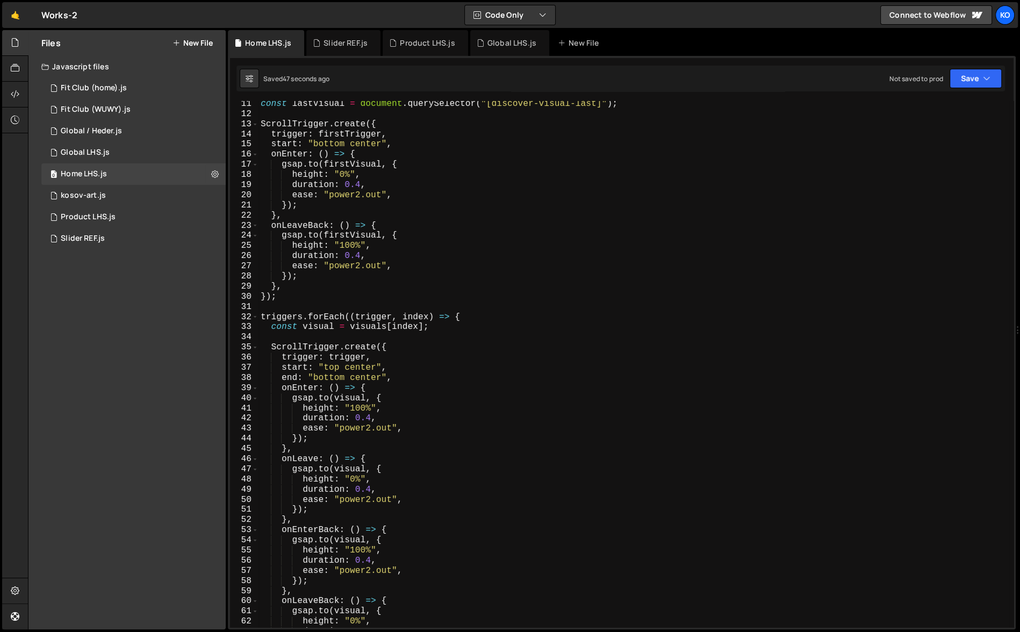
scroll to position [122, 0]
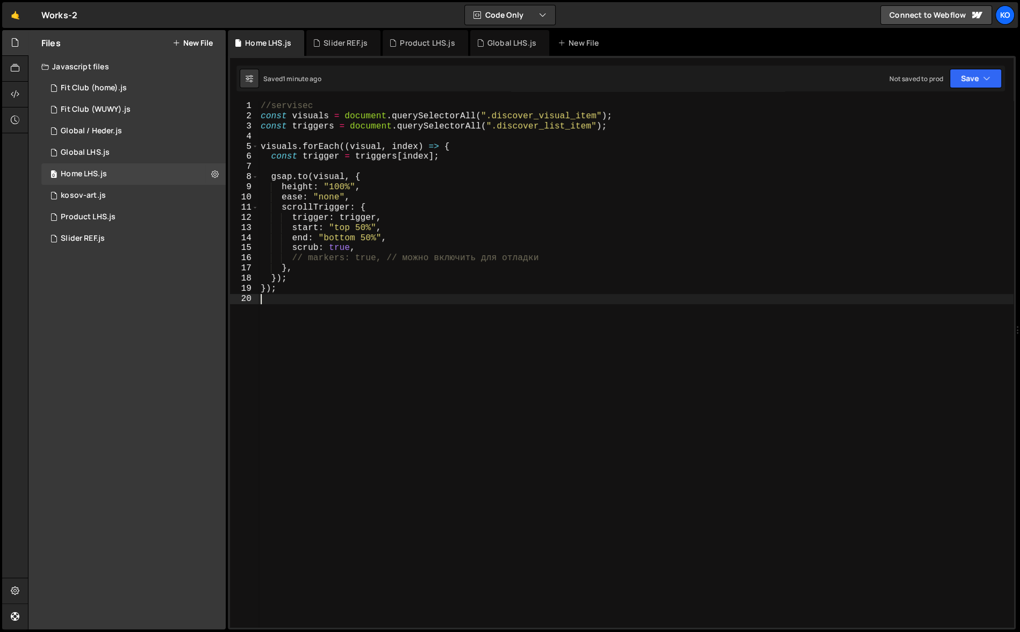
click at [404, 470] on div "//servisec const visuals = document . querySelectorAll ( ".discover_visual_item…" at bounding box center [636, 374] width 755 height 547
type textarea "});"
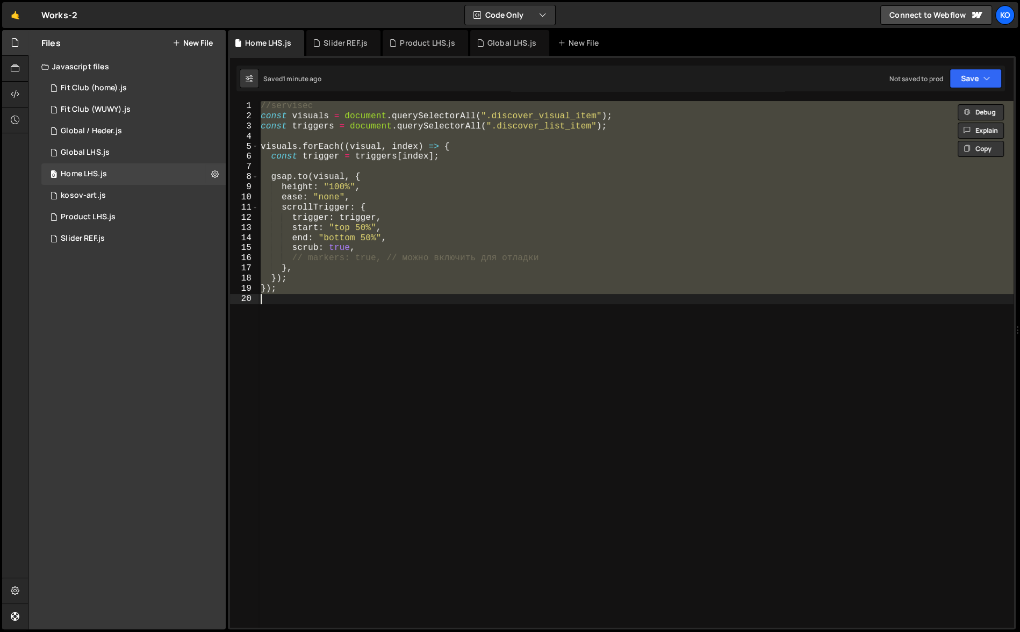
paste textarea
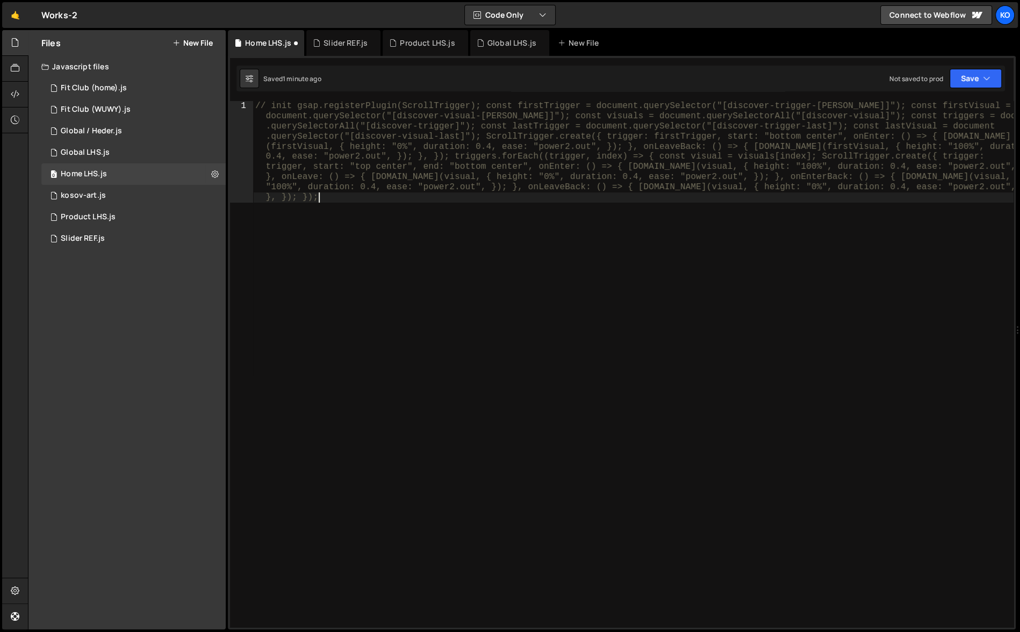
click at [470, 435] on div "// init gsap.registerPlugin(ScrollTrigger); const firstTrigger = document.query…" at bounding box center [633, 466] width 761 height 730
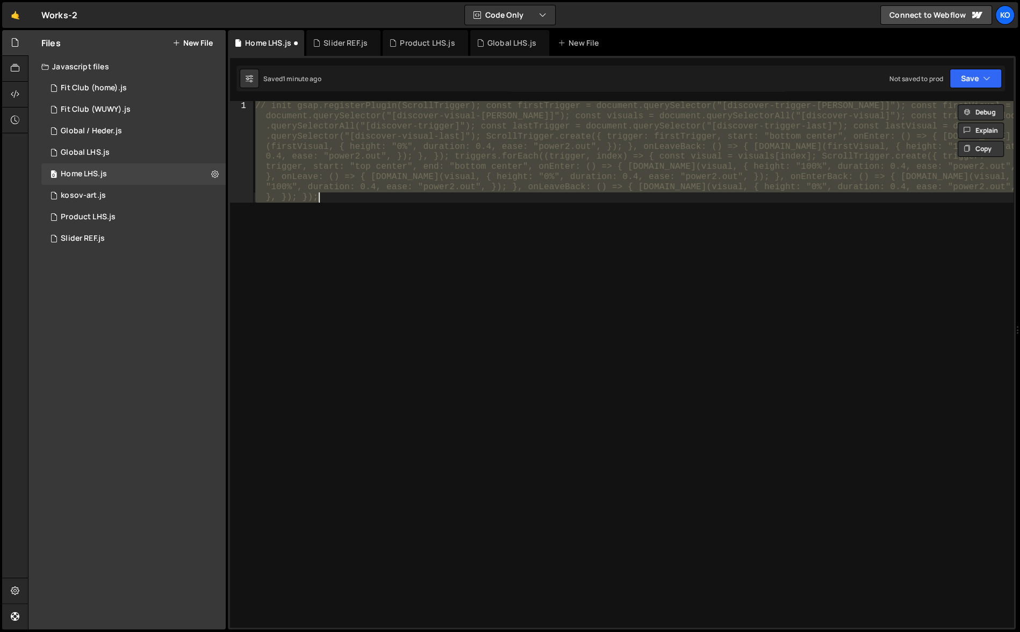
paste textarea
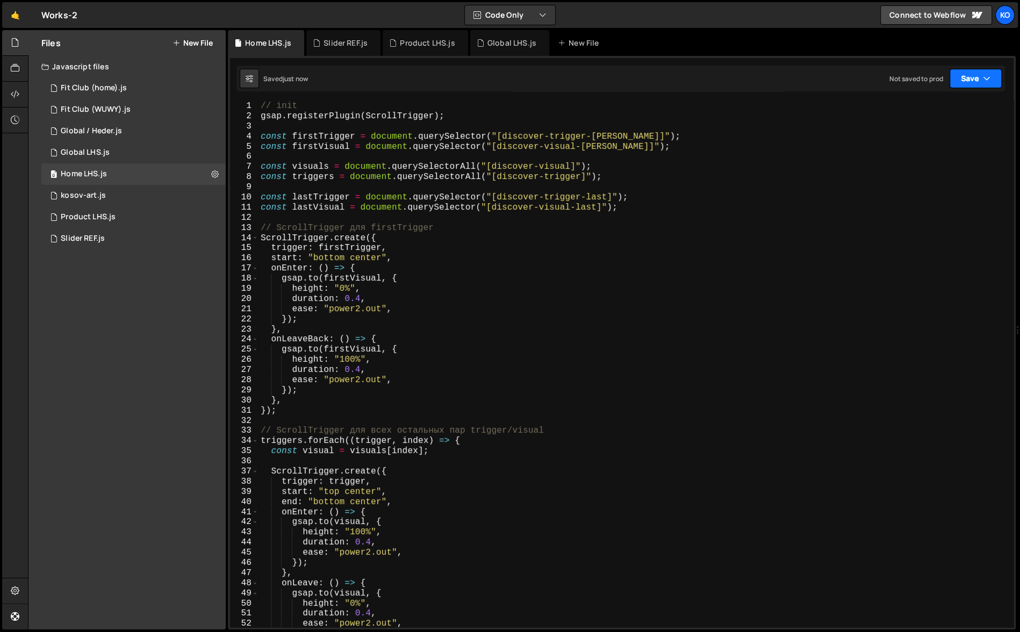
click at [972, 80] on button "Save" at bounding box center [976, 78] width 52 height 19
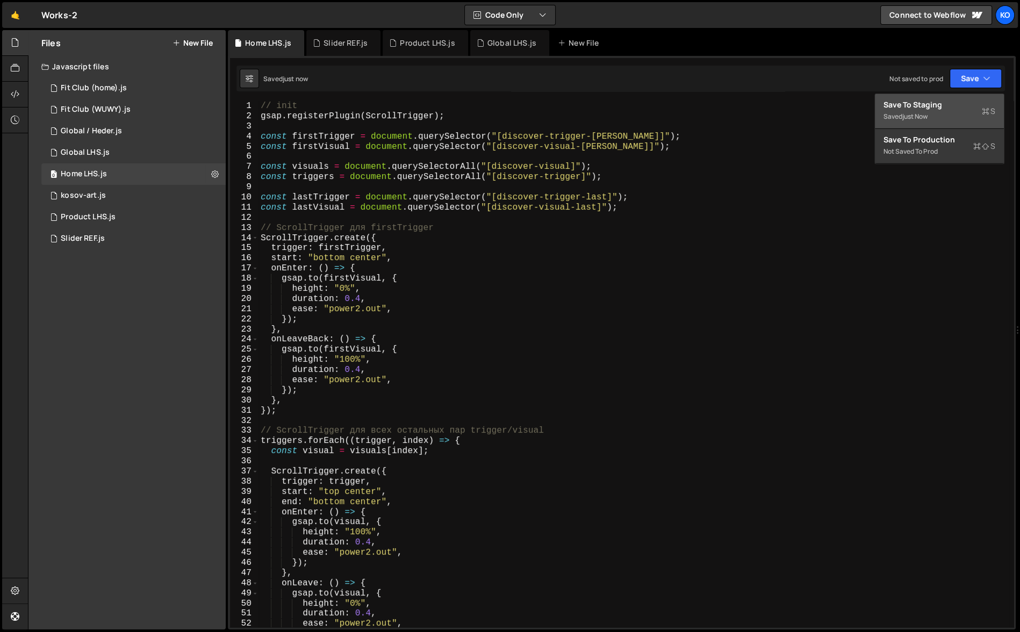
click at [956, 108] on div "Save to Staging S" at bounding box center [940, 104] width 112 height 11
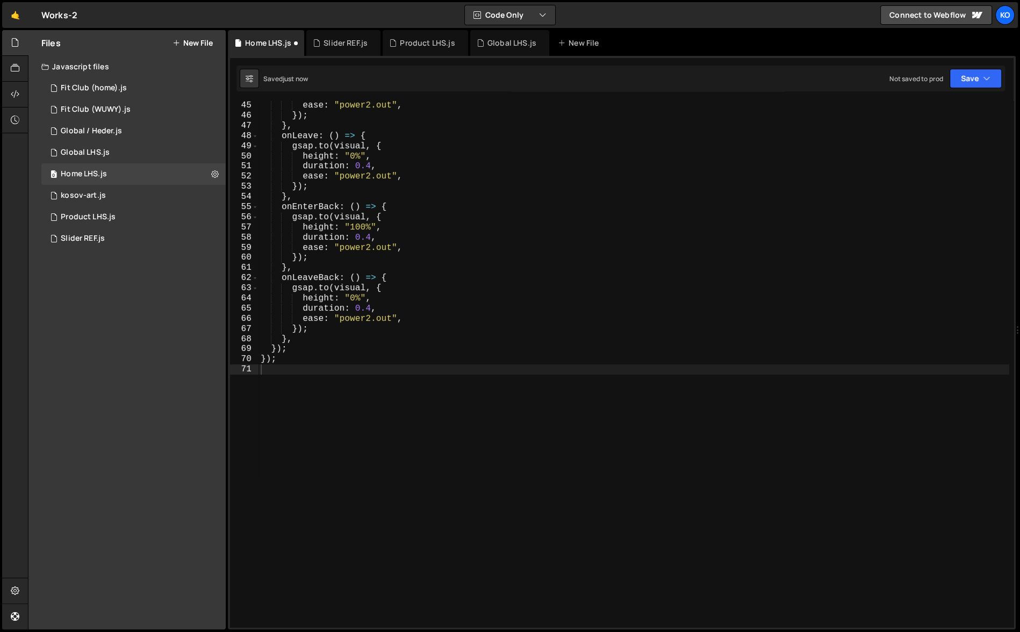
scroll to position [447, 0]
click at [976, 82] on button "Save" at bounding box center [976, 78] width 52 height 19
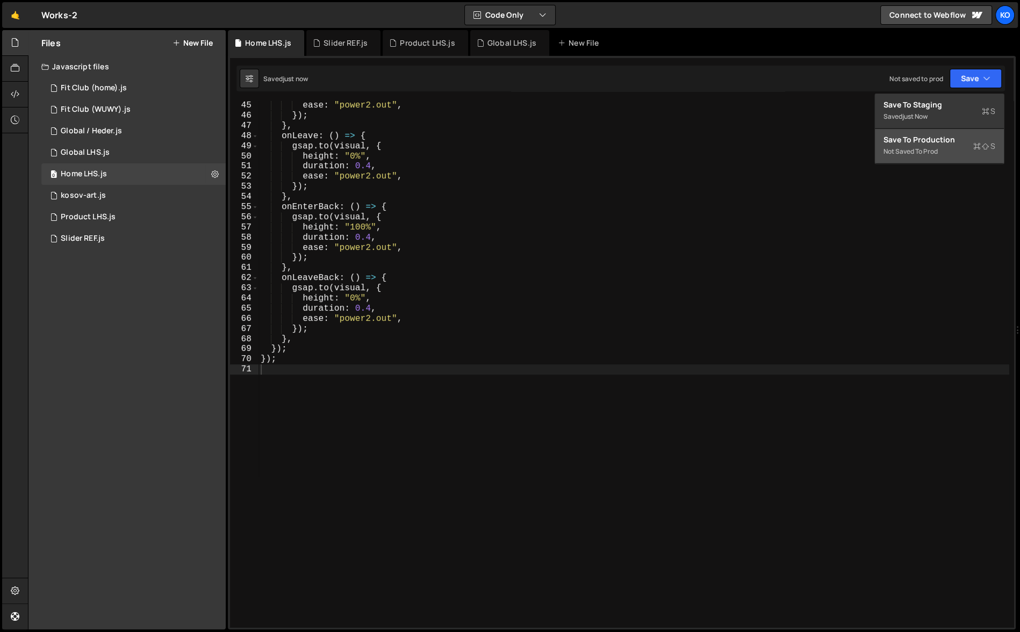
click at [944, 150] on div "Not saved to prod" at bounding box center [940, 151] width 112 height 13
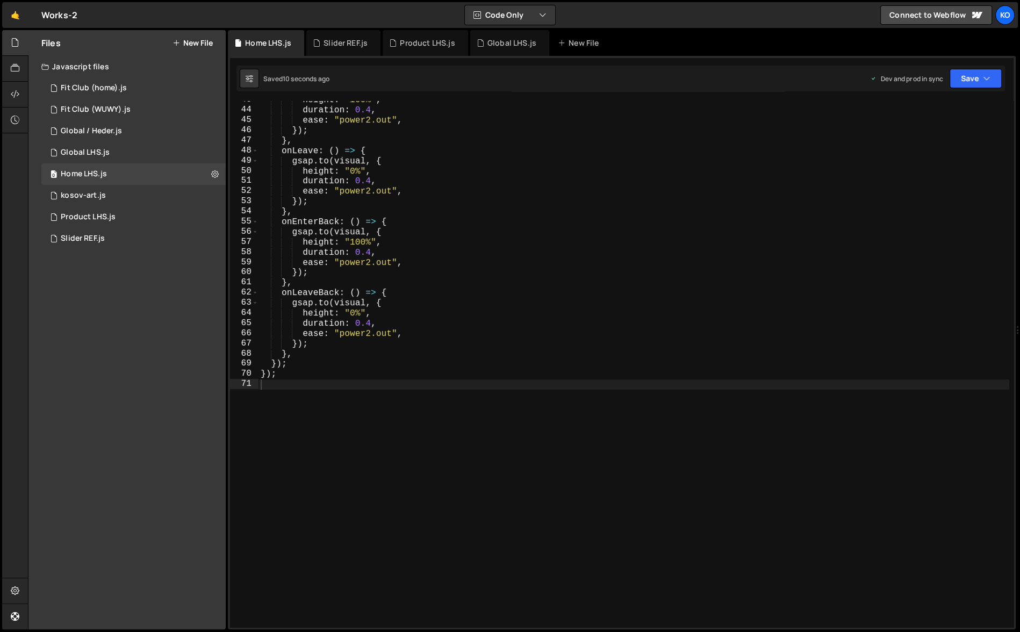
scroll to position [452, 0]
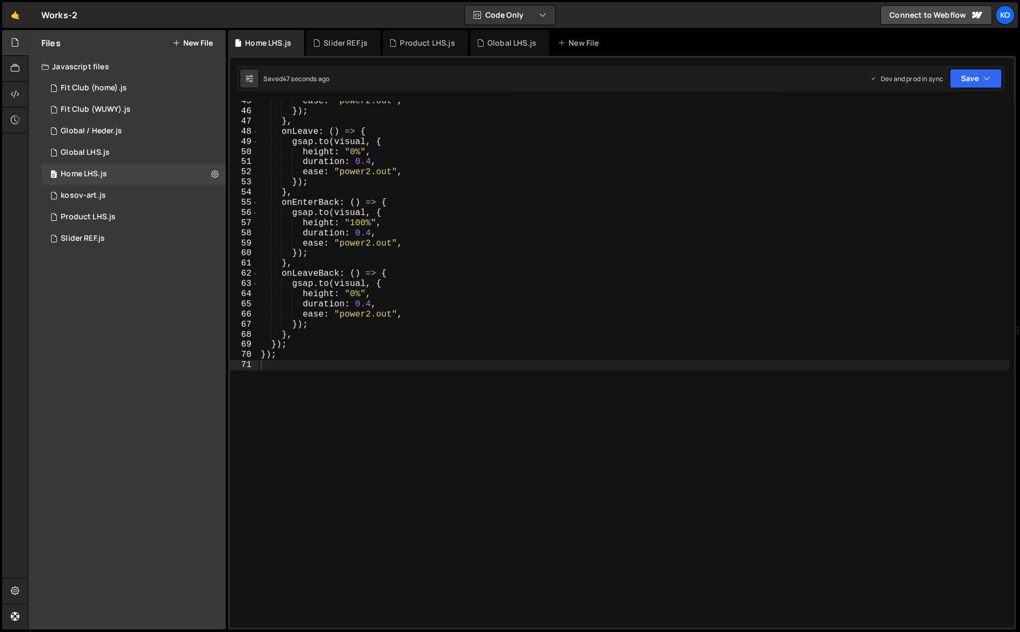
click at [354, 400] on div "ease : "power2.out" , }) ; } , onLeave : ( ) => { gsap . to ( visual , { height…" at bounding box center [634, 369] width 751 height 547
paste textarea "});"
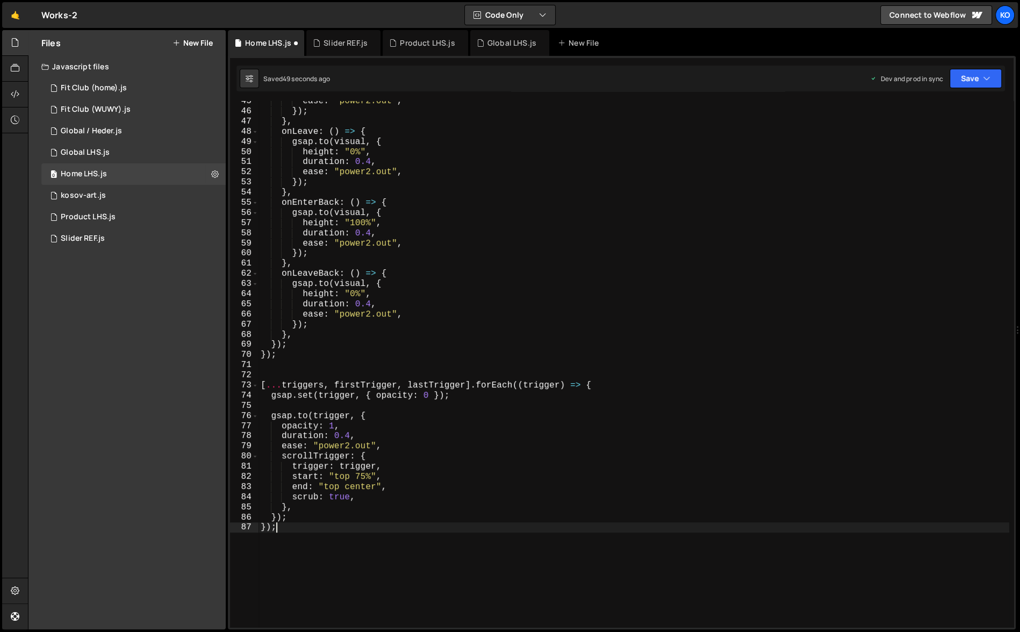
click at [355, 383] on div "ease : "power2.out" , }) ; } , onLeave : ( ) => { gsap . to ( visual , { height…" at bounding box center [634, 369] width 751 height 547
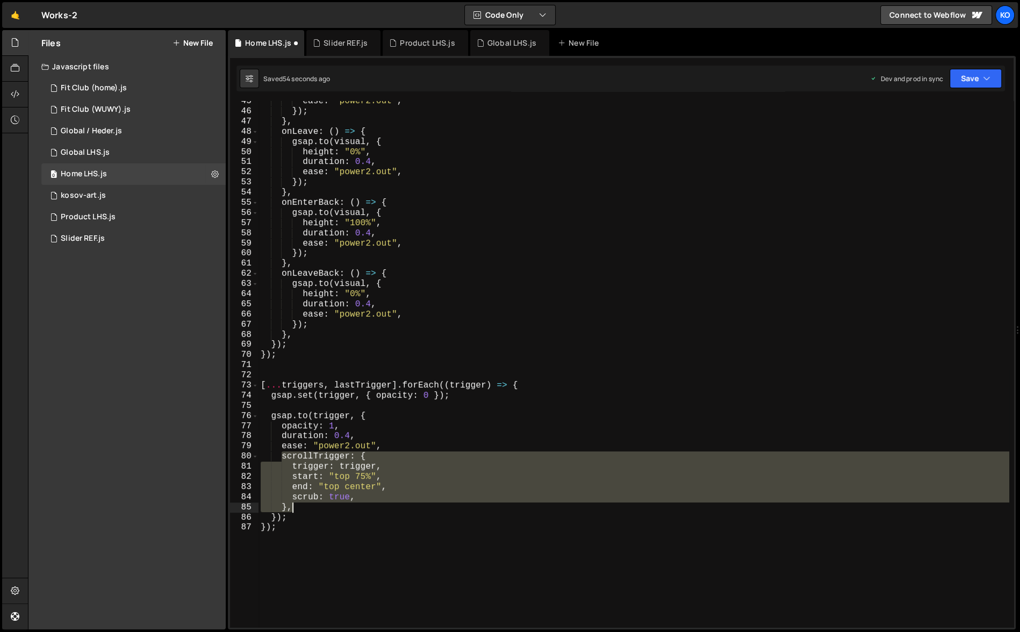
drag, startPoint x: 283, startPoint y: 458, endPoint x: 308, endPoint y: 509, distance: 56.7
click at [308, 509] on div "ease : "power2.out" , }) ; } , onLeave : ( ) => { gsap . to ( visual , { height…" at bounding box center [634, 369] width 751 height 547
click at [312, 509] on div "ease : "power2.out" , }) ; } , onLeave : ( ) => { gsap . to ( visual , { height…" at bounding box center [634, 364] width 751 height 526
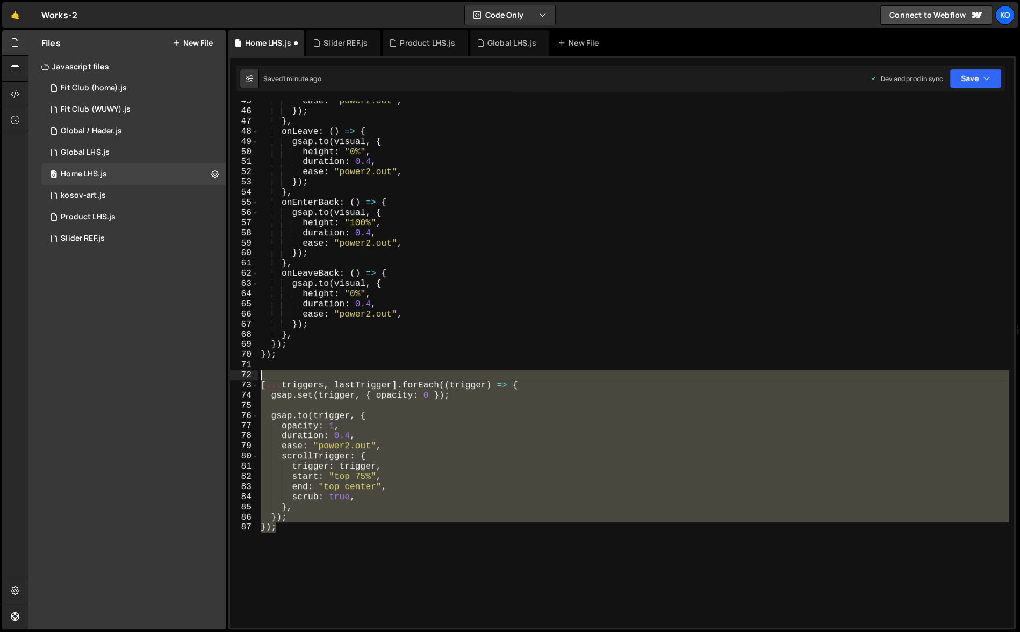
drag, startPoint x: 296, startPoint y: 530, endPoint x: 250, endPoint y: 379, distance: 157.8
click at [250, 379] on div "}, 45 46 47 48 49 50 51 52 53 54 55 56 57 58 59 60 61 62 63 64 65 66 67 68 69 7…" at bounding box center [622, 364] width 784 height 526
type textarea "[...triggers, lastTrigger].forEach((trigger) => {"
paste textarea
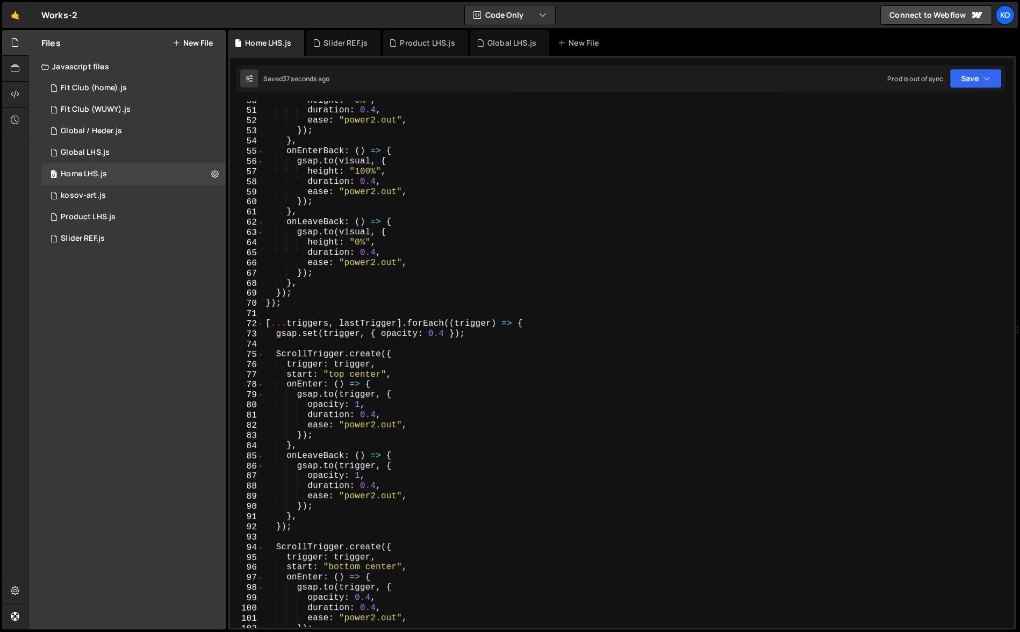
scroll to position [510, 0]
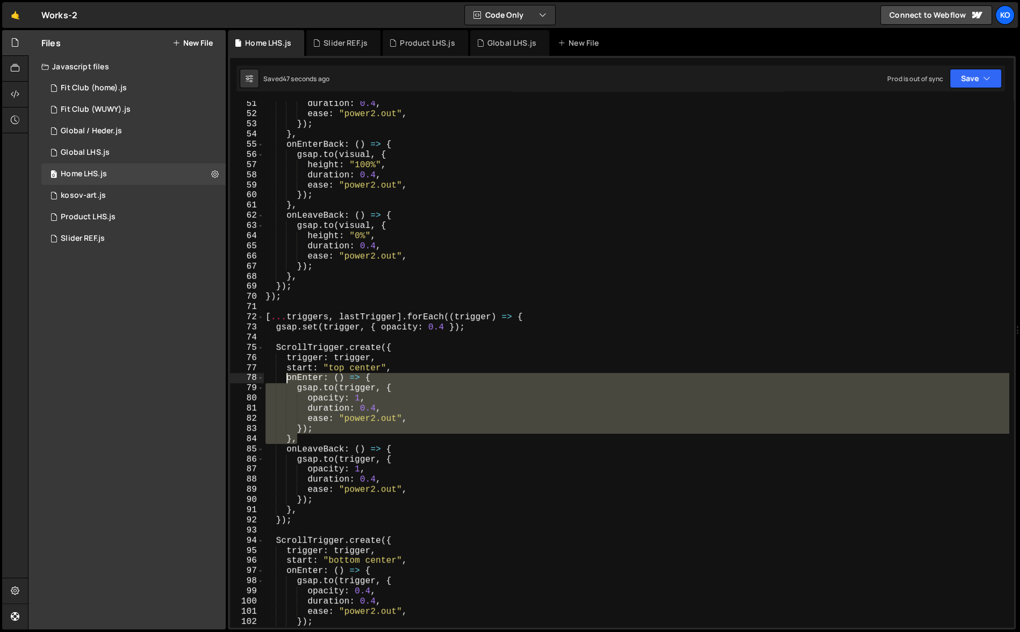
drag, startPoint x: 306, startPoint y: 441, endPoint x: 286, endPoint y: 380, distance: 63.9
click at [286, 380] on div "duration : 0.4 , ease : "power2.out" , }) ; } , onEnterBack : ( ) => { gsap . t…" at bounding box center [636, 372] width 746 height 547
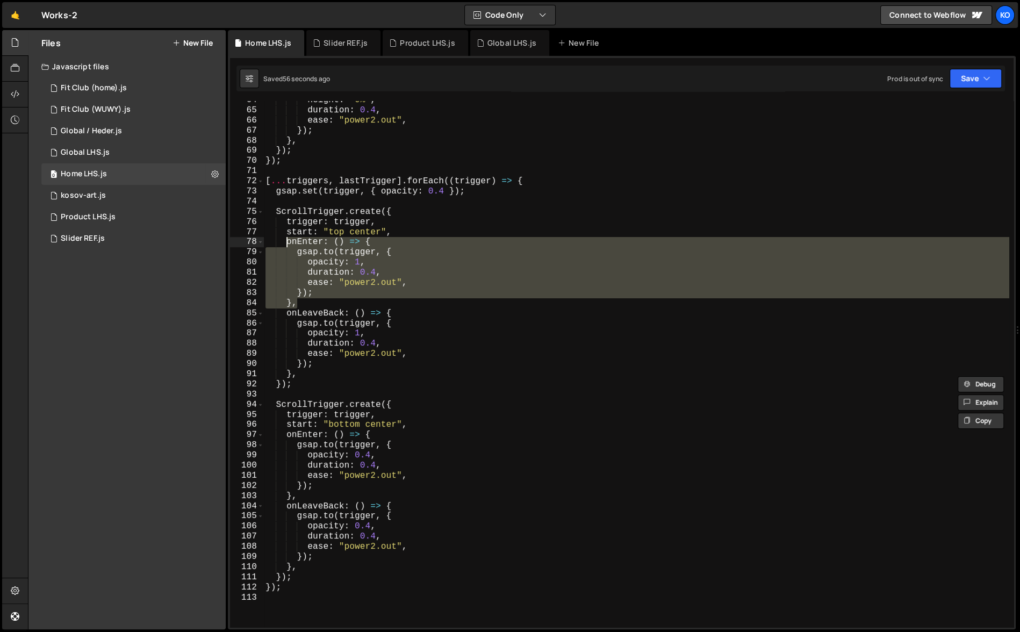
scroll to position [649, 0]
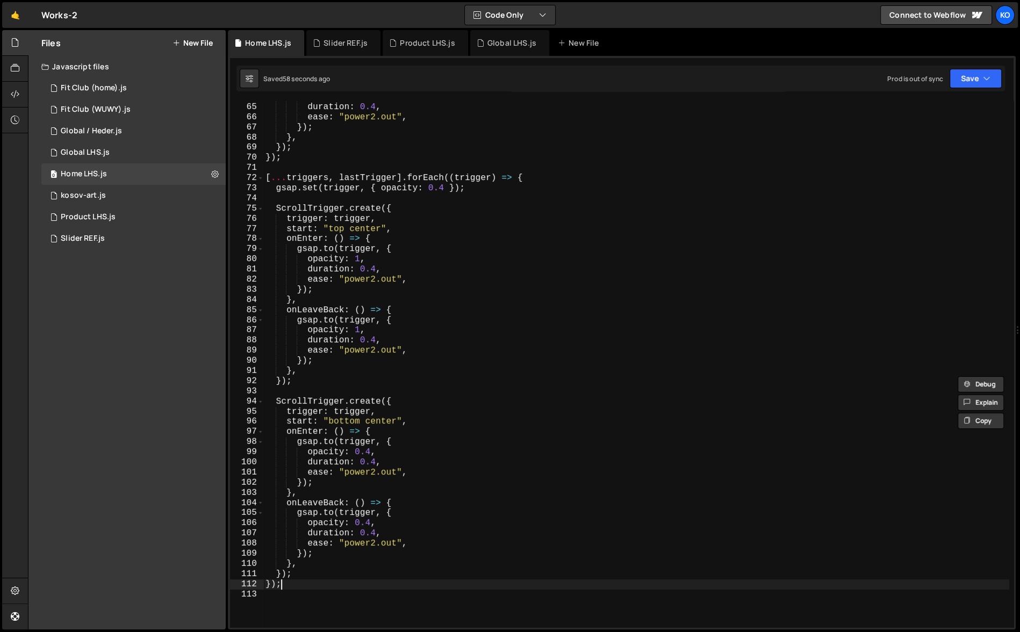
click at [333, 580] on div "height : "0%" , duration : 0.4 , ease : "power2.out" , }) ; } , }) ; }) ; [ ...…" at bounding box center [636, 365] width 746 height 547
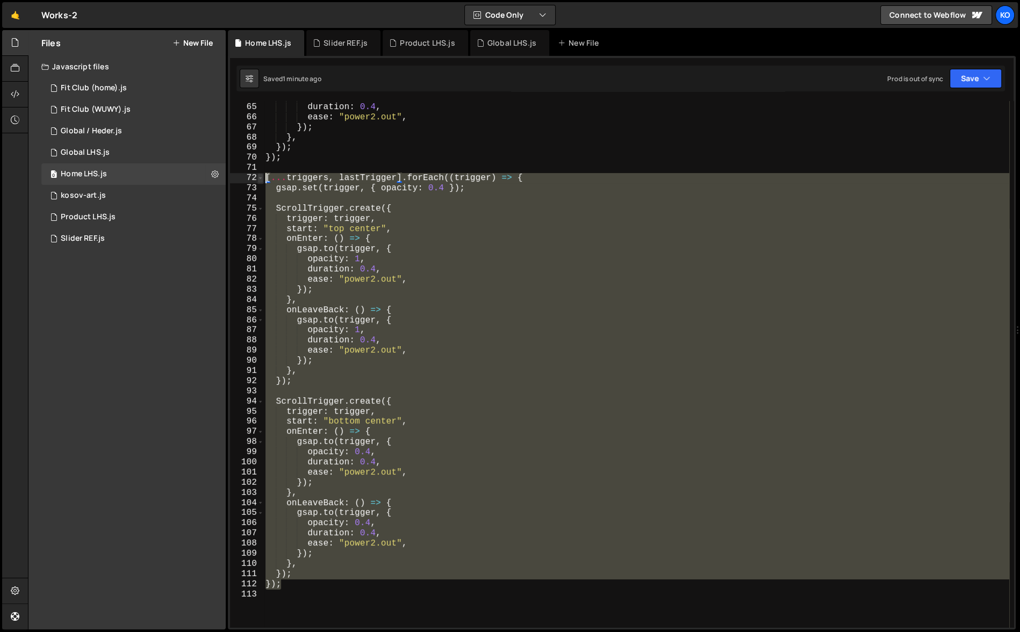
drag, startPoint x: 333, startPoint y: 580, endPoint x: 260, endPoint y: 174, distance: 412.3
click at [260, 174] on div "}); 64 65 66 67 68 69 70 71 72 73 74 75 76 77 78 79 80 81 82 83 84 85 86 87 88 …" at bounding box center [622, 364] width 784 height 526
type textarea "[...triggers, lastTrigger].forEach((trigger) => { gsap.set(trigger, { opacity: …"
paste textarea
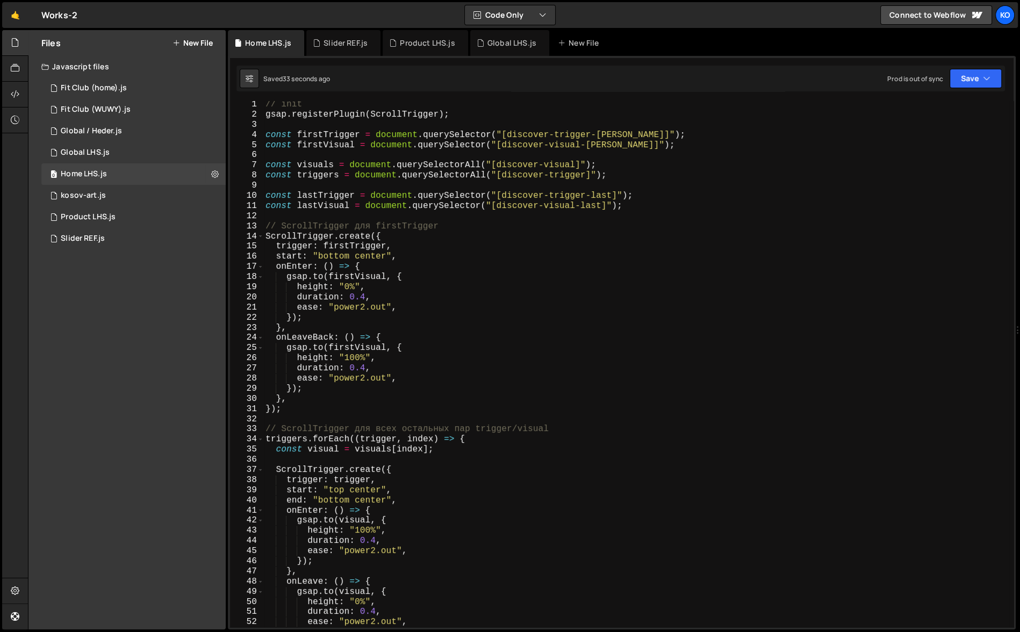
scroll to position [0, 0]
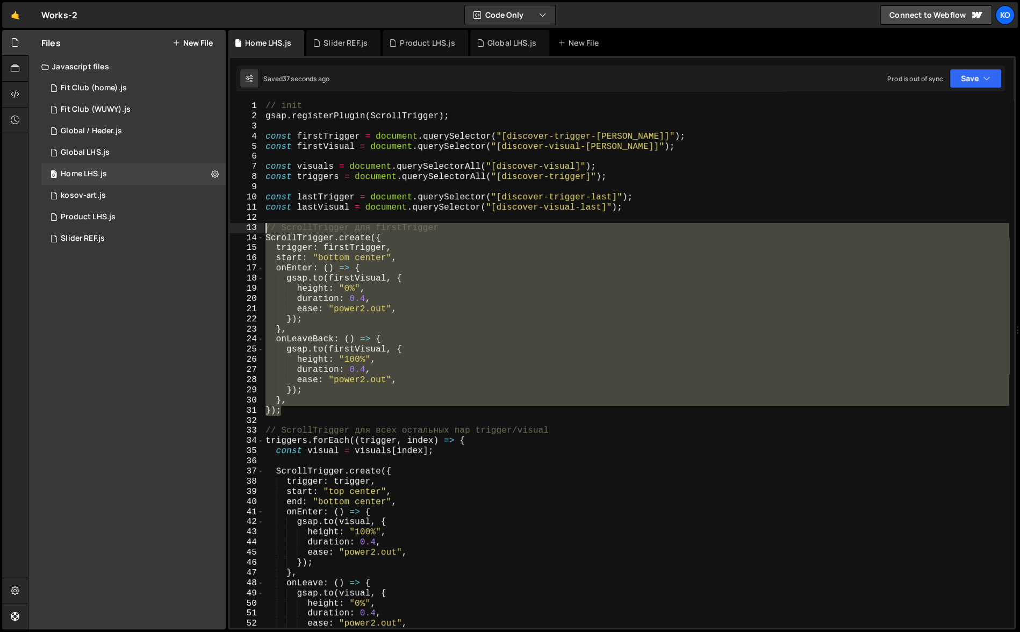
drag, startPoint x: 299, startPoint y: 411, endPoint x: 264, endPoint y: 227, distance: 187.7
click at [264, 227] on div "// init gsap . registerPlugin ( ScrollTrigger ) ; const firstTrigger = document…" at bounding box center [636, 374] width 746 height 547
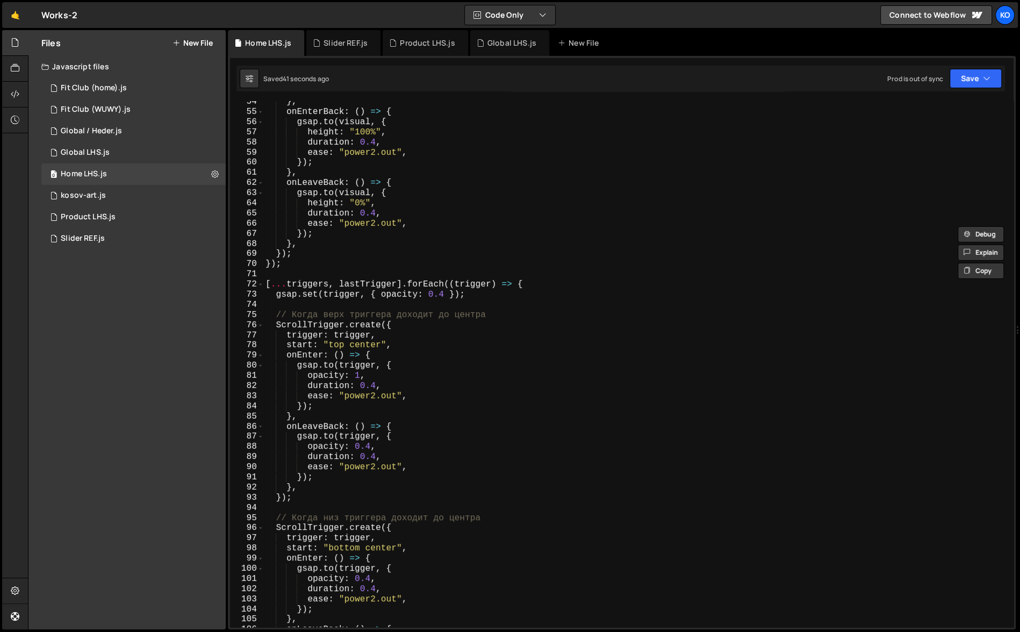
scroll to position [482, 0]
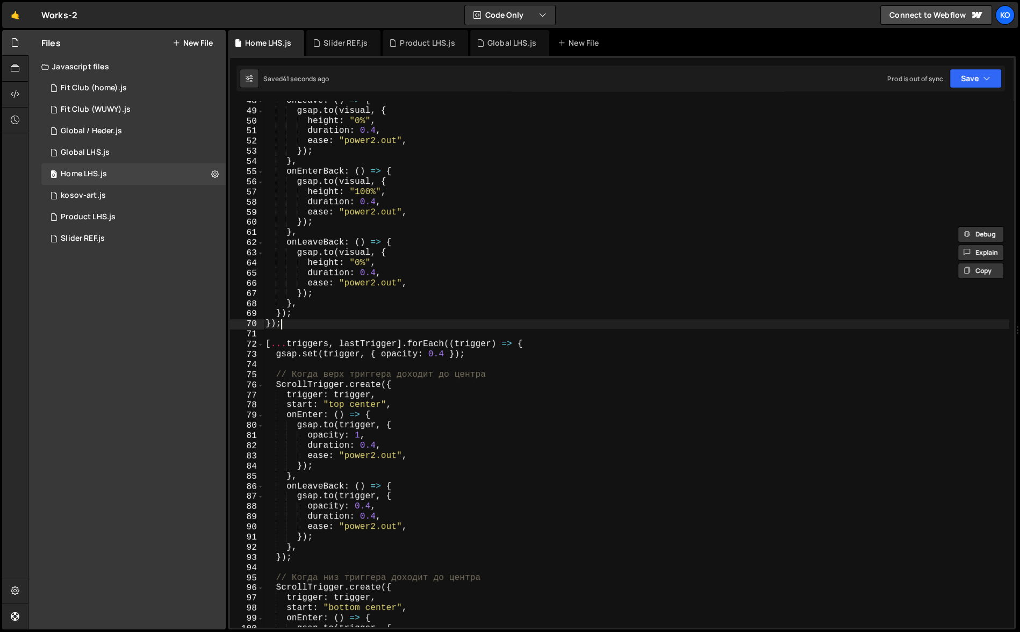
click at [332, 321] on div "onLeave : ( ) => { gsap . to ( visual , { height : "0%" , duration : 0.4 , ease…" at bounding box center [636, 369] width 746 height 547
type textarea "});"
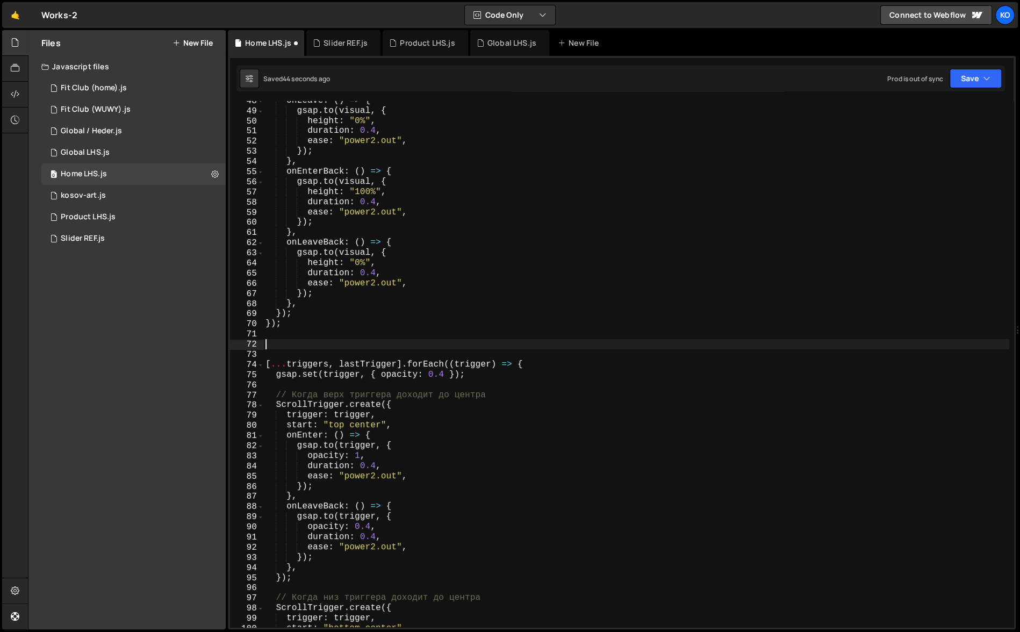
paste textarea "});"
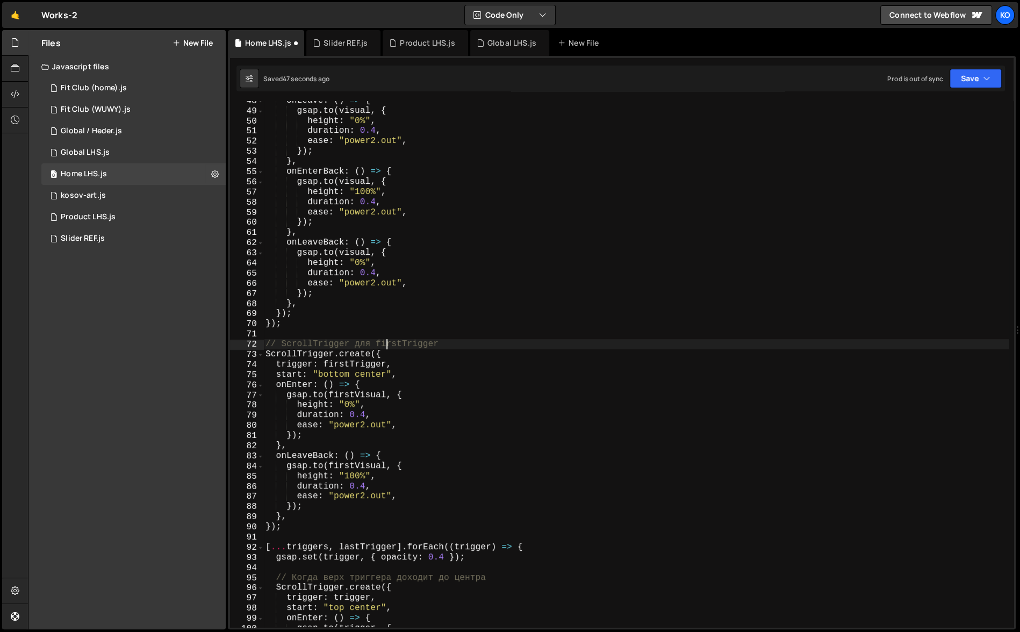
click at [384, 345] on div "onLeave : ( ) => { gsap . to ( visual , { height : "0%" , duration : 0.4 , ease…" at bounding box center [636, 369] width 746 height 547
click at [402, 344] on div "onLeave : ( ) => { gsap . to ( visual , { height : "0%" , duration : 0.4 , ease…" at bounding box center [636, 364] width 746 height 526
click at [376, 344] on div "onLeave : ( ) => { gsap . to ( visual , { height : "0%" , duration : 0.4 , ease…" at bounding box center [636, 369] width 746 height 547
click at [495, 313] on div "onLeave : ( ) => { gsap . to ( visual , { height : "0%" , duration : 0.4 , ease…" at bounding box center [636, 369] width 746 height 547
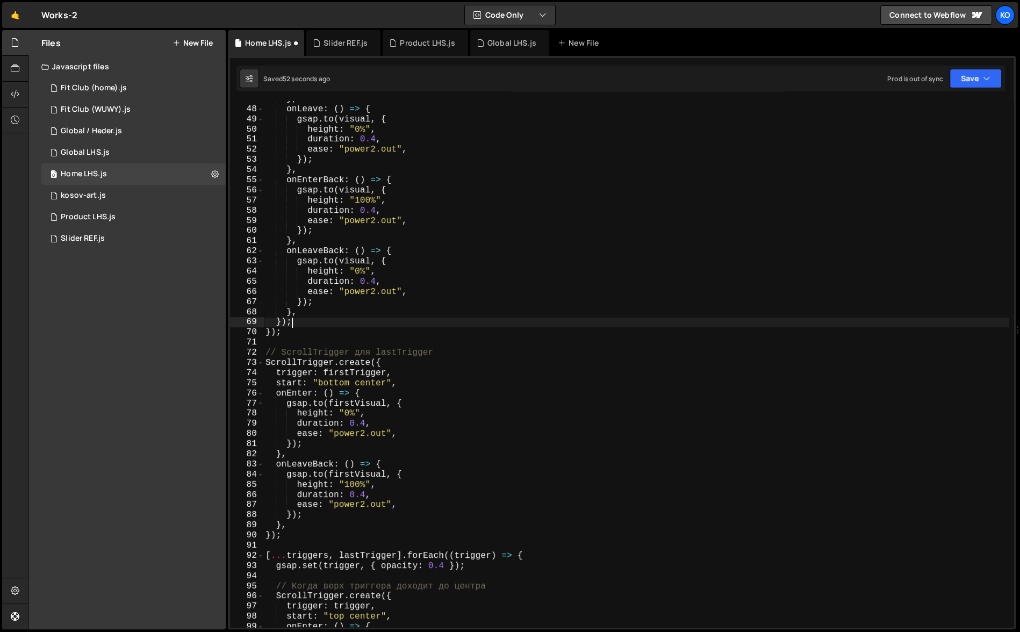
scroll to position [0, 0]
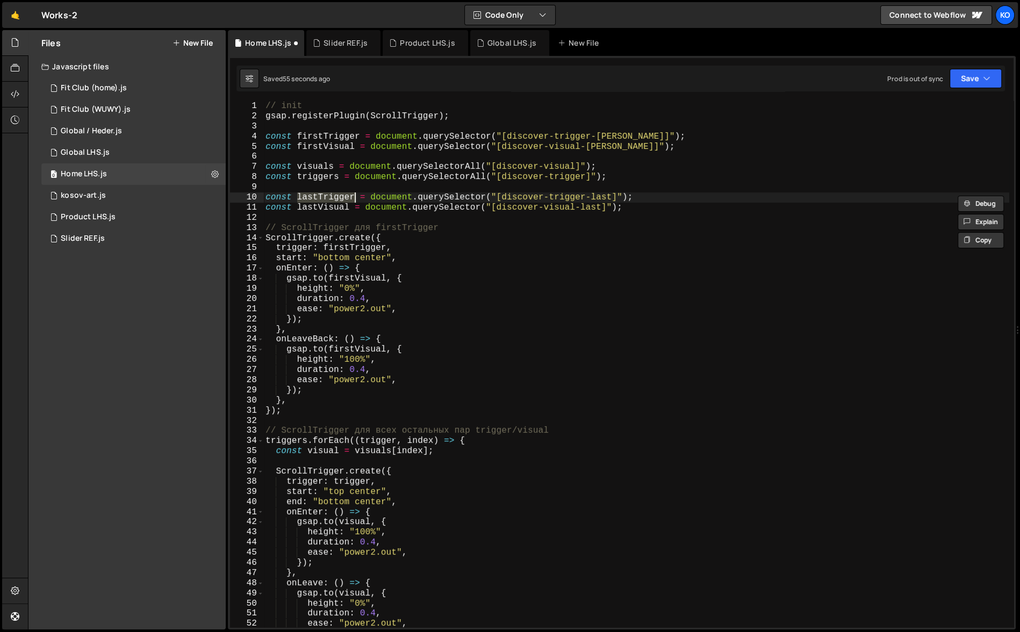
drag, startPoint x: 297, startPoint y: 197, endPoint x: 356, endPoint y: 195, distance: 58.6
click at [356, 195] on div "// init gsap . registerPlugin ( ScrollTrigger ) ; const firstTrigger = document…" at bounding box center [636, 374] width 746 height 547
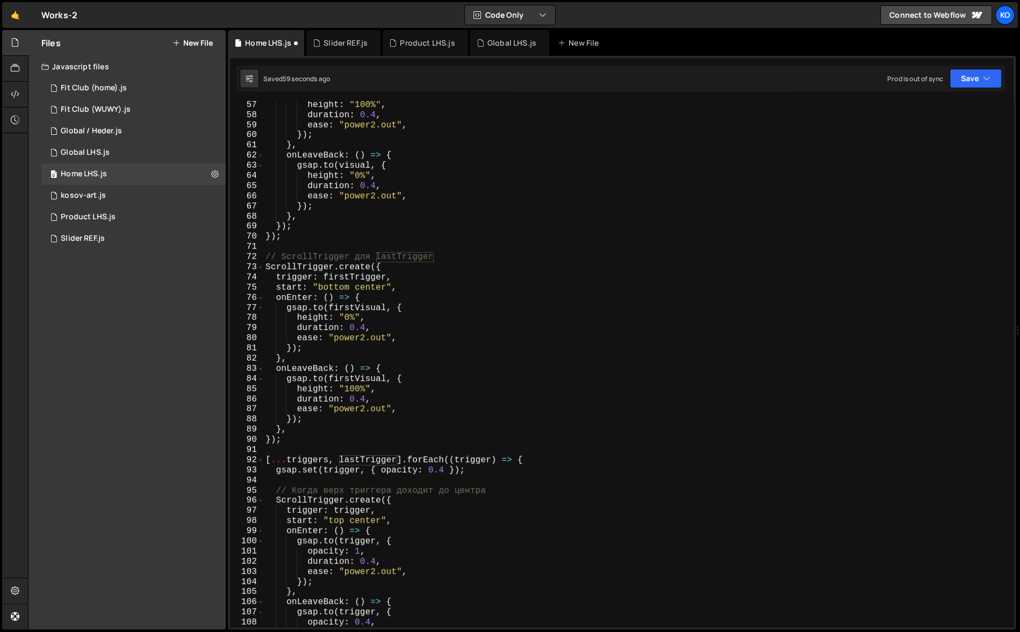
scroll to position [543, 0]
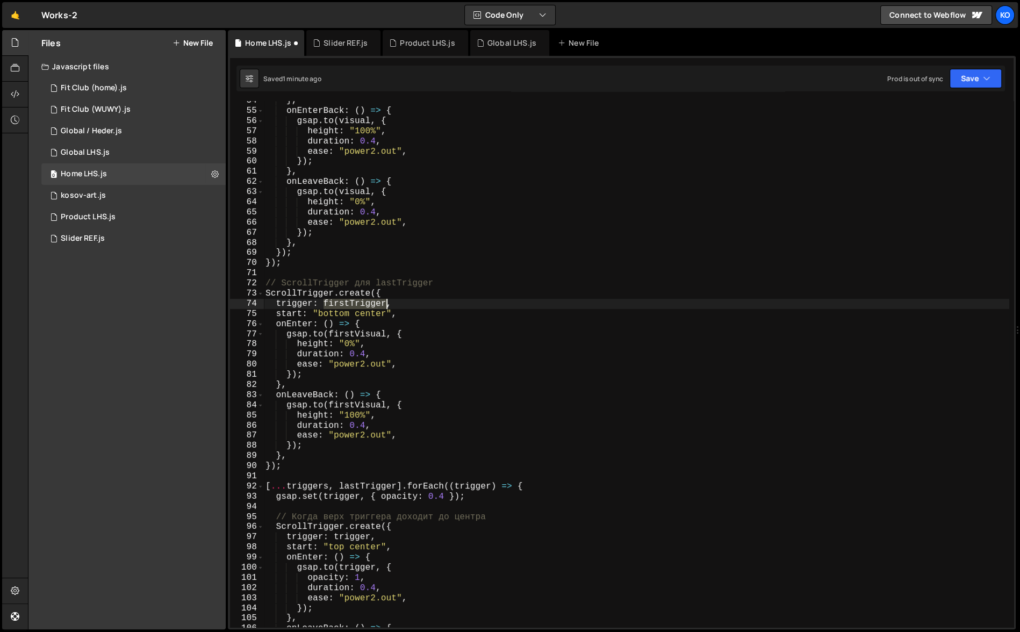
drag, startPoint x: 324, startPoint y: 303, endPoint x: 387, endPoint y: 303, distance: 62.9
click at [387, 303] on div "} , onEnterBack : ( ) => { gsap . to ( visual , { height : "100%" , duration : …" at bounding box center [636, 369] width 746 height 547
paste textarea "la"
click at [329, 315] on div "} , onEnterBack : ( ) => { gsap . to ( visual , { height : "100%" , duration : …" at bounding box center [636, 369] width 746 height 547
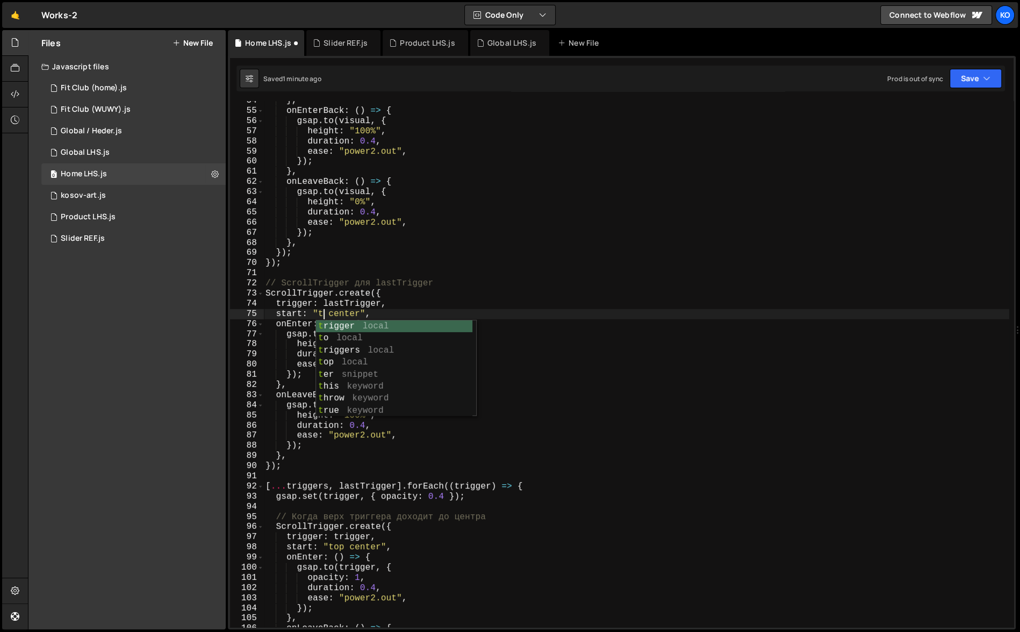
scroll to position [0, 4]
click at [482, 297] on div "} , onEnterBack : ( ) => { gsap . to ( visual , { height : "100%" , duration : …" at bounding box center [636, 369] width 746 height 547
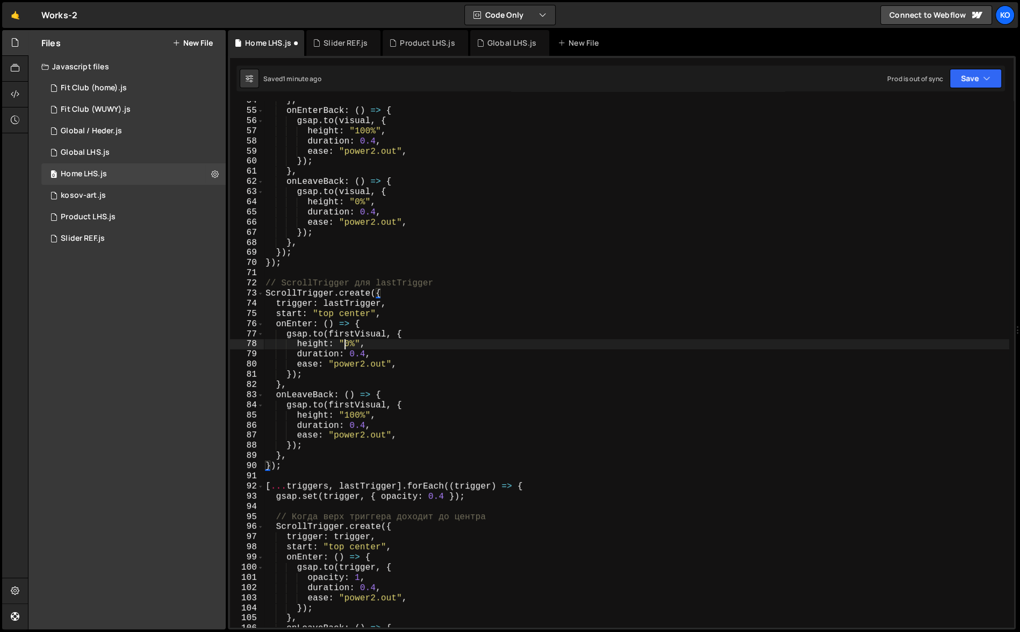
click at [343, 347] on div "} , onEnterBack : ( ) => { gsap . to ( visual , { height : "100%" , duration : …" at bounding box center [636, 369] width 746 height 547
click at [426, 387] on div "} , onEnterBack : ( ) => { gsap . to ( visual , { height : "100%" , duration : …" at bounding box center [636, 369] width 746 height 547
click at [355, 416] on div "} , onEnterBack : ( ) => { gsap . to ( visual , { height : "100%" , duration : …" at bounding box center [636, 369] width 746 height 547
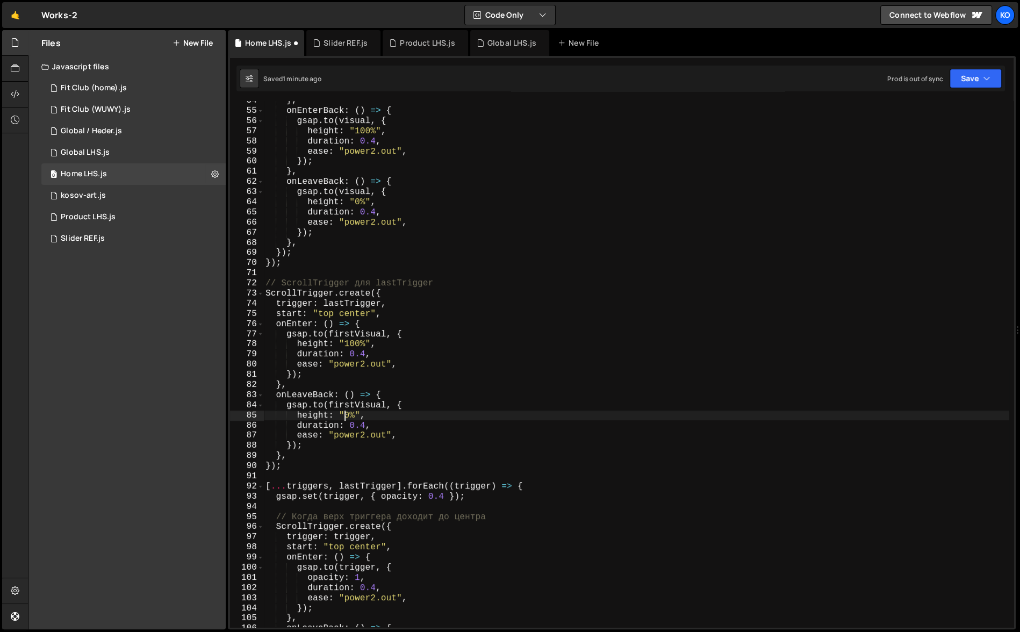
click at [355, 337] on div "} , onEnterBack : ( ) => { gsap . to ( visual , { height : "100%" , duration : …" at bounding box center [636, 369] width 746 height 547
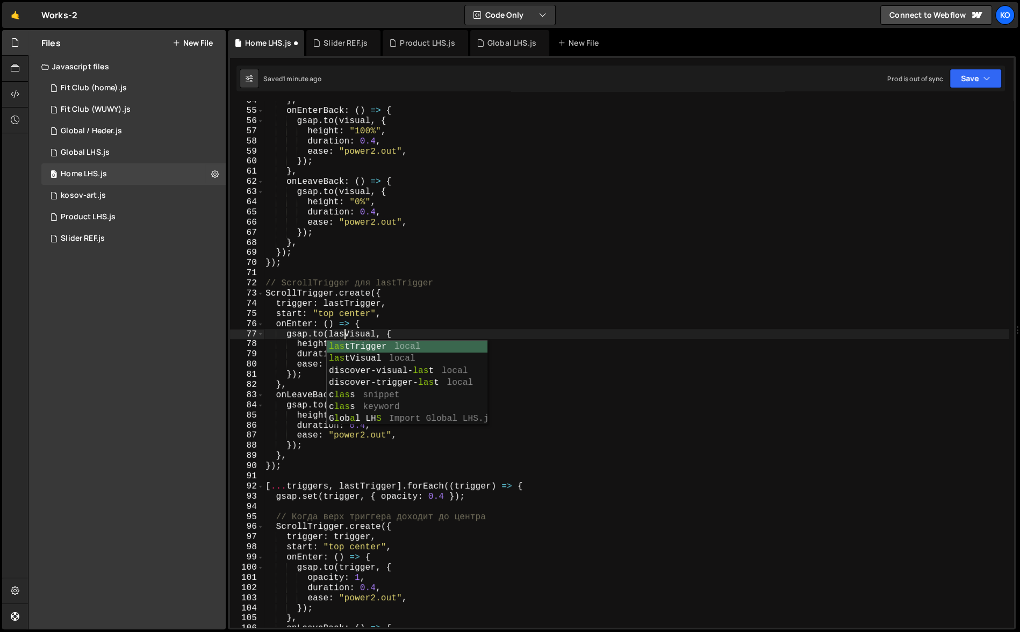
scroll to position [0, 5]
click at [330, 335] on div "} , onEnterBack : ( ) => { gsap . to ( visual , { height : "100%" , duration : …" at bounding box center [636, 369] width 746 height 547
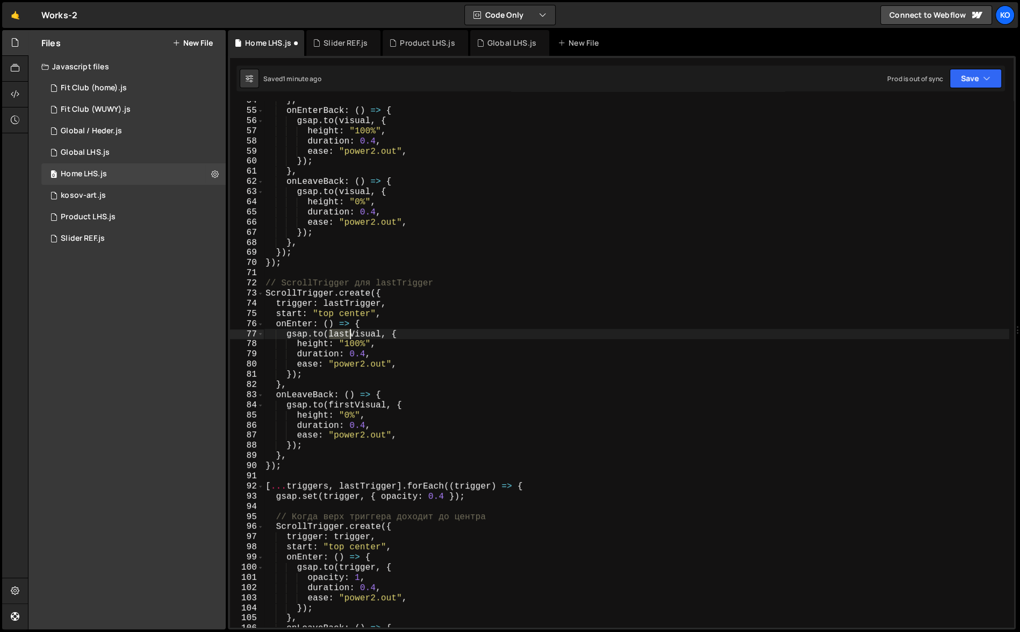
click at [350, 337] on div "} , onEnterBack : ( ) => { gsap . to ( visual , { height : "100%" , duration : …" at bounding box center [636, 369] width 746 height 547
click at [354, 407] on div "} , onEnterBack : ( ) => { gsap . to ( visual , { height : "100%" , duration : …" at bounding box center [636, 369] width 746 height 547
click at [330, 406] on div "} , onEnterBack : ( ) => { gsap . to ( visual , { height : "100%" , duration : …" at bounding box center [636, 369] width 746 height 547
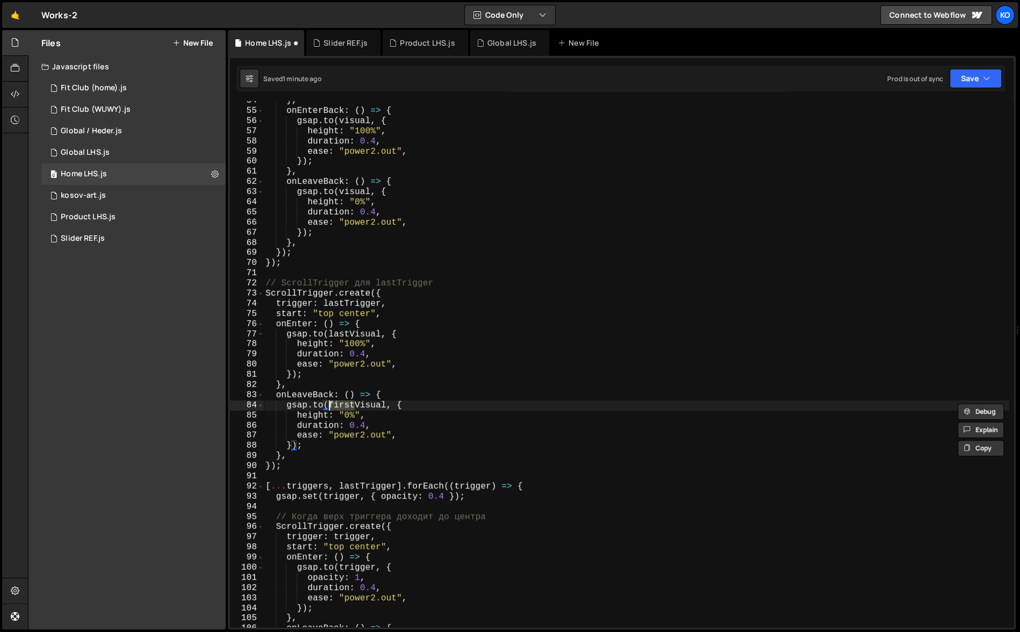
paste textarea "la"
click at [352, 407] on div "} , onEnterBack : ( ) => { gsap . to ( visual , { height : "100%" , duration : …" at bounding box center [636, 369] width 746 height 547
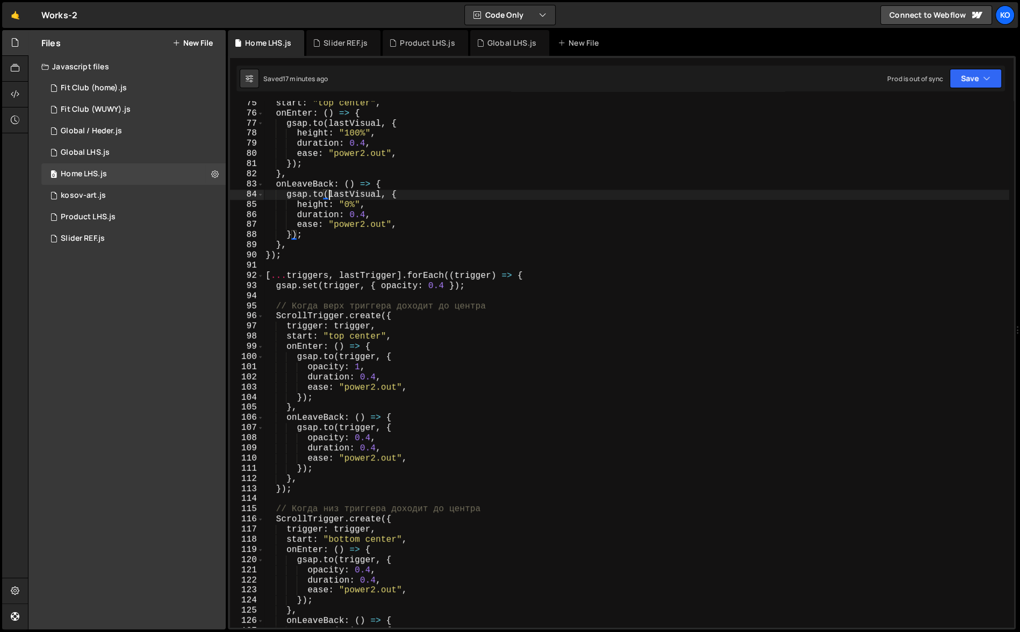
scroll to position [769, 0]
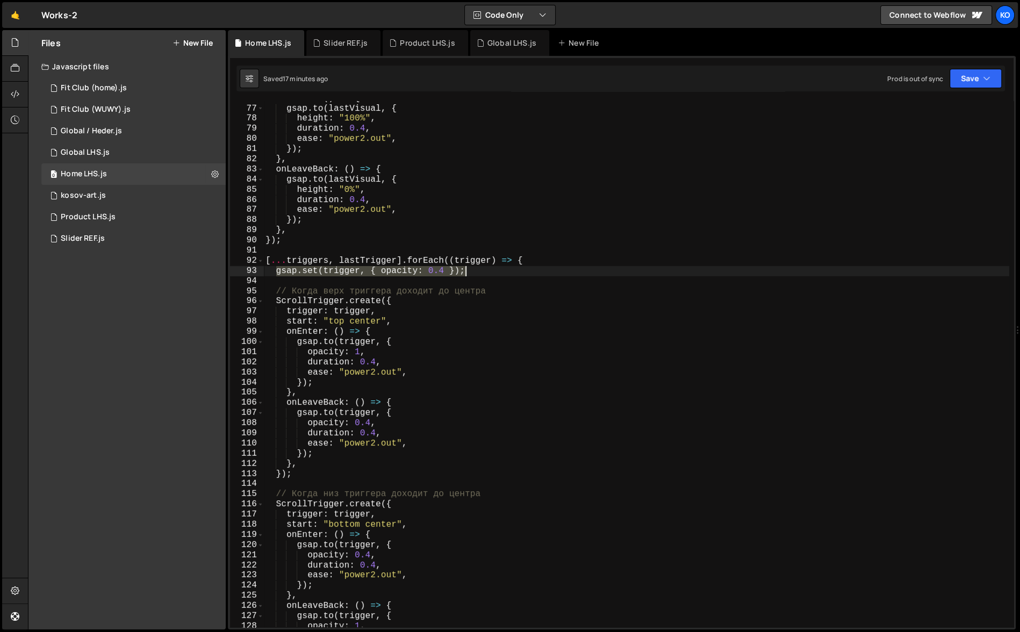
type textarea "gsap.set(trigger, { opacity: 0.4 });"
drag, startPoint x: 277, startPoint y: 273, endPoint x: 490, endPoint y: 270, distance: 212.9
click at [490, 270] on div "onEnter : ( ) => { gsap . to ( lastVisual , { height : "100%" , duration : 0.4 …" at bounding box center [636, 367] width 746 height 547
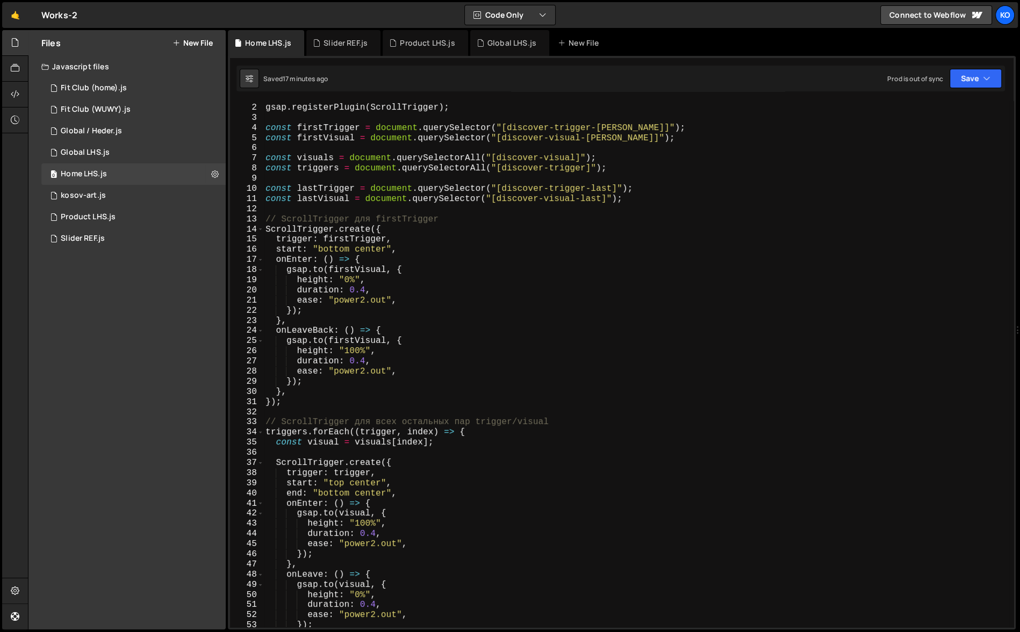
scroll to position [57, 0]
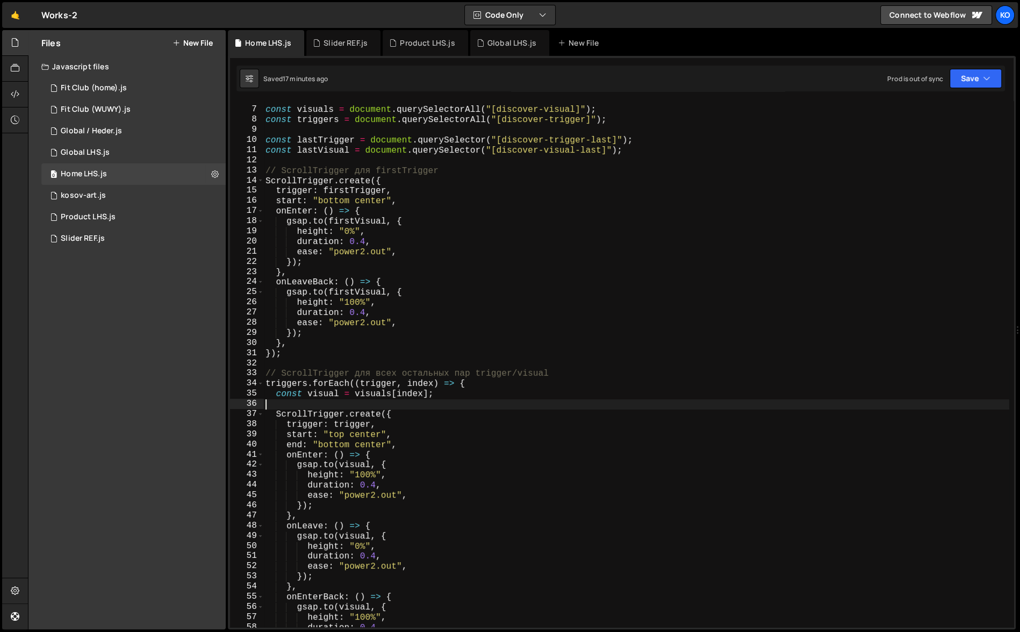
click at [452, 401] on div "const visuals = document . querySelectorAll ( "[discover-visual]" ) ; const tri…" at bounding box center [636, 368] width 746 height 547
click at [446, 395] on div "const visuals = document . querySelectorAll ( "[discover-visual]" ) ; const tri…" at bounding box center [636, 368] width 746 height 547
type textarea "const visual = visuals[index];"
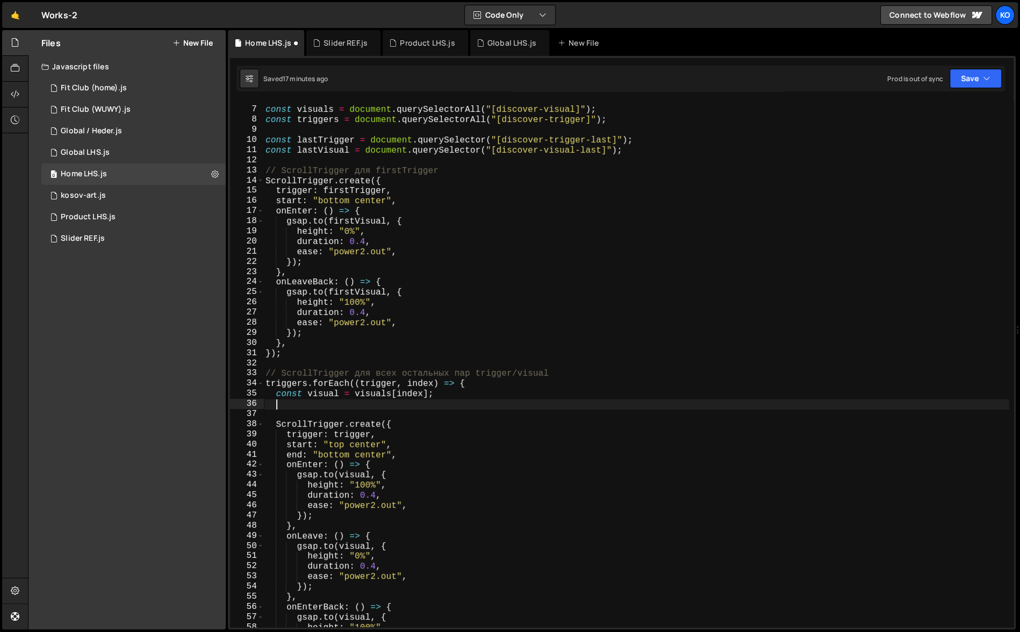
paste textarea "gsap.set(trigger, { opacity: 0.4 });"
click at [325, 397] on div "const visuals = document . querySelectorAll ( "[discover-visual]" ) ; const tri…" at bounding box center [636, 368] width 746 height 547
click at [340, 406] on div "const visuals = document . querySelectorAll ( "[discover-visual]" ) ; const tri…" at bounding box center [636, 368] width 746 height 547
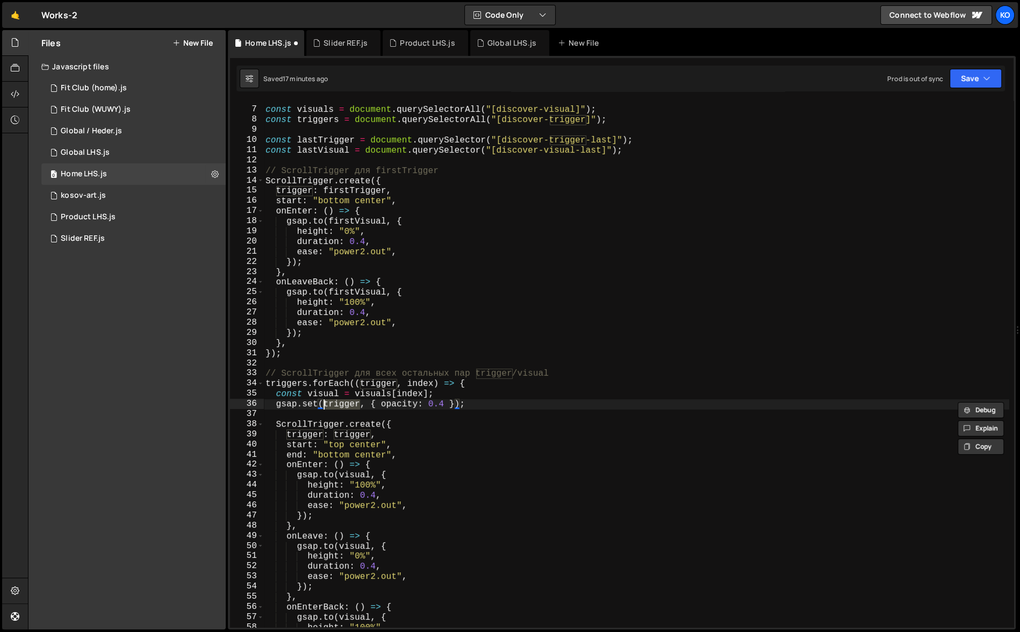
paste textarea "visual"
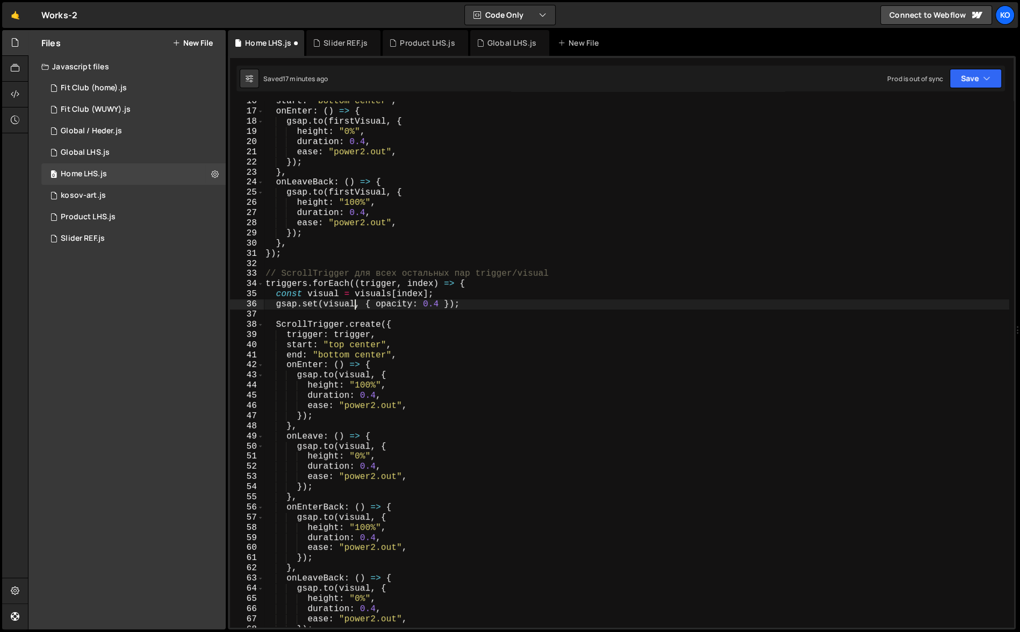
scroll to position [157, 0]
click at [438, 307] on div "start : "bottom center" , onEnter : ( ) => { gsap . to ( firstVisual , { height…" at bounding box center [636, 369] width 746 height 547
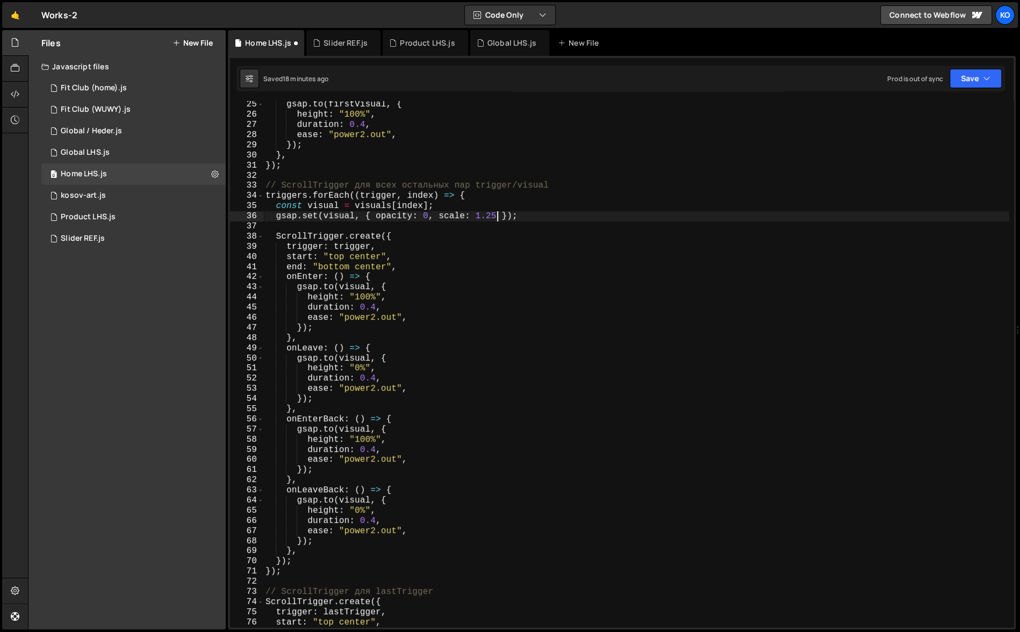
scroll to position [237, 0]
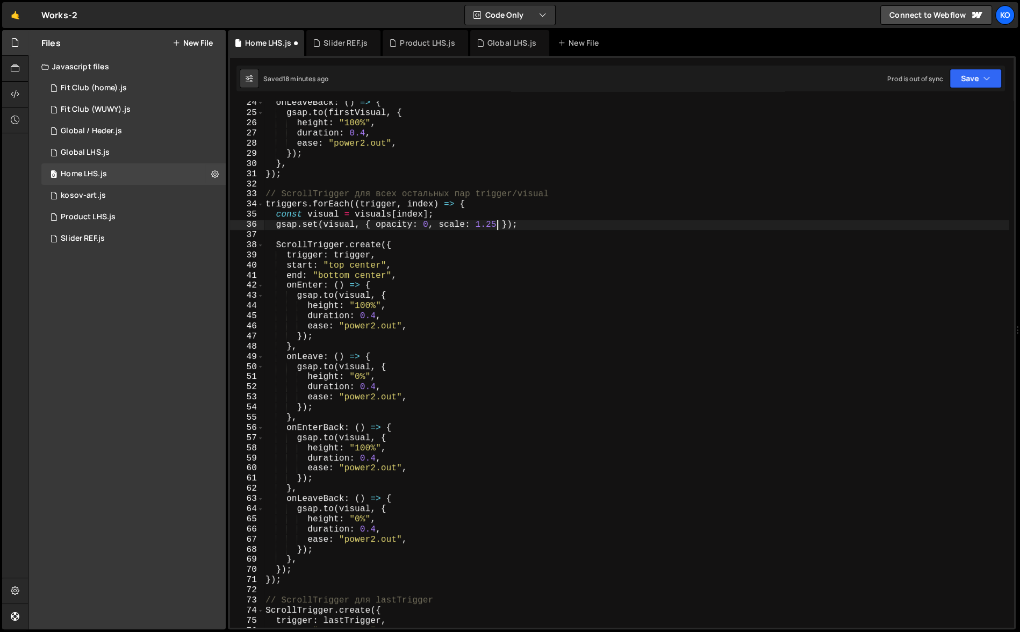
click at [390, 307] on div "onLeaveBack : ( ) => { gsap . to ( firstVisual , { height : "100%" , duration :…" at bounding box center [636, 371] width 746 height 547
type textarea "height: "100%","
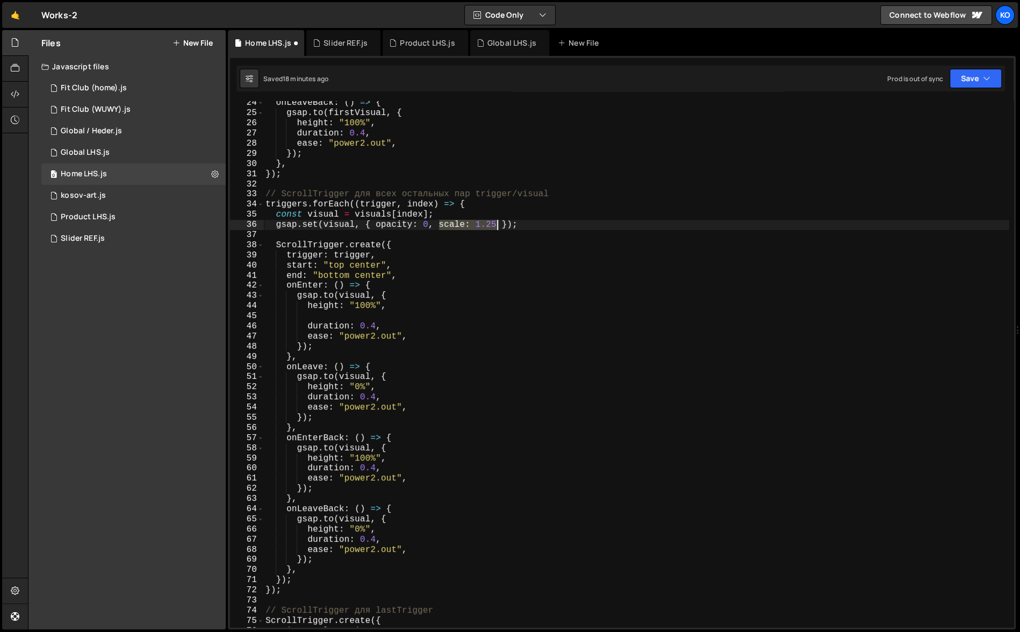
type textarea "gsap.set(visual, { opacity: 0, scale: 1.25 });"
drag, startPoint x: 441, startPoint y: 224, endPoint x: 495, endPoint y: 224, distance: 53.8
click at [495, 224] on div "onLeaveBack : ( ) => { gsap . to ( firstVisual , { height : "100%" , duration :…" at bounding box center [636, 371] width 746 height 547
click at [353, 317] on div "onLeaveBack : ( ) => { gsap . to ( firstVisual , { height : "100%" , duration :…" at bounding box center [636, 371] width 746 height 547
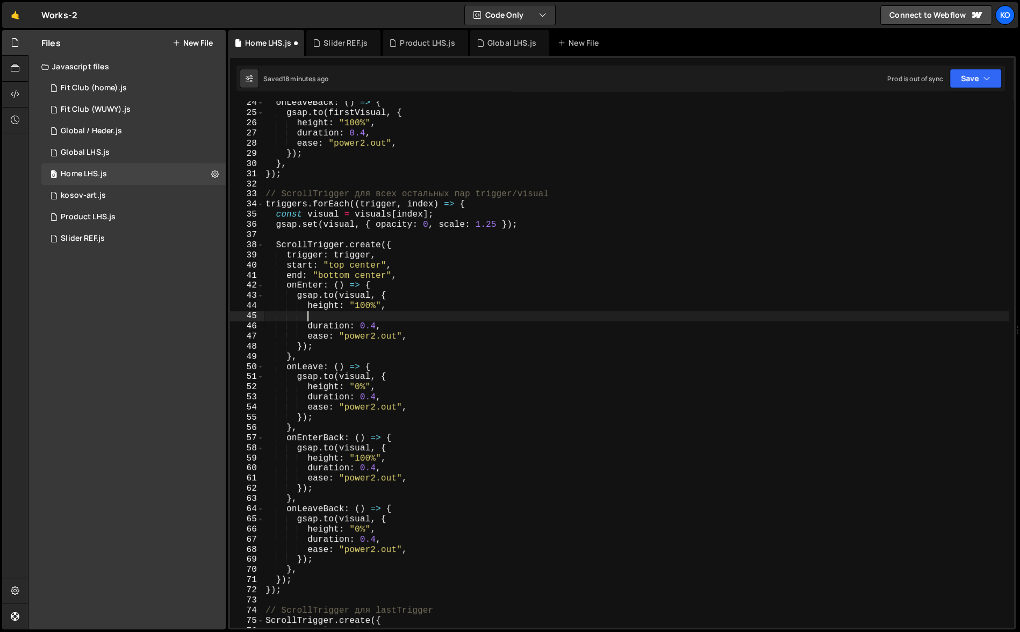
paste textarea "scale: 1.25"
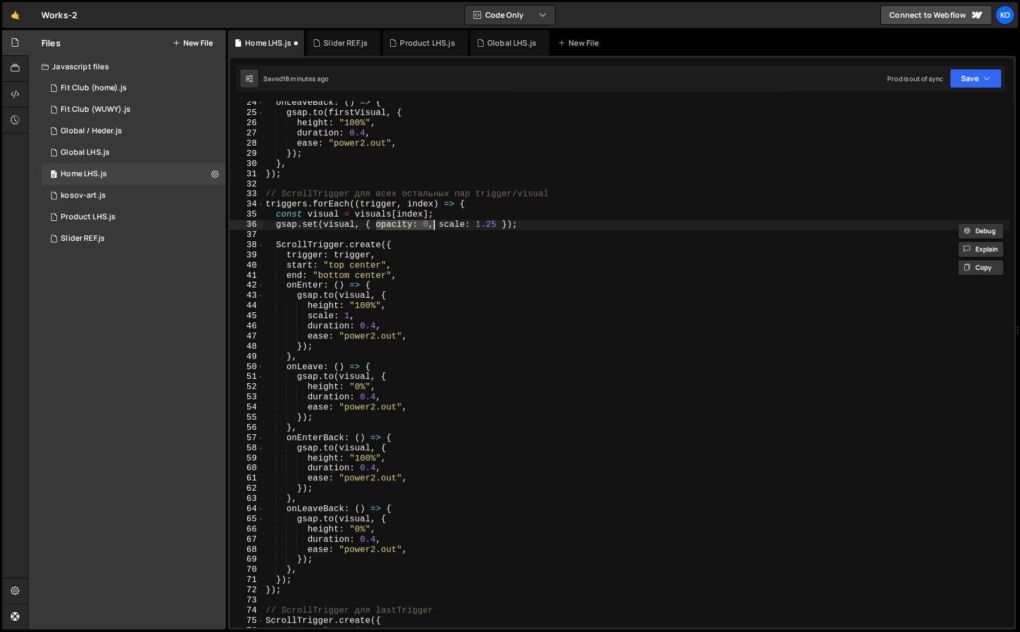
drag, startPoint x: 376, startPoint y: 226, endPoint x: 433, endPoint y: 225, distance: 57.0
click at [433, 225] on div "onLeaveBack : ( ) => { gsap . to ( firstVisual , { height : "100%" , duration :…" at bounding box center [636, 371] width 746 height 547
click at [309, 307] on div "onLeaveBack : ( ) => { gsap . to ( firstVisual , { height : "100%" , duration :…" at bounding box center [636, 371] width 746 height 547
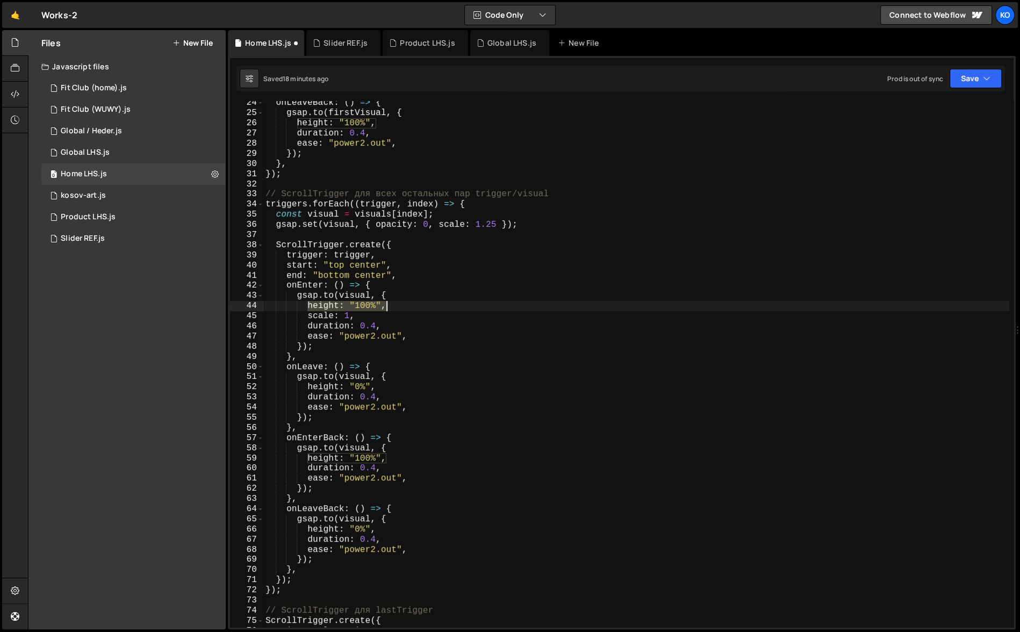
drag, startPoint x: 309, startPoint y: 307, endPoint x: 381, endPoint y: 306, distance: 72.6
click at [381, 306] on div "onLeaveBack : ( ) => { gsap . to ( firstVisual , { height : "100%" , duration :…" at bounding box center [636, 371] width 746 height 547
paste textarea "opacity: 0"
click at [360, 307] on div "onLeaveBack : ( ) => { gsap . to ( firstVisual , { height : "100%" , duration :…" at bounding box center [636, 371] width 746 height 547
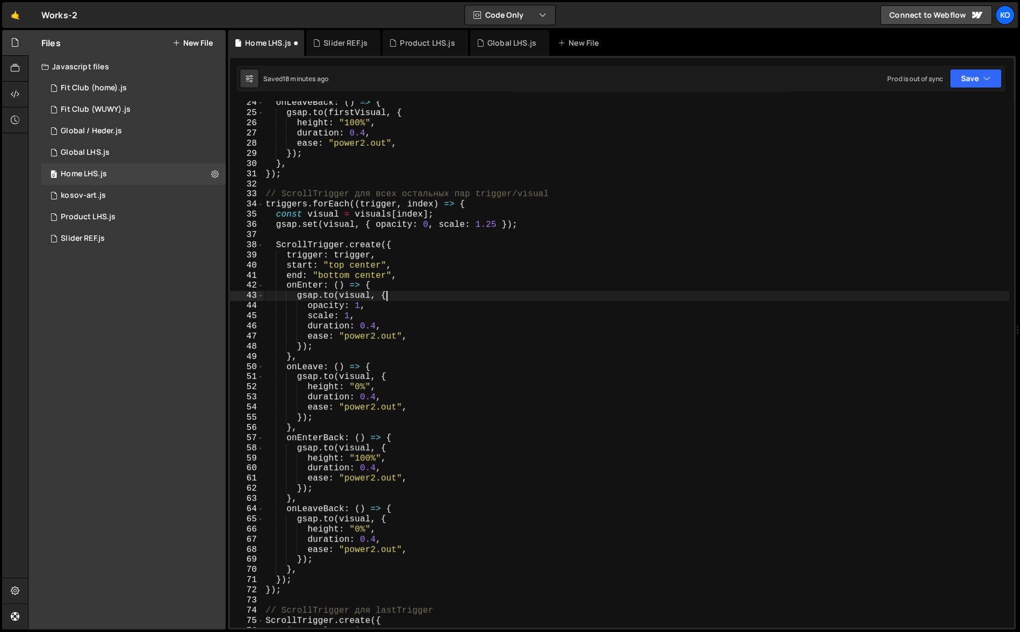
click at [397, 297] on div "onLeaveBack : ( ) => { gsap . to ( firstVisual , { height : "100%" , duration :…" at bounding box center [636, 371] width 746 height 547
click at [372, 310] on div "onLeaveBack : ( ) => { gsap . to ( firstVisual , { height : "100%" , duration :…" at bounding box center [636, 371] width 746 height 547
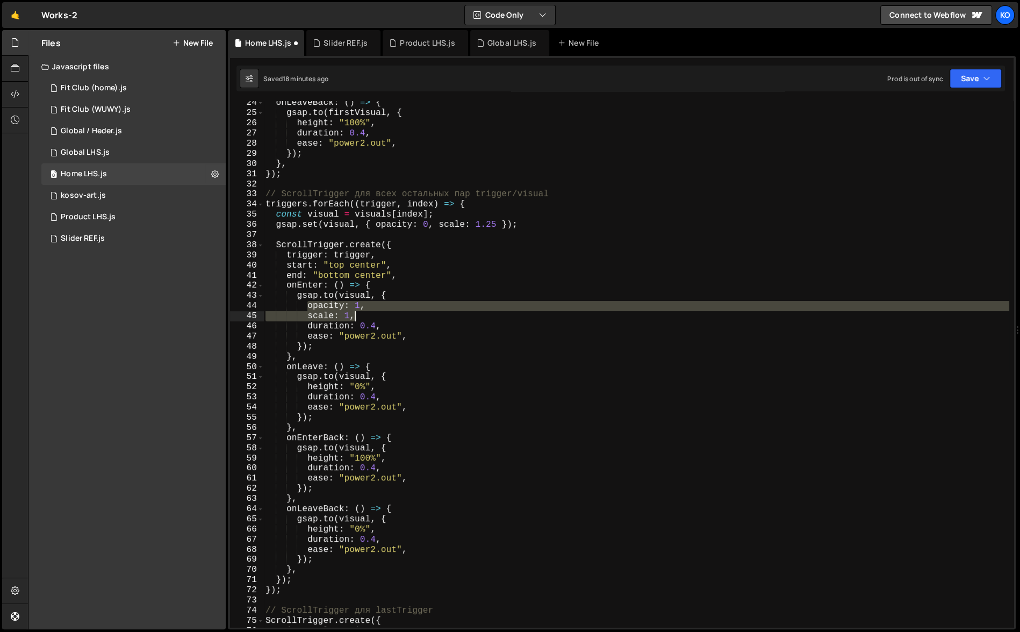
drag, startPoint x: 309, startPoint y: 308, endPoint x: 361, endPoint y: 319, distance: 53.3
click at [361, 319] on div "onLeaveBack : ( ) => { gsap . to ( firstVisual , { height : "100%" , duration :…" at bounding box center [636, 371] width 746 height 547
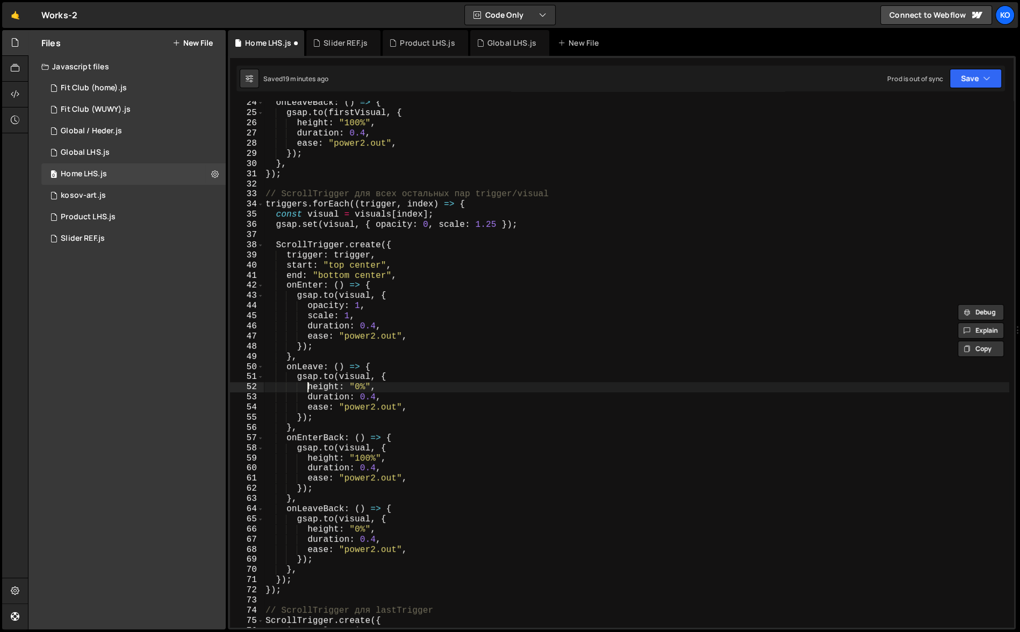
click at [309, 387] on div "onLeaveBack : ( ) => { gsap . to ( firstVisual , { height : "100%" , duration :…" at bounding box center [636, 371] width 746 height 547
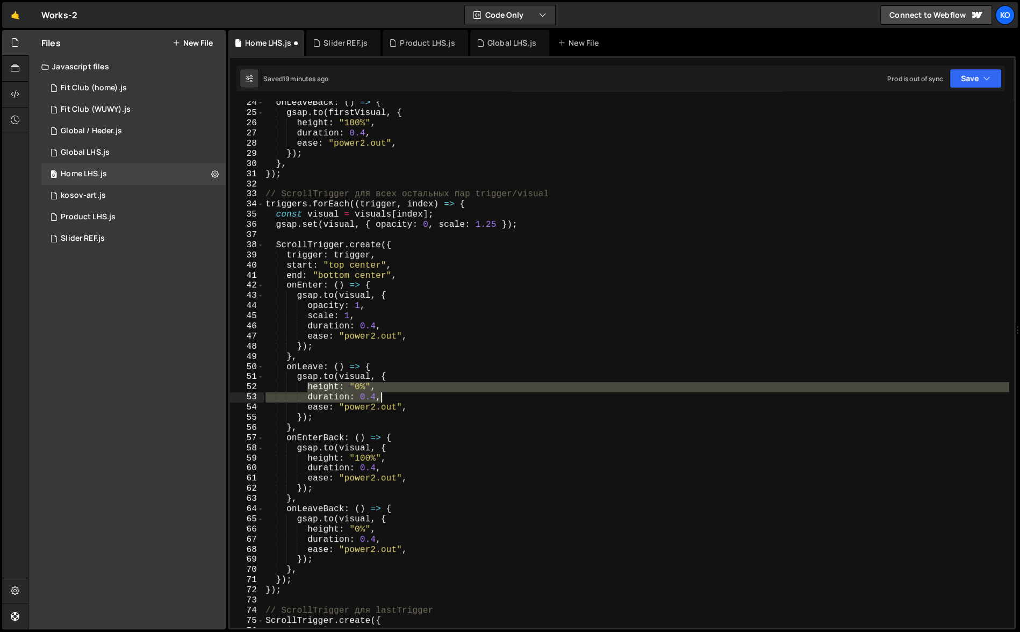
drag, startPoint x: 309, startPoint y: 387, endPoint x: 399, endPoint y: 398, distance: 90.9
click at [399, 398] on div "onLeaveBack : ( ) => { gsap . to ( firstVisual , { height : "100%" , duration :…" at bounding box center [636, 371] width 746 height 547
paste textarea "scale: 1"
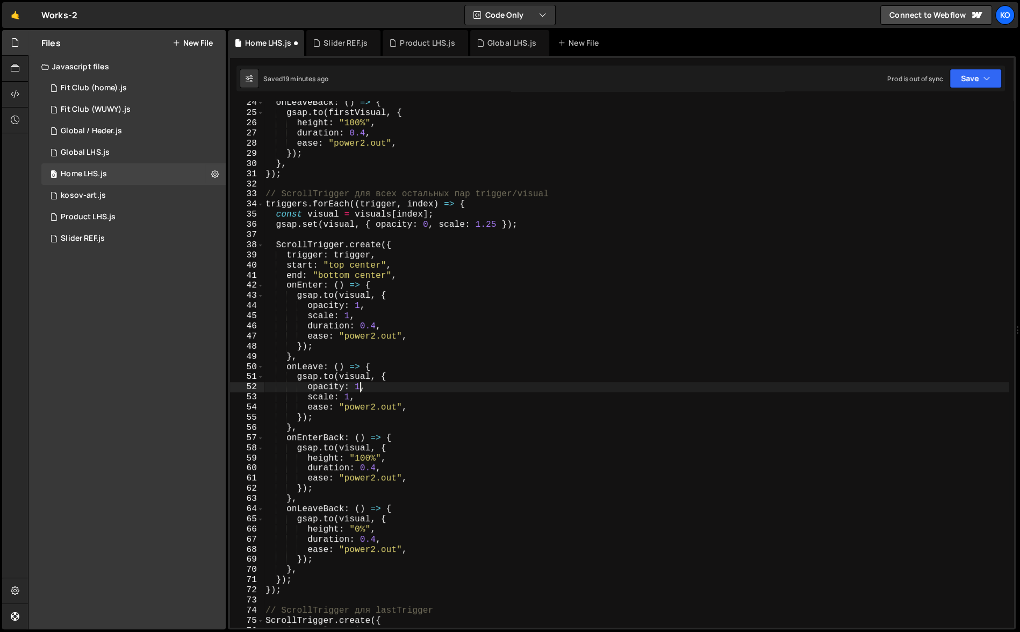
click at [360, 390] on div "onLeaveBack : ( ) => { gsap . to ( firstVisual , { height : "100%" , duration :…" at bounding box center [636, 371] width 746 height 547
click at [338, 398] on div "onLeaveBack : ( ) => { gsap . to ( firstVisual , { height : "100%" , duration :…" at bounding box center [636, 371] width 746 height 547
click at [349, 398] on div "onLeaveBack : ( ) => { gsap . to ( firstVisual , { height : "100%" , duration :…" at bounding box center [636, 371] width 746 height 547
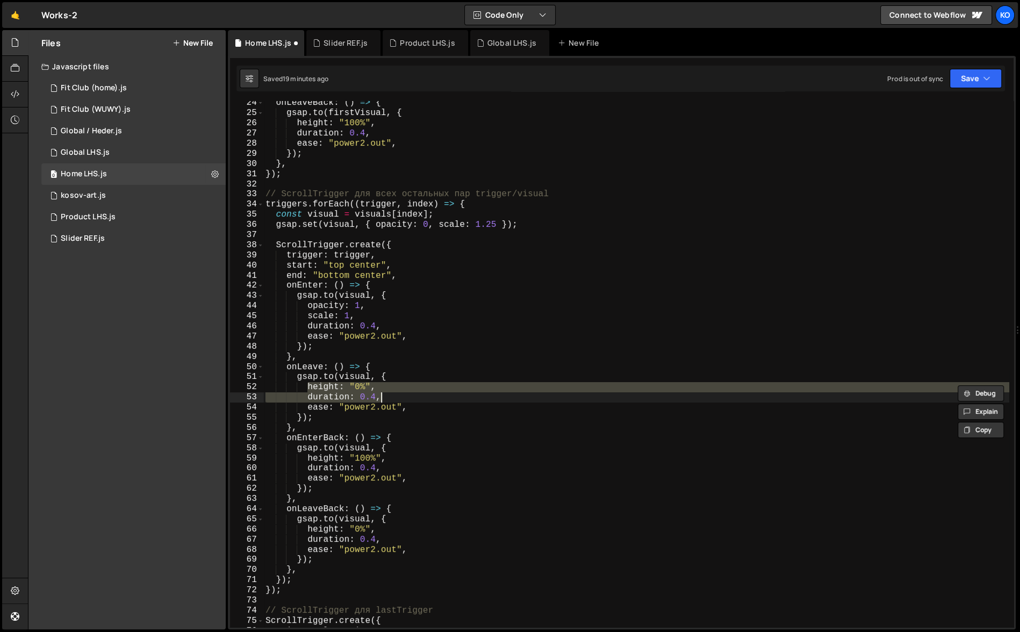
click at [364, 389] on div "onLeaveBack : ( ) => { gsap . to ( firstVisual , { height : "100%" , duration :…" at bounding box center [636, 364] width 746 height 526
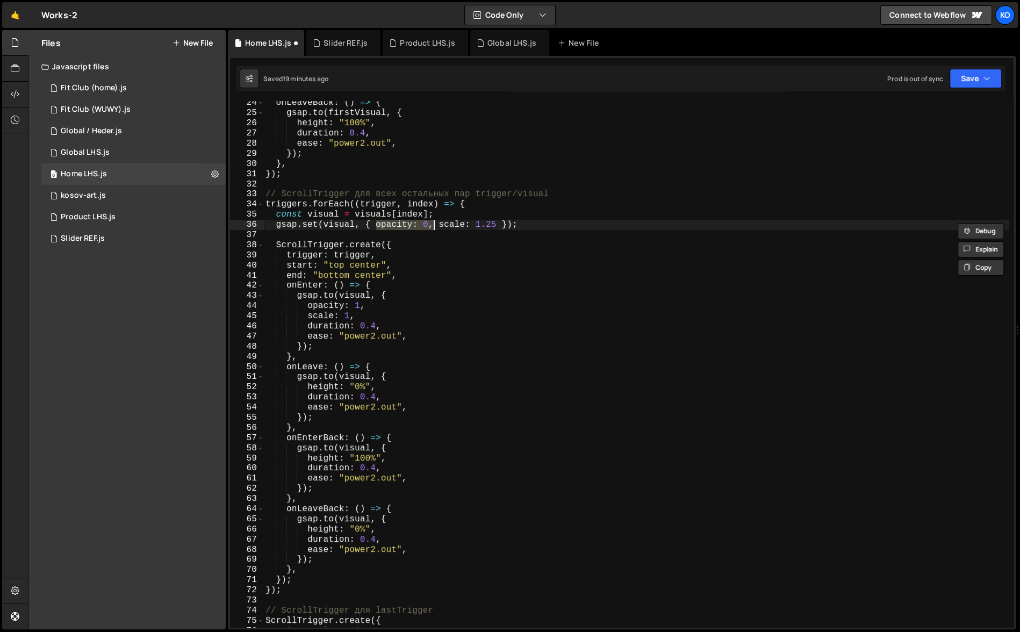
drag, startPoint x: 377, startPoint y: 225, endPoint x: 432, endPoint y: 224, distance: 54.8
click at [432, 224] on div "onLeaveBack : ( ) => { gsap . to ( firstVisual , { height : "100%" , duration :…" at bounding box center [636, 371] width 746 height 547
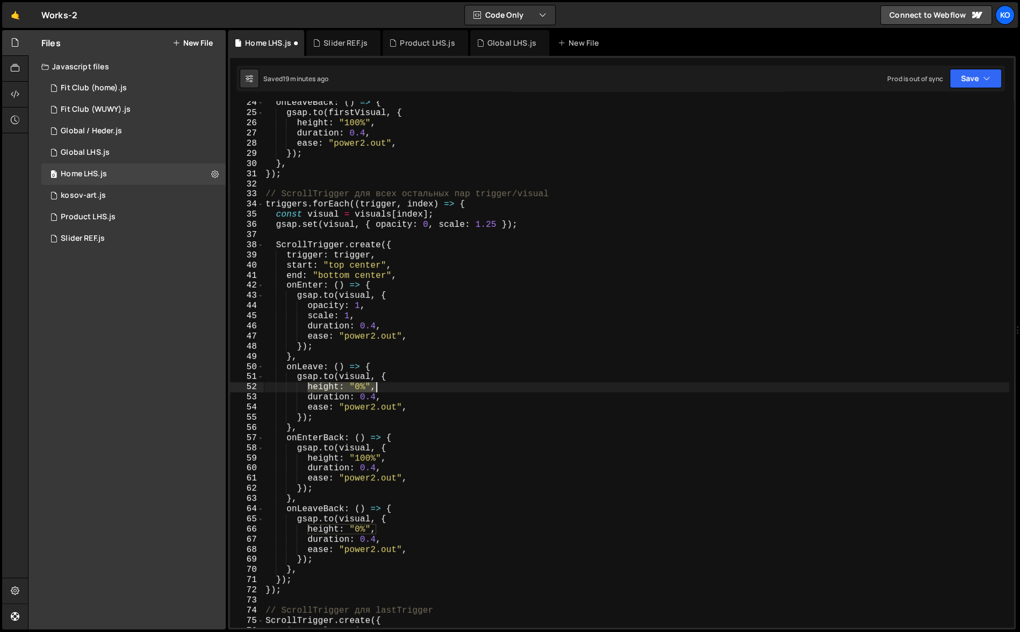
drag, startPoint x: 309, startPoint y: 388, endPoint x: 376, endPoint y: 387, distance: 67.2
click at [376, 387] on div "onLeaveBack : ( ) => { gsap . to ( firstVisual , { height : "100%" , duration :…" at bounding box center [636, 371] width 746 height 547
paste textarea "opacity: 0"
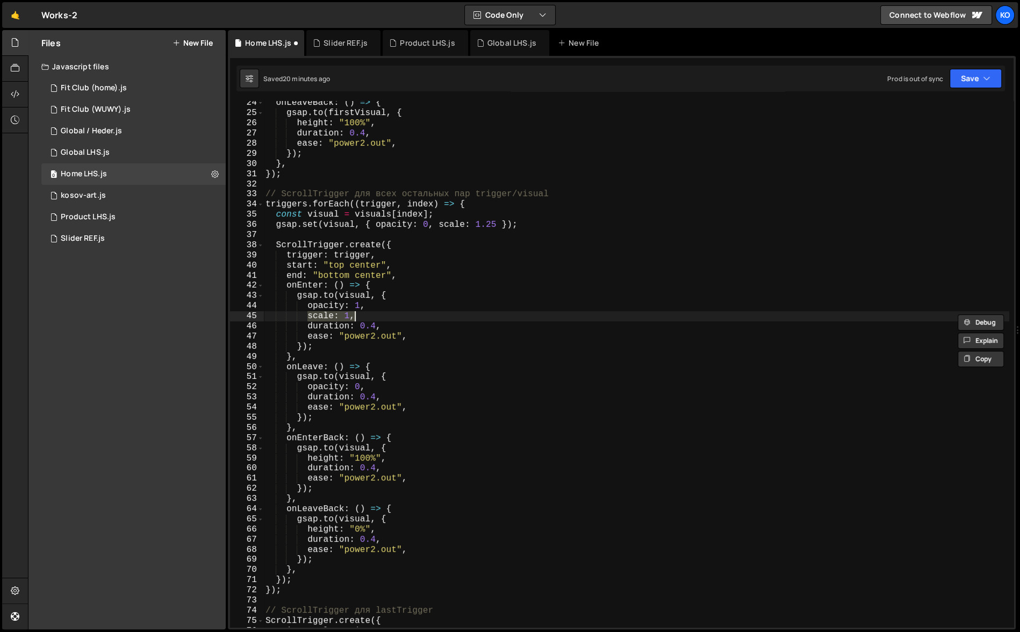
drag, startPoint x: 309, startPoint y: 318, endPoint x: 354, endPoint y: 317, distance: 45.2
click at [354, 317] on div "onLeaveBack : ( ) => { gsap . to ( firstVisual , { height : "100%" , duration :…" at bounding box center [636, 371] width 746 height 547
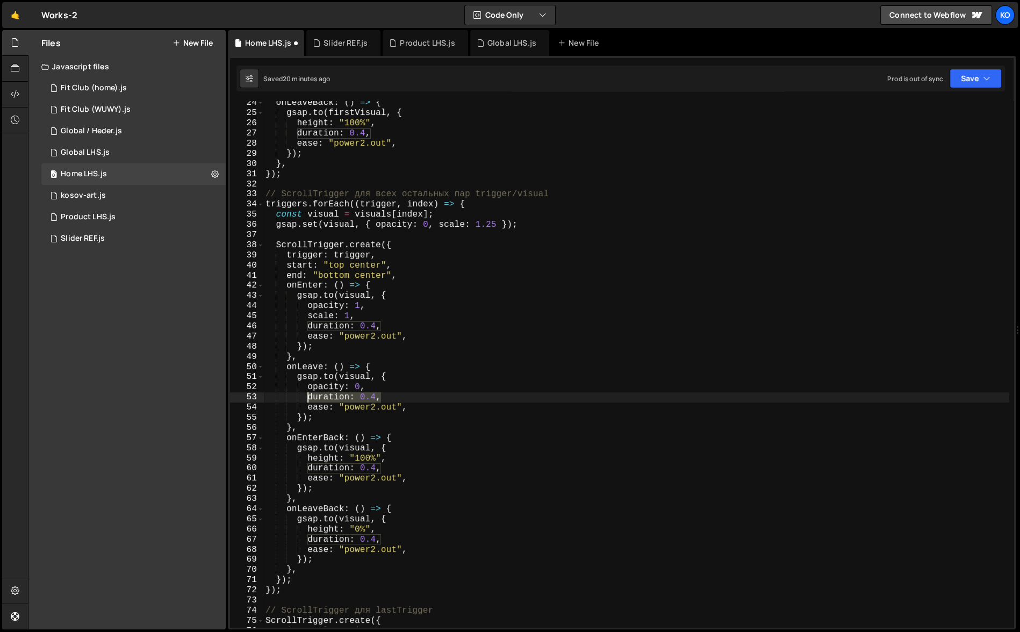
drag, startPoint x: 383, startPoint y: 398, endPoint x: 306, endPoint y: 397, distance: 76.3
click at [306, 397] on div "onLeaveBack : ( ) => { gsap . to ( firstVisual , { height : "100%" , duration :…" at bounding box center [636, 371] width 746 height 547
paste textarea "scale: 1"
click at [349, 400] on div "onLeaveBack : ( ) => { gsap . to ( firstVisual , { height : "100%" , duration :…" at bounding box center [636, 371] width 746 height 547
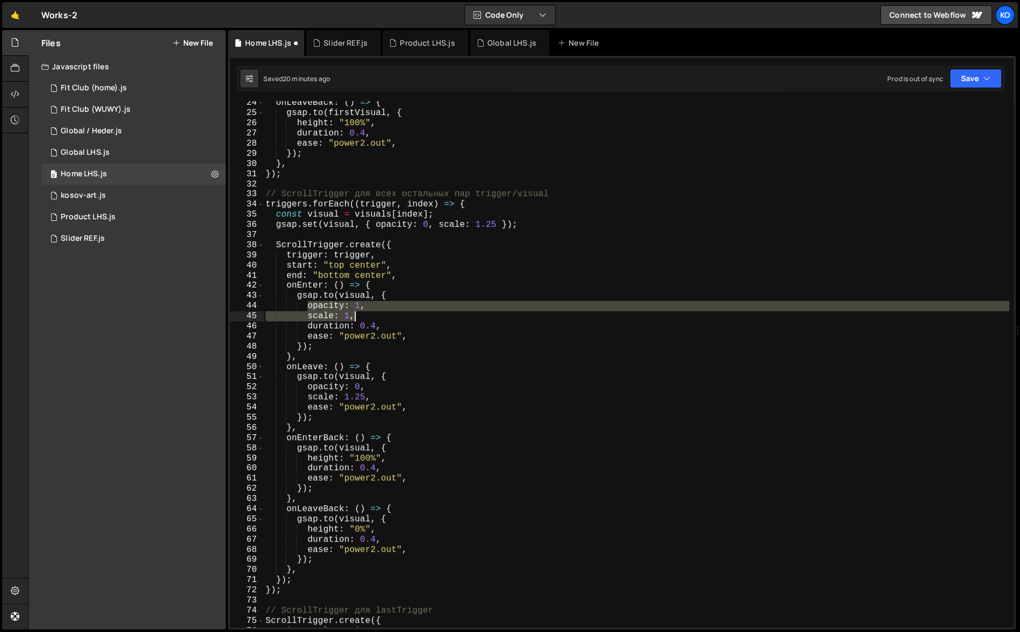
scroll to position [0, 5]
drag, startPoint x: 308, startPoint y: 304, endPoint x: 357, endPoint y: 315, distance: 50.1
click at [357, 315] on div "onLeaveBack : ( ) => { gsap . to ( firstVisual , { height : "100%" , duration :…" at bounding box center [636, 371] width 746 height 547
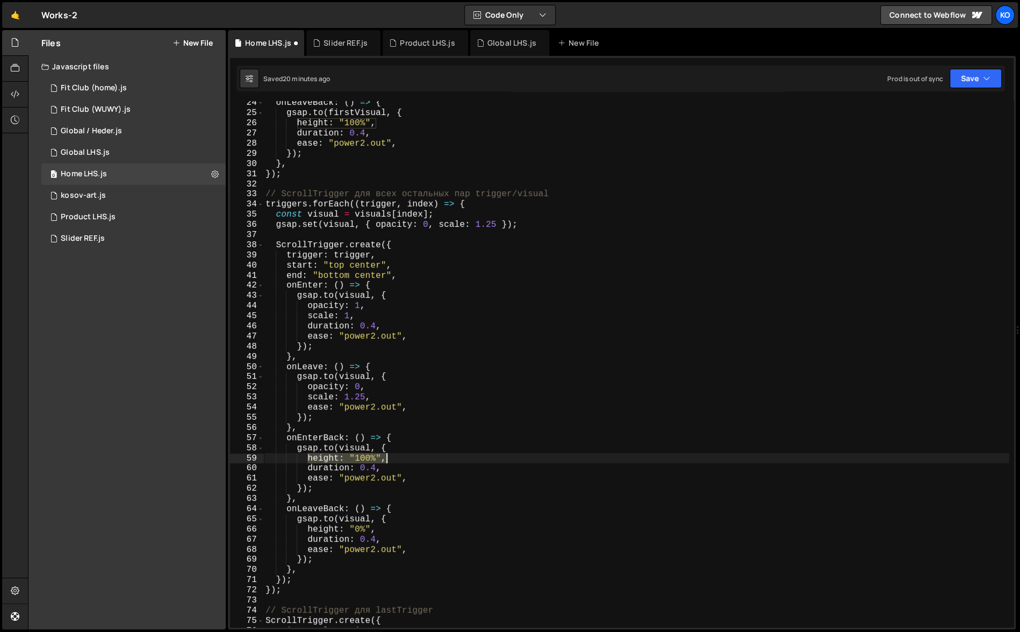
drag, startPoint x: 308, startPoint y: 458, endPoint x: 391, endPoint y: 460, distance: 82.8
click at [391, 460] on div "onLeaveBack : ( ) => { gsap . to ( firstVisual , { height : "100%" , duration :…" at bounding box center [636, 371] width 746 height 547
paste textarea "scale: 1"
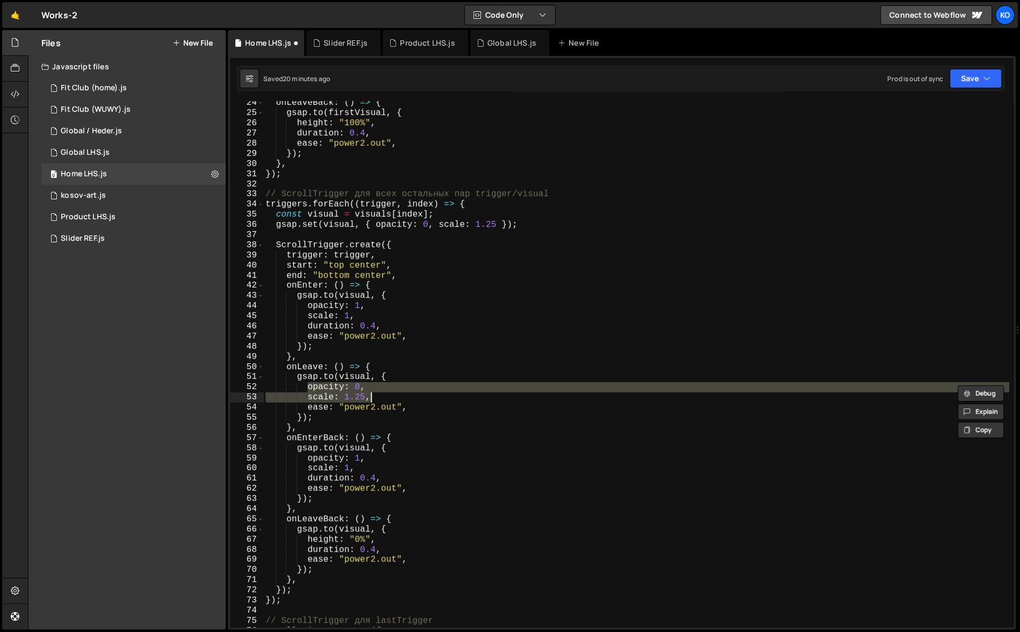
drag, startPoint x: 307, startPoint y: 388, endPoint x: 372, endPoint y: 395, distance: 64.9
click at [372, 395] on div "onLeaveBack : ( ) => { gsap . to ( firstVisual , { height : "100%" , duration :…" at bounding box center [636, 371] width 746 height 547
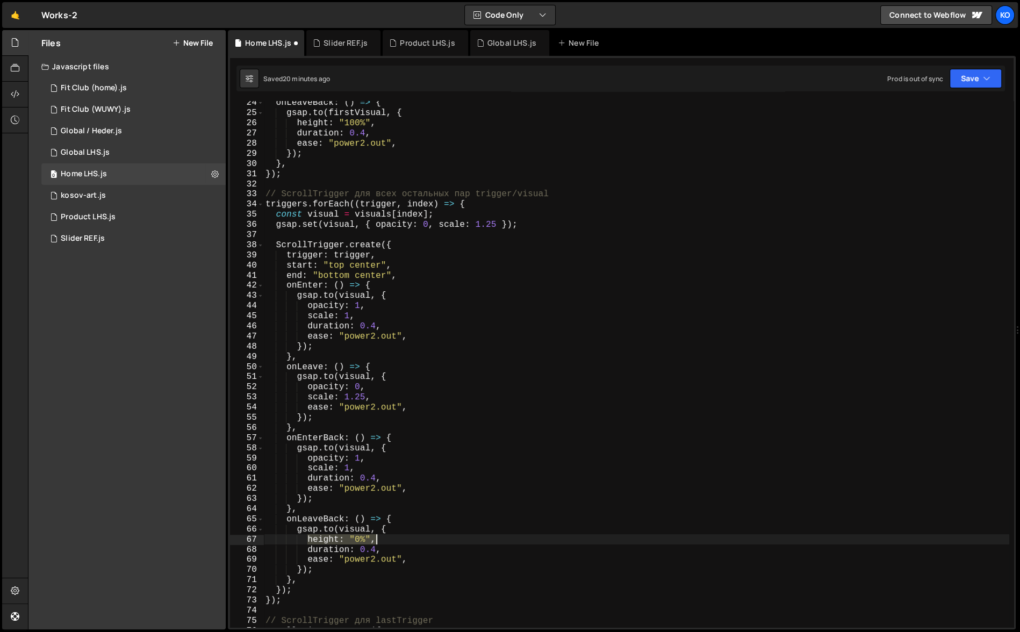
drag, startPoint x: 309, startPoint y: 540, endPoint x: 385, endPoint y: 542, distance: 76.9
click at [385, 542] on div "onLeaveBack : ( ) => { gsap . to ( firstVisual , { height : "100%" , duration :…" at bounding box center [636, 371] width 746 height 547
paste textarea "scale: 1.25"
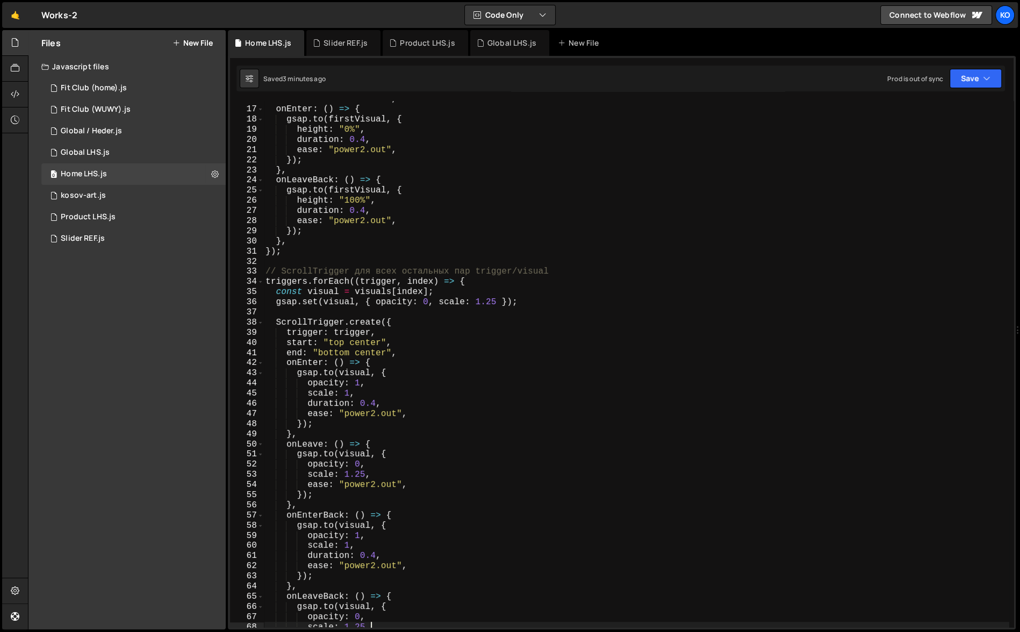
scroll to position [159, 0]
drag, startPoint x: 440, startPoint y: 303, endPoint x: 495, endPoint y: 299, distance: 55.5
click at [495, 299] on div "start : "bottom center" , onEnter : ( ) => { gsap . to ( firstVisual , { height…" at bounding box center [636, 367] width 746 height 547
click at [359, 476] on div "start : "bottom center" , onEnter : ( ) => { gsap . to ( firstVisual , { height…" at bounding box center [636, 367] width 746 height 547
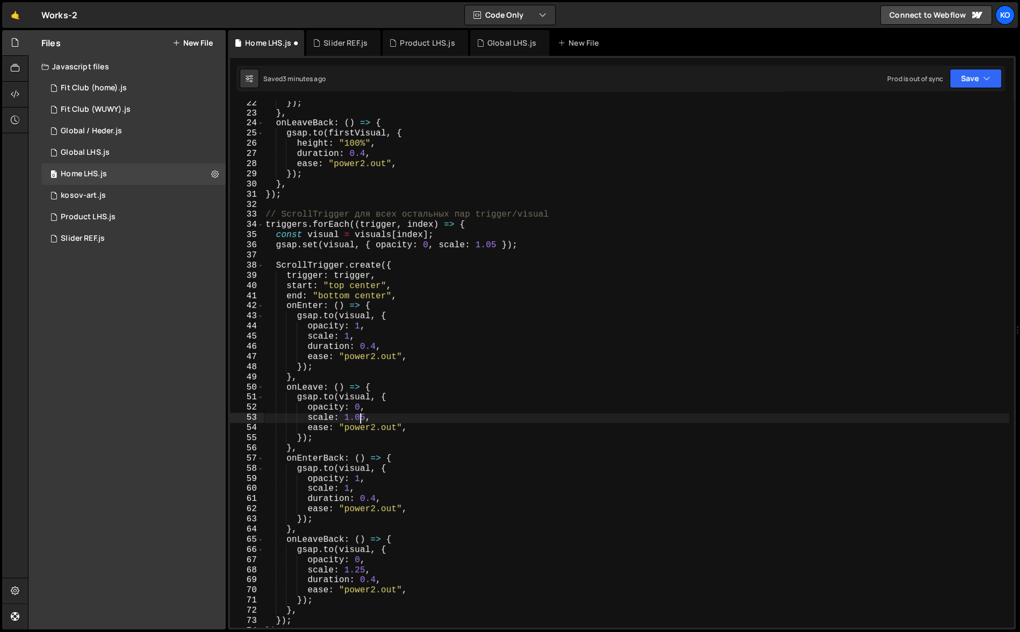
scroll to position [216, 0]
click at [360, 571] on div "}) ; } , onLeaveBack : ( ) => { gsap . to ( firstVisual , { height : "100%" , d…" at bounding box center [636, 371] width 746 height 547
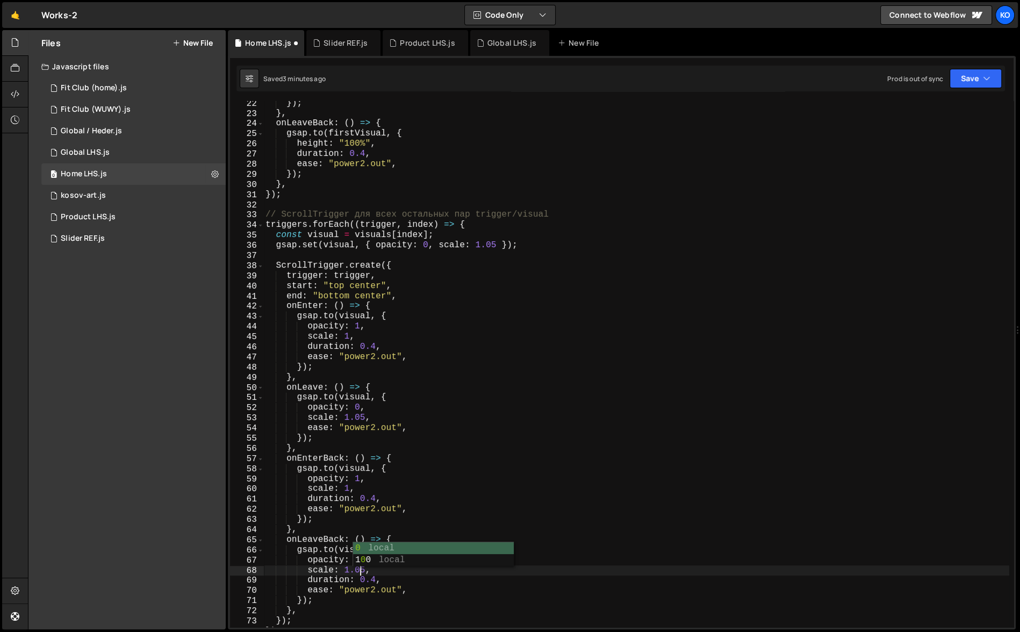
scroll to position [0, 5]
click at [390, 510] on div "}) ; } , onLeaveBack : ( ) => { gsap . to ( firstVisual , { height : "100%" , d…" at bounding box center [636, 371] width 746 height 547
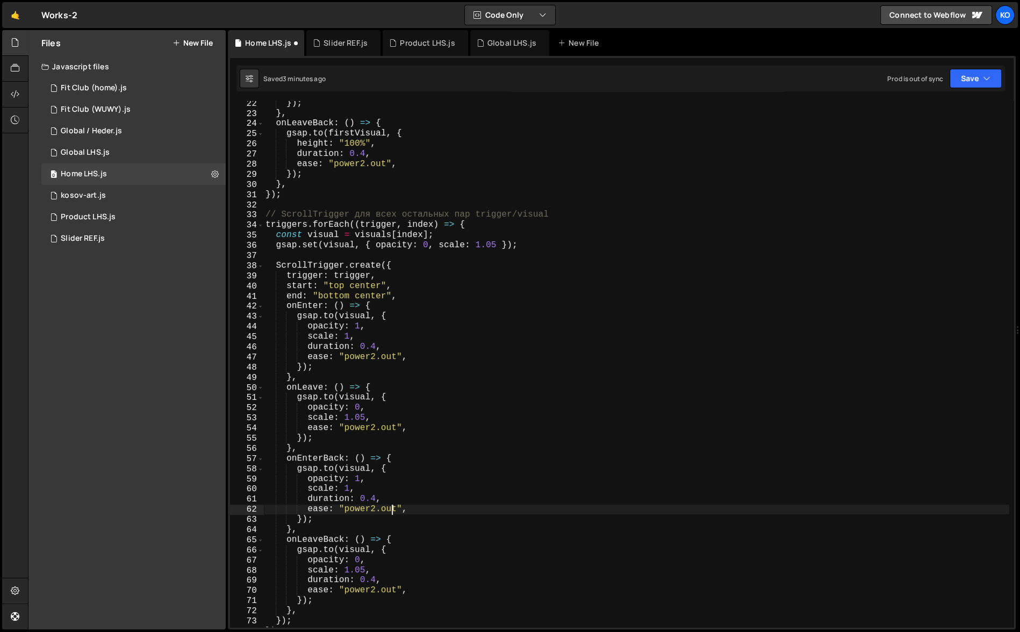
click at [390, 510] on div "}) ; } , onLeaveBack : ( ) => { gsap . to ( firstVisual , { height : "100%" , d…" at bounding box center [636, 371] width 746 height 547
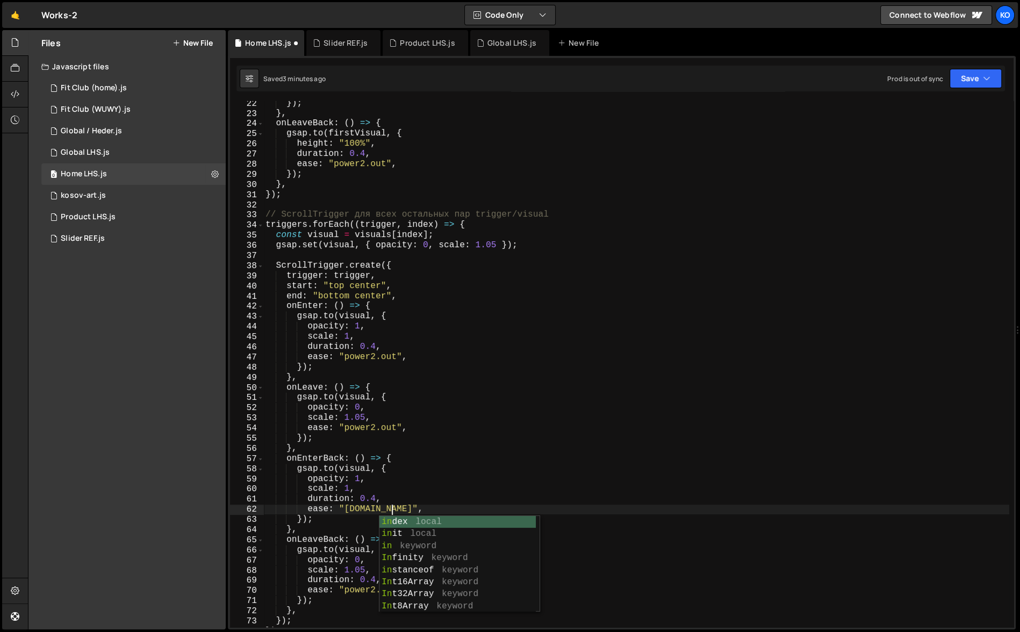
click at [390, 429] on div "}) ; } , onLeaveBack : ( ) => { gsap . to ( firstVisual , { height : "100%" , d…" at bounding box center [636, 371] width 746 height 547
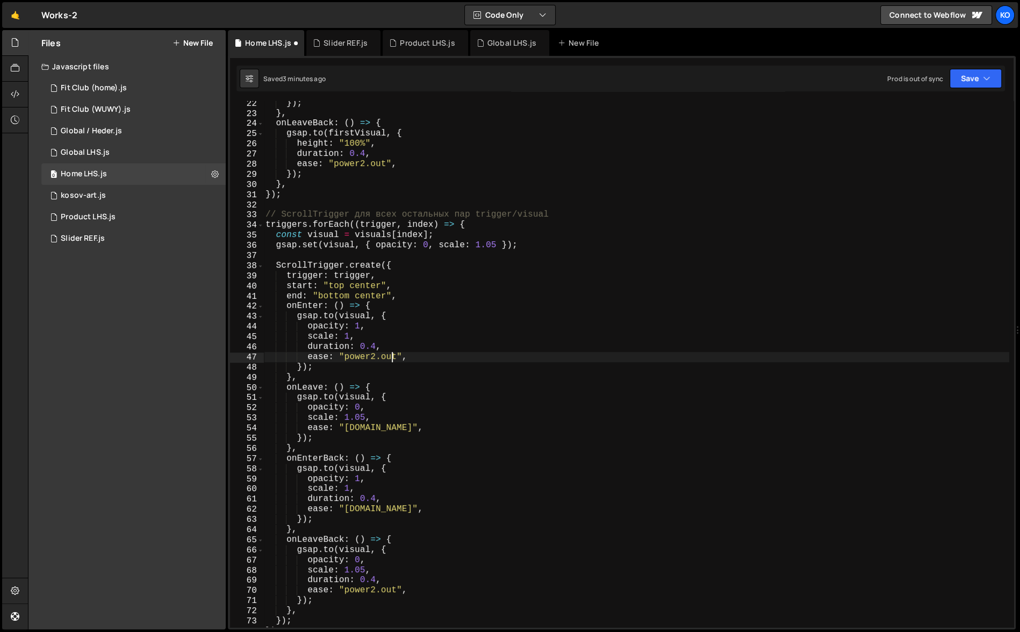
click at [392, 360] on div "}) ; } , onLeaveBack : ( ) => { gsap . to ( firstVisual , { height : "100%" , d…" at bounding box center [636, 371] width 746 height 547
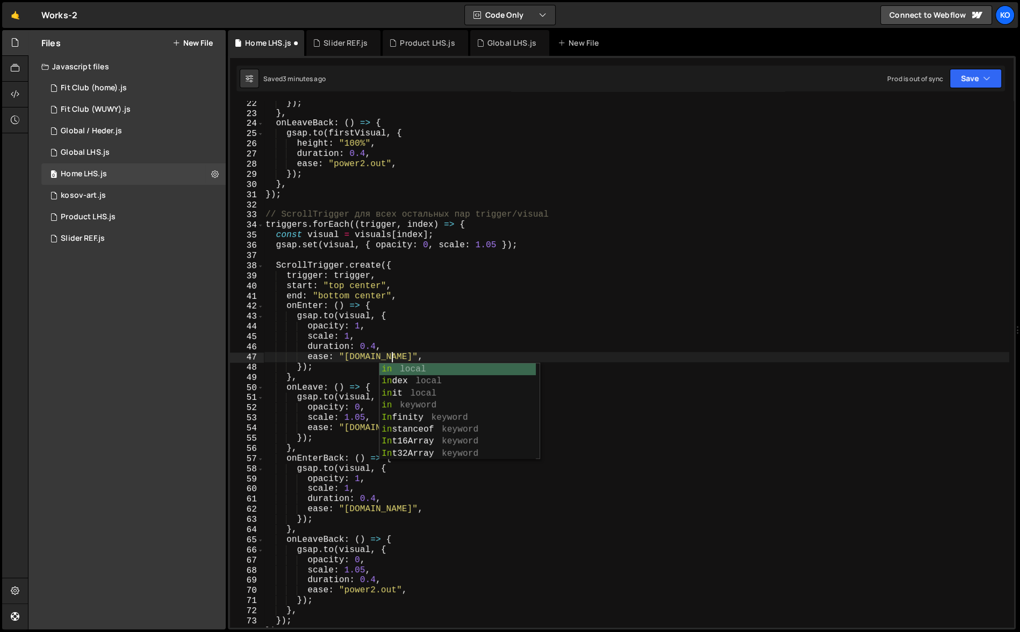
click at [388, 593] on div "}) ; } , onLeaveBack : ( ) => { gsap . to ( firstVisual , { height : "100%" , d…" at bounding box center [636, 371] width 746 height 547
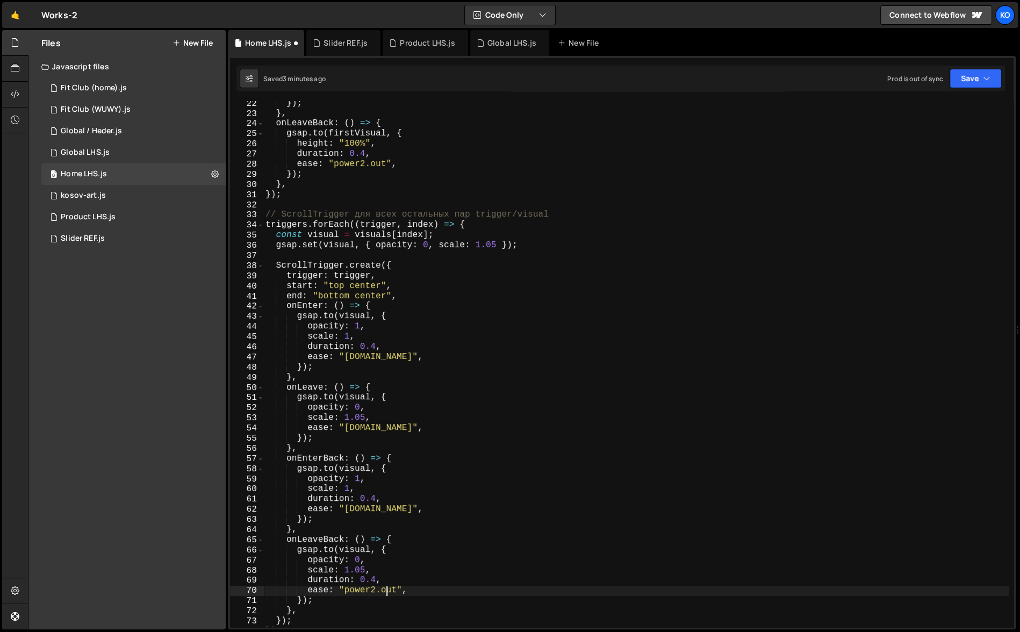
click at [388, 593] on div "}) ; } , onLeaveBack : ( ) => { gsap . to ( firstVisual , { height : "100%" , d…" at bounding box center [636, 371] width 746 height 547
click at [477, 452] on div "}) ; } , onLeaveBack : ( ) => { gsap . to ( firstVisual , { height : "100%" , d…" at bounding box center [636, 371] width 746 height 547
click at [375, 348] on div "}) ; } , onLeaveBack : ( ) => { gsap . to ( firstVisual , { height : "100%" , d…" at bounding box center [636, 371] width 746 height 547
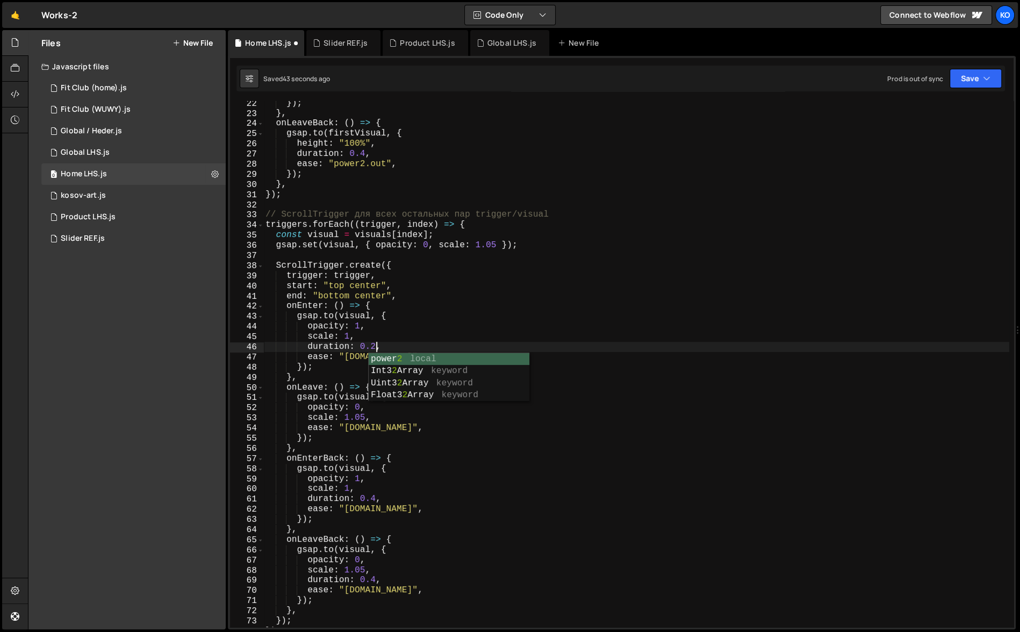
scroll to position [0, 6]
click at [414, 318] on div "}) ; } , onLeaveBack : ( ) => { gsap . to ( firstVisual , { height : "100%" , d…" at bounding box center [636, 371] width 746 height 547
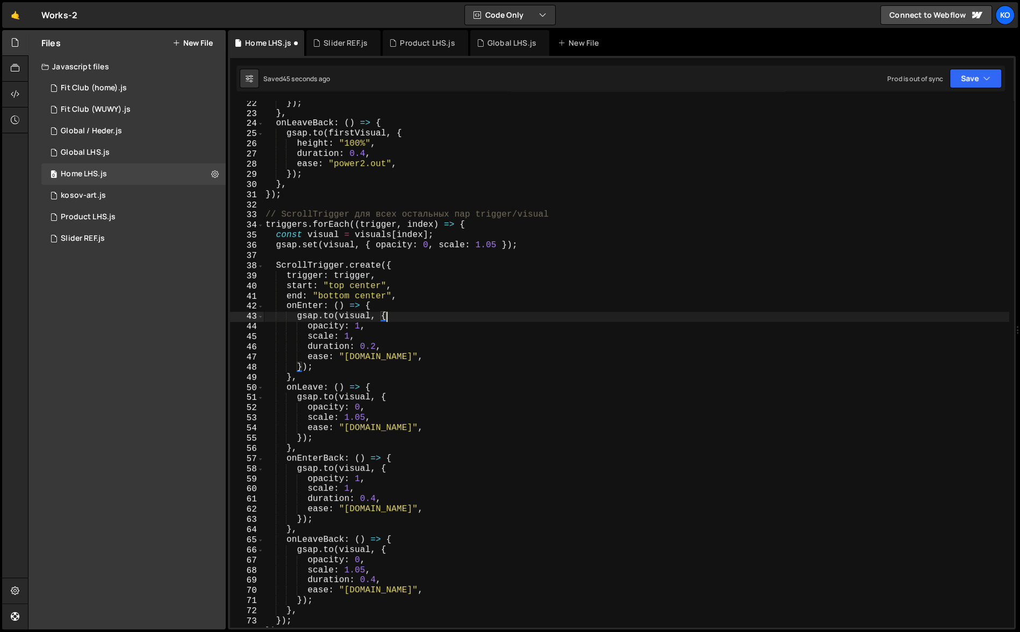
click at [388, 359] on div "}) ; } , onLeaveBack : ( ) => { gsap . to ( firstVisual , { height : "100%" , d…" at bounding box center [636, 371] width 746 height 547
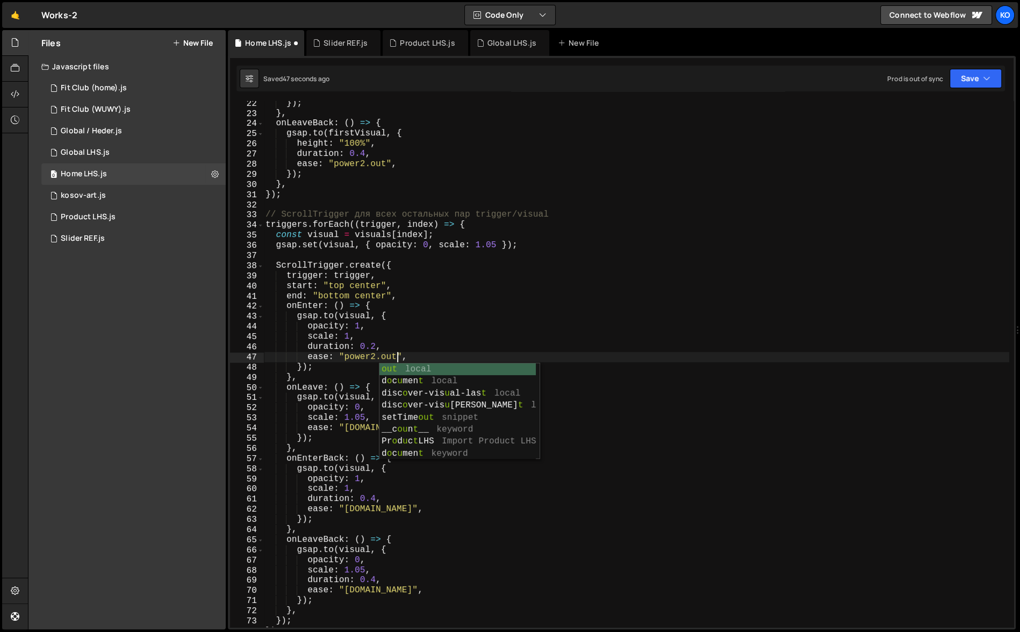
click at [419, 341] on div "}) ; } , onLeaveBack : ( ) => { gsap . to ( firstVisual , { height : "100%" , d…" at bounding box center [636, 371] width 746 height 547
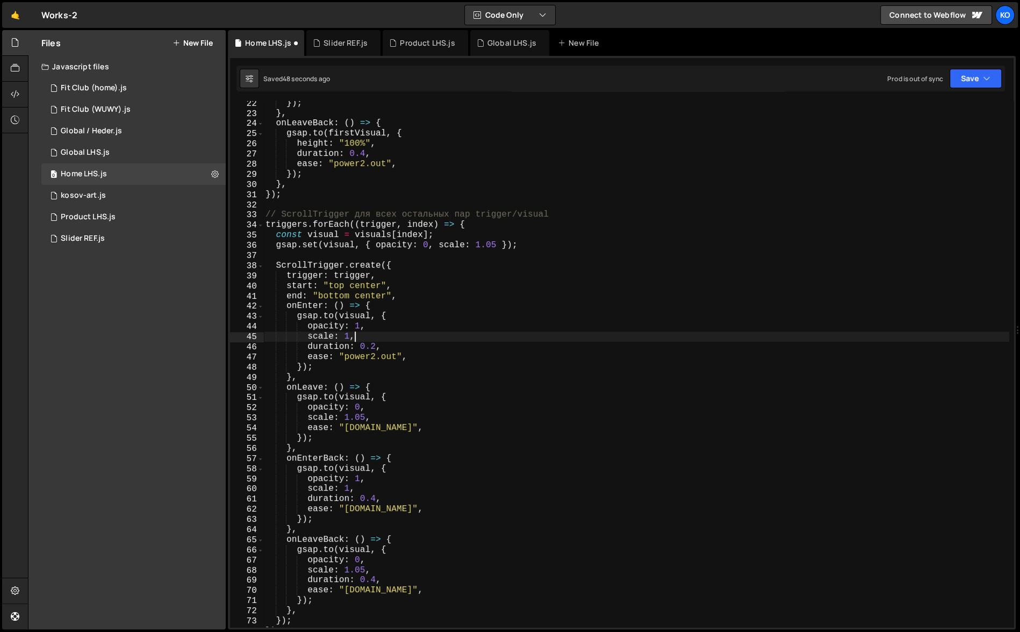
scroll to position [0, 4]
click at [386, 432] on div "}) ; } , onLeaveBack : ( ) => { gsap . to ( firstVisual , { height : "100%" , d…" at bounding box center [636, 371] width 746 height 547
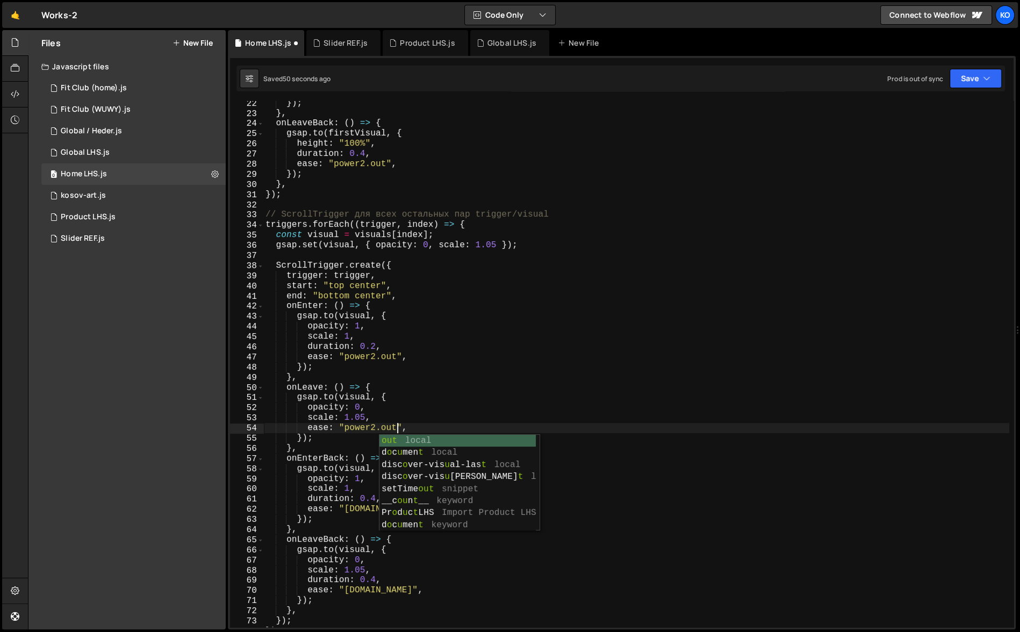
click at [462, 405] on div "}) ; } , onLeaveBack : ( ) => { gsap . to ( firstVisual , { height : "100%" , d…" at bounding box center [636, 371] width 746 height 547
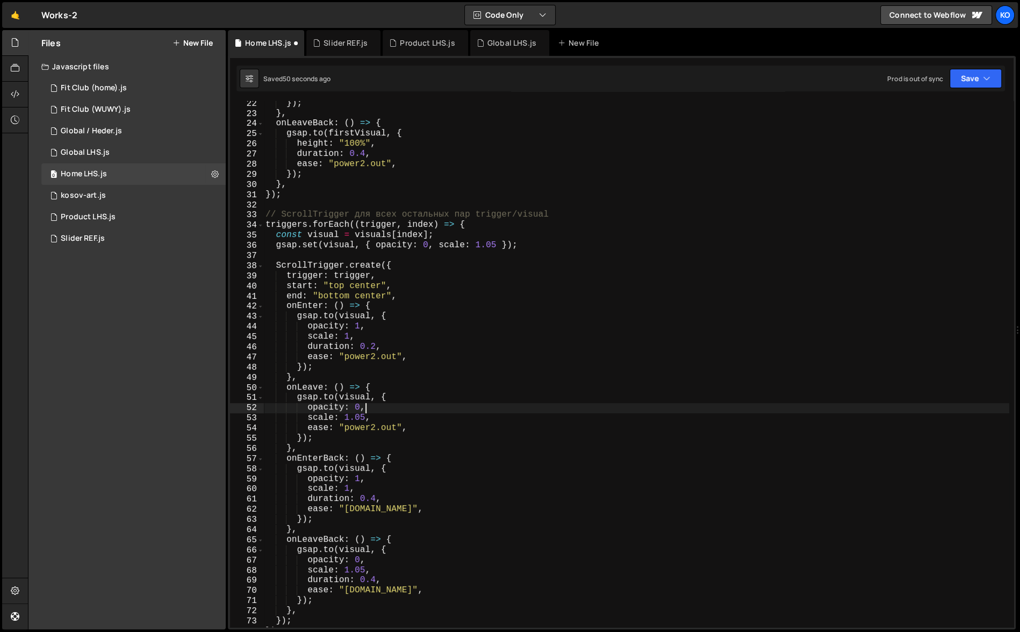
scroll to position [0, 5]
click at [387, 512] on div "}) ; } , onLeaveBack : ( ) => { gsap . to ( firstVisual , { height : "100%" , d…" at bounding box center [636, 371] width 746 height 547
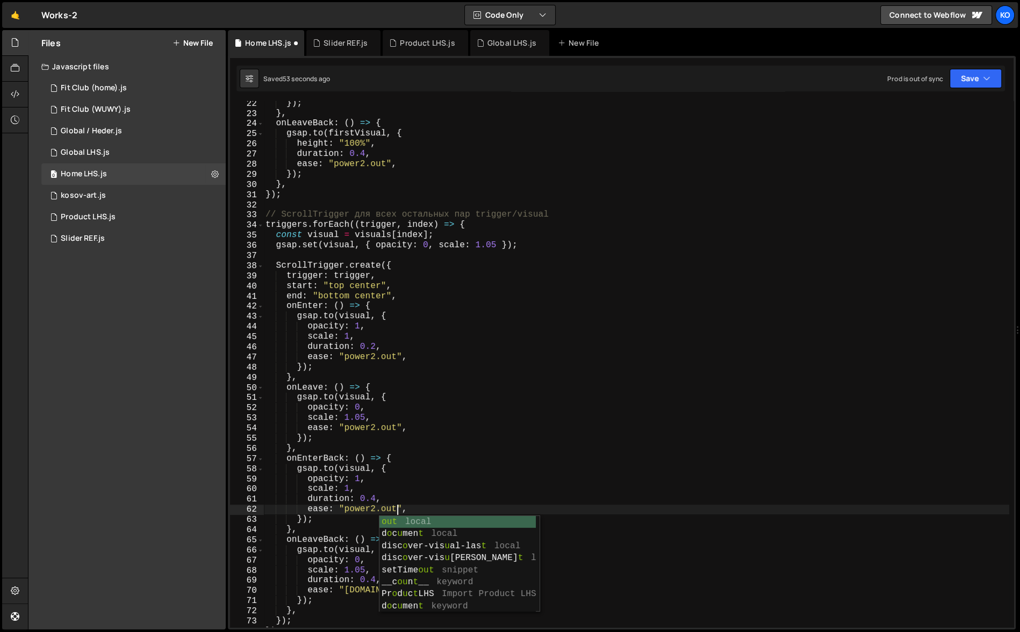
click at [467, 479] on div "}) ; } , onLeaveBack : ( ) => { gsap . to ( firstVisual , { height : "100%" , d…" at bounding box center [636, 371] width 746 height 547
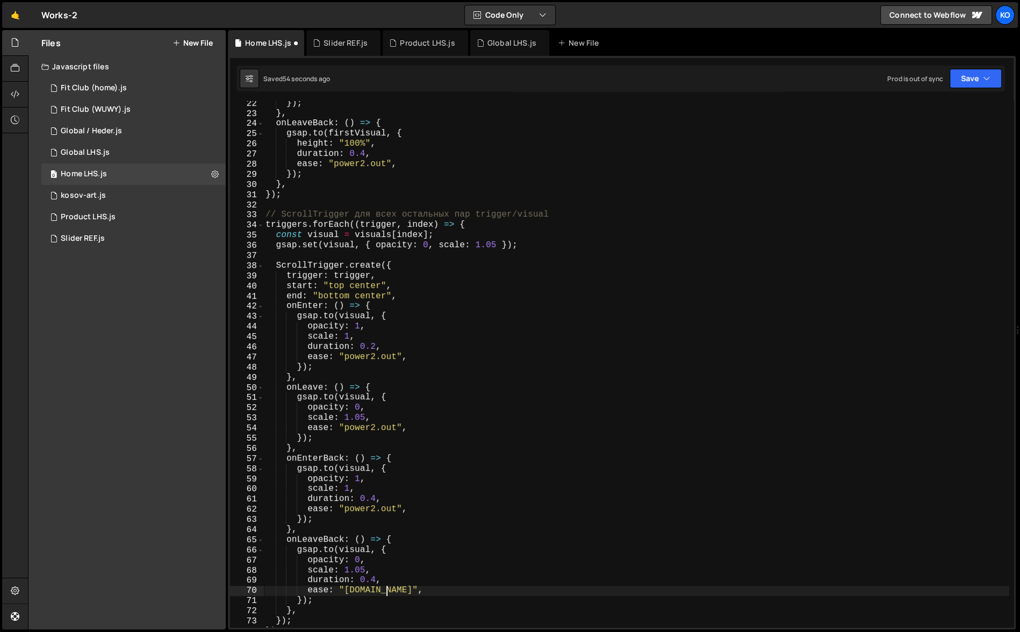
click at [389, 593] on div "}) ; } , onLeaveBack : ( ) => { gsap . to ( firstVisual , { height : "100%" , d…" at bounding box center [636, 371] width 746 height 547
click at [496, 454] on div "}) ; } , onLeaveBack : ( ) => { gsap . to ( firstVisual , { height : "100%" , d…" at bounding box center [636, 371] width 746 height 547
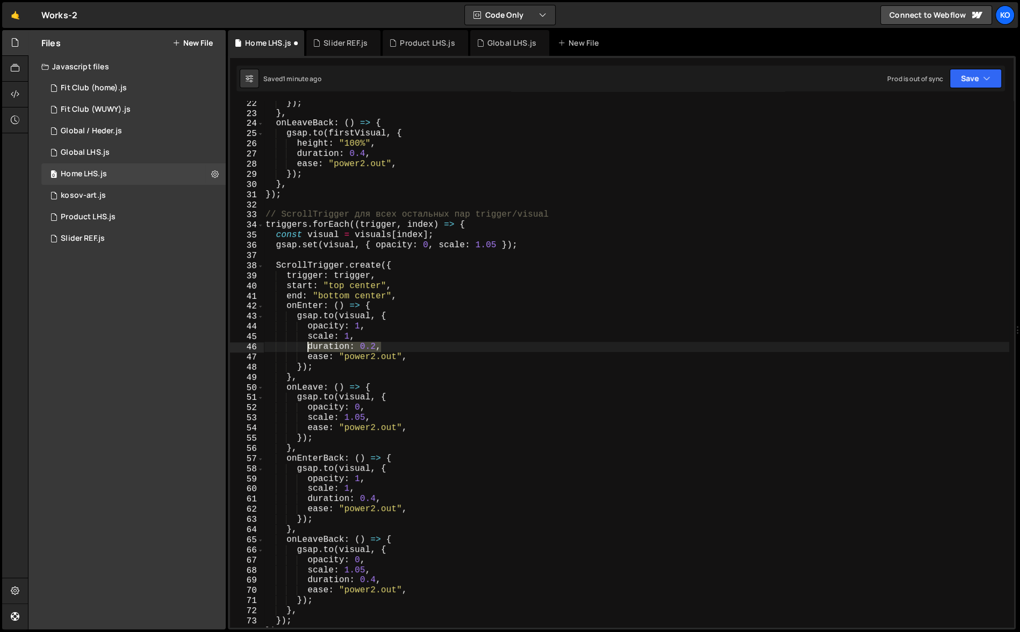
drag, startPoint x: 384, startPoint y: 346, endPoint x: 309, endPoint y: 348, distance: 74.7
click at [309, 348] on div "}) ; } , onLeaveBack : ( ) => { gsap . to ( firstVisual , { height : "100%" , d…" at bounding box center [636, 371] width 746 height 547
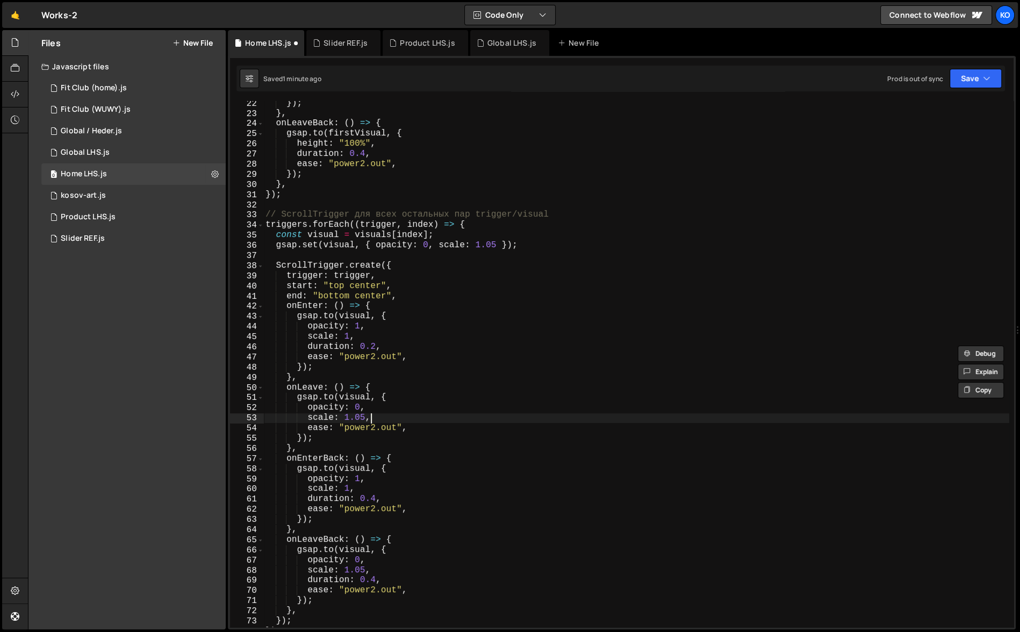
click at [376, 418] on div "}) ; } , onLeaveBack : ( ) => { gsap . to ( firstVisual , { height : "100%" , d…" at bounding box center [636, 371] width 746 height 547
type textarea "scale: 1.05,"
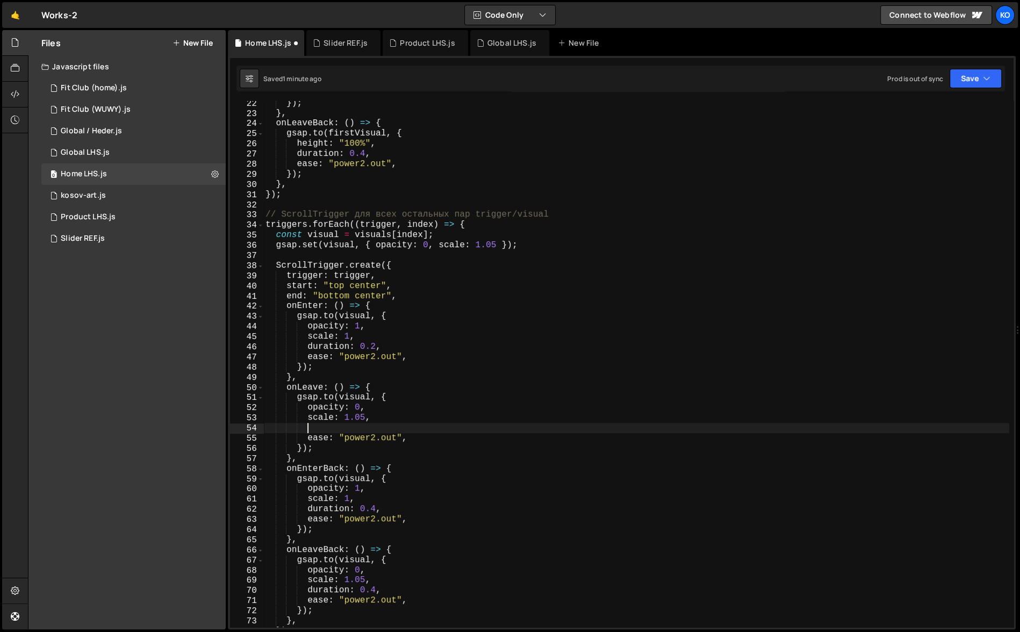
paste textarea "duration: 0.2,"
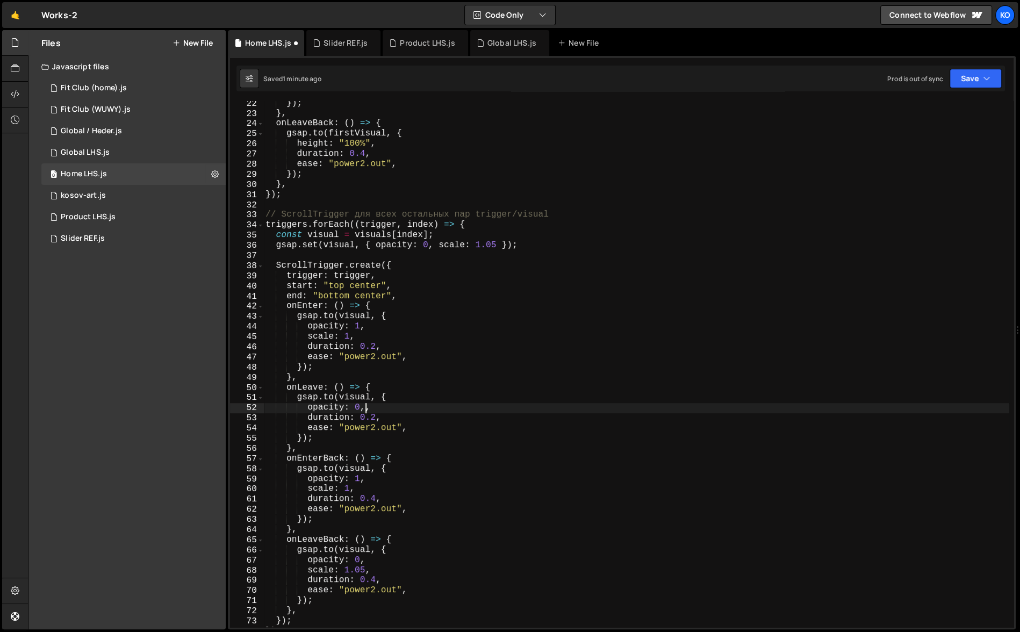
drag, startPoint x: 368, startPoint y: 418, endPoint x: 368, endPoint y: 410, distance: 8.1
click at [368, 410] on div "}) ; } , onLeaveBack : ( ) => { gsap . to ( firstVisual , { height : "100%" , d…" at bounding box center [636, 371] width 746 height 547
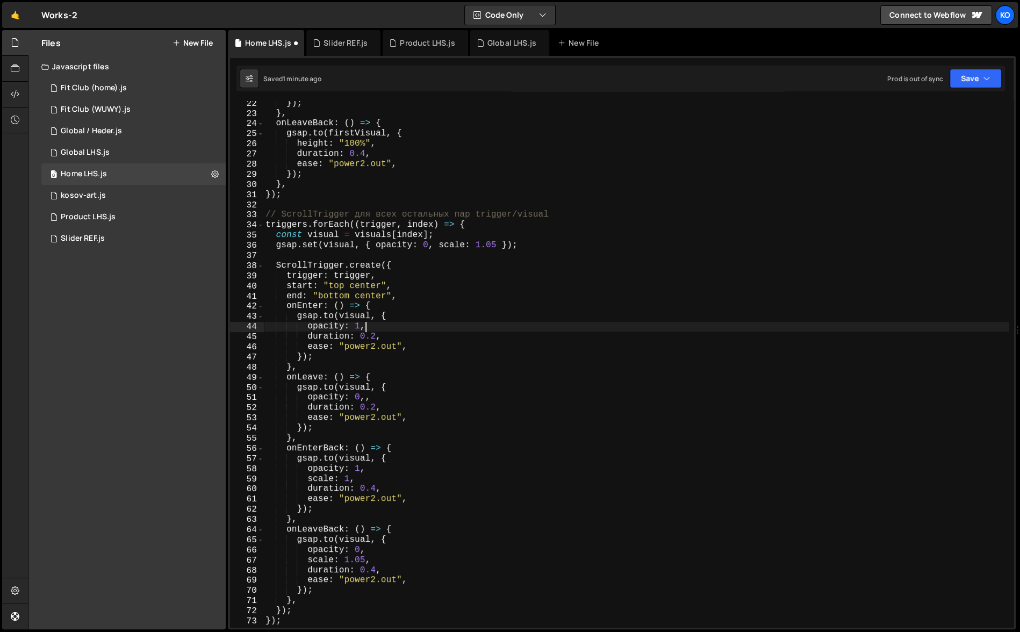
drag, startPoint x: 369, startPoint y: 337, endPoint x: 374, endPoint y: 325, distance: 13.3
click at [374, 325] on div "}) ; } , onLeaveBack : ( ) => { gsap . to ( firstVisual , { height : "100%" , d…" at bounding box center [636, 371] width 746 height 547
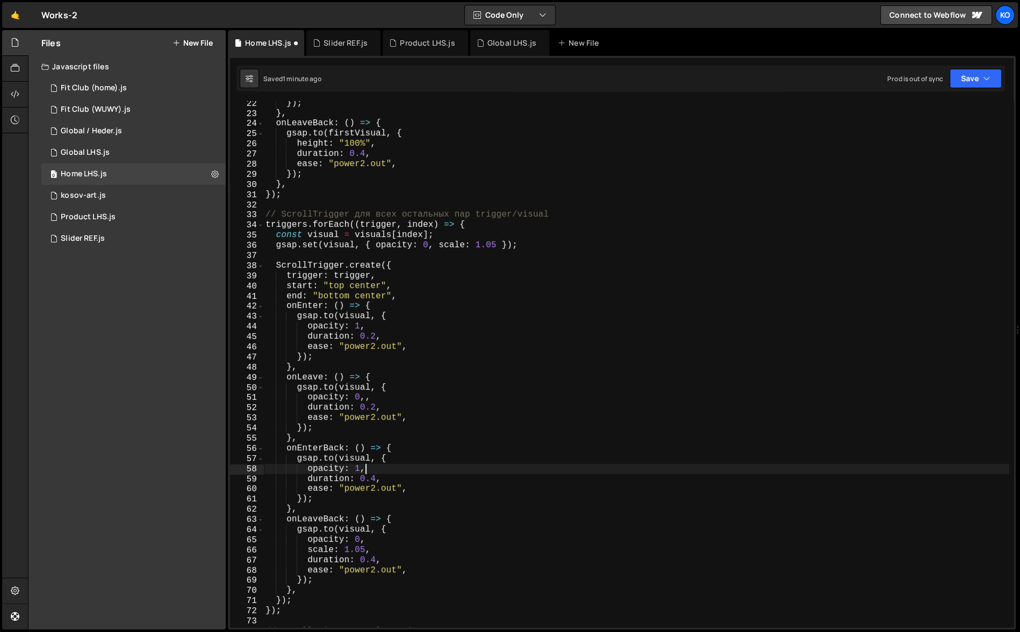
drag, startPoint x: 370, startPoint y: 478, endPoint x: 378, endPoint y: 465, distance: 15.7
click at [378, 465] on div "}) ; } , onLeaveBack : ( ) => { gsap . to ( firstVisual , { height : "100%" , d…" at bounding box center [636, 371] width 746 height 547
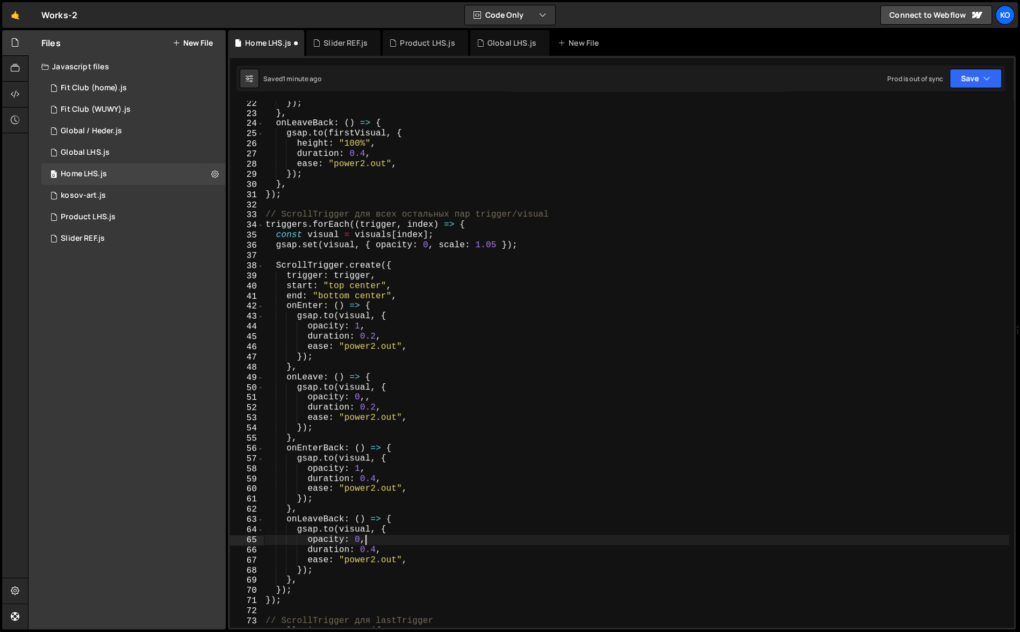
drag, startPoint x: 377, startPoint y: 552, endPoint x: 380, endPoint y: 541, distance: 10.6
click at [380, 541] on div "}) ; } , onLeaveBack : ( ) => { gsap . to ( firstVisual , { height : "100%" , d…" at bounding box center [636, 371] width 746 height 547
click at [374, 553] on div "}) ; } , onLeaveBack : ( ) => { gsap . to ( firstVisual , { height : "100%" , d…" at bounding box center [636, 371] width 746 height 547
click at [376, 482] on div "}) ; } , onLeaveBack : ( ) => { gsap . to ( firstVisual , { height : "100%" , d…" at bounding box center [636, 371] width 746 height 547
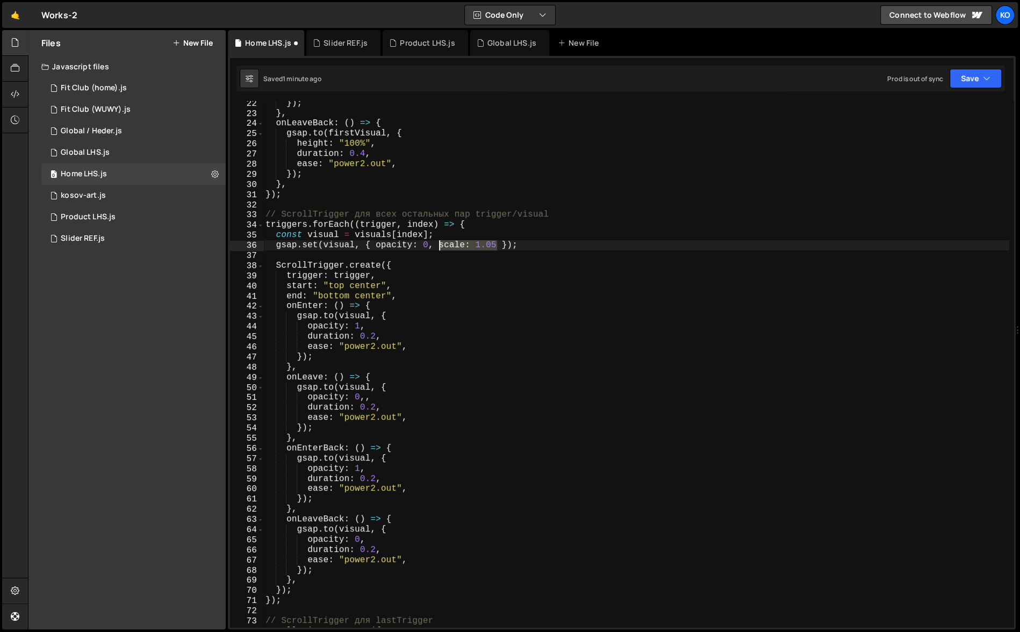
drag, startPoint x: 496, startPoint y: 247, endPoint x: 441, endPoint y: 245, distance: 55.4
click at [441, 245] on div "}) ; } , onLeaveBack : ( ) => { gsap . to ( firstVisual , { height : "100%" , d…" at bounding box center [636, 371] width 746 height 547
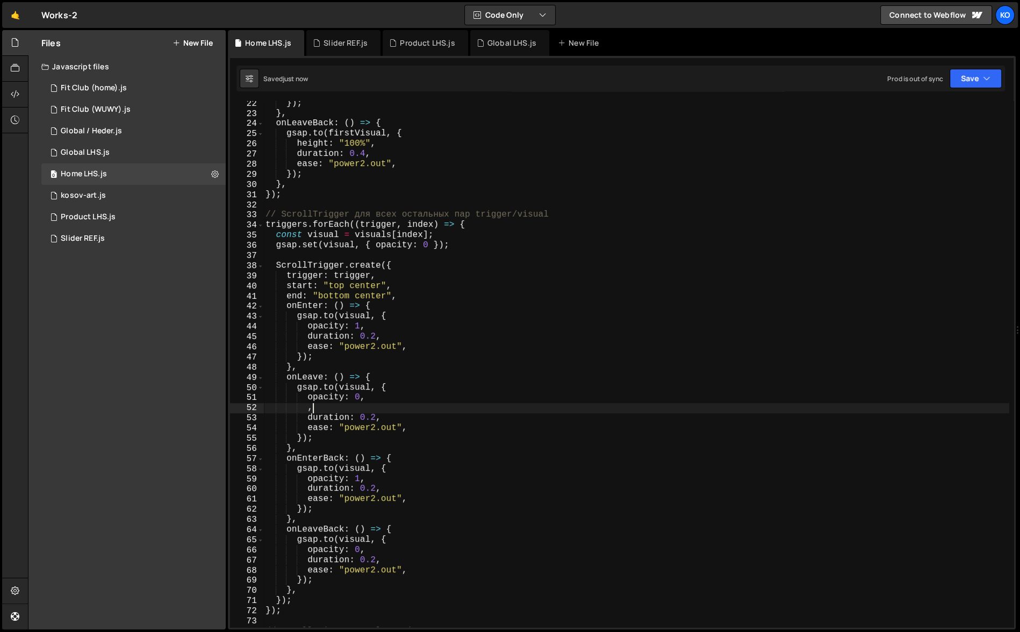
click at [327, 409] on div "}) ; } , onLeaveBack : ( ) => { gsap . to ( firstVisual , { height : "100%" , d…" at bounding box center [636, 371] width 746 height 547
type textarea ","
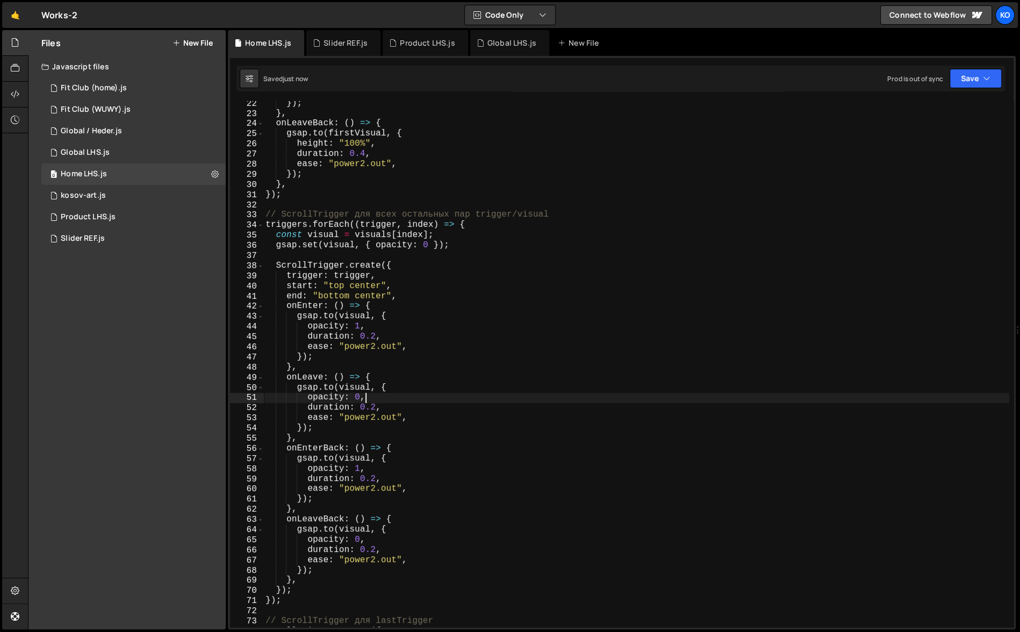
type textarea "opacity: 0,"
